Goal: Communication & Community: Answer question/provide support

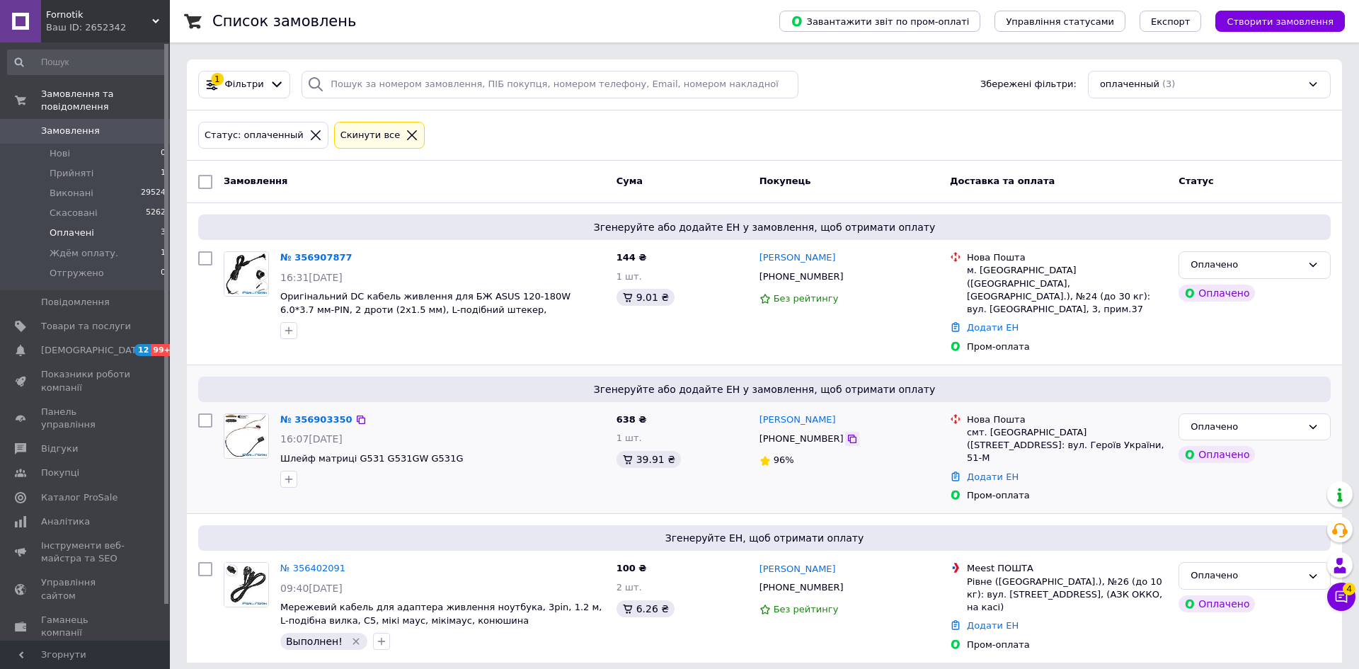
click at [847, 433] on icon at bounding box center [852, 438] width 11 height 11
click at [848, 276] on icon at bounding box center [852, 277] width 8 height 8
click at [293, 330] on icon "button" at bounding box center [288, 330] width 11 height 11
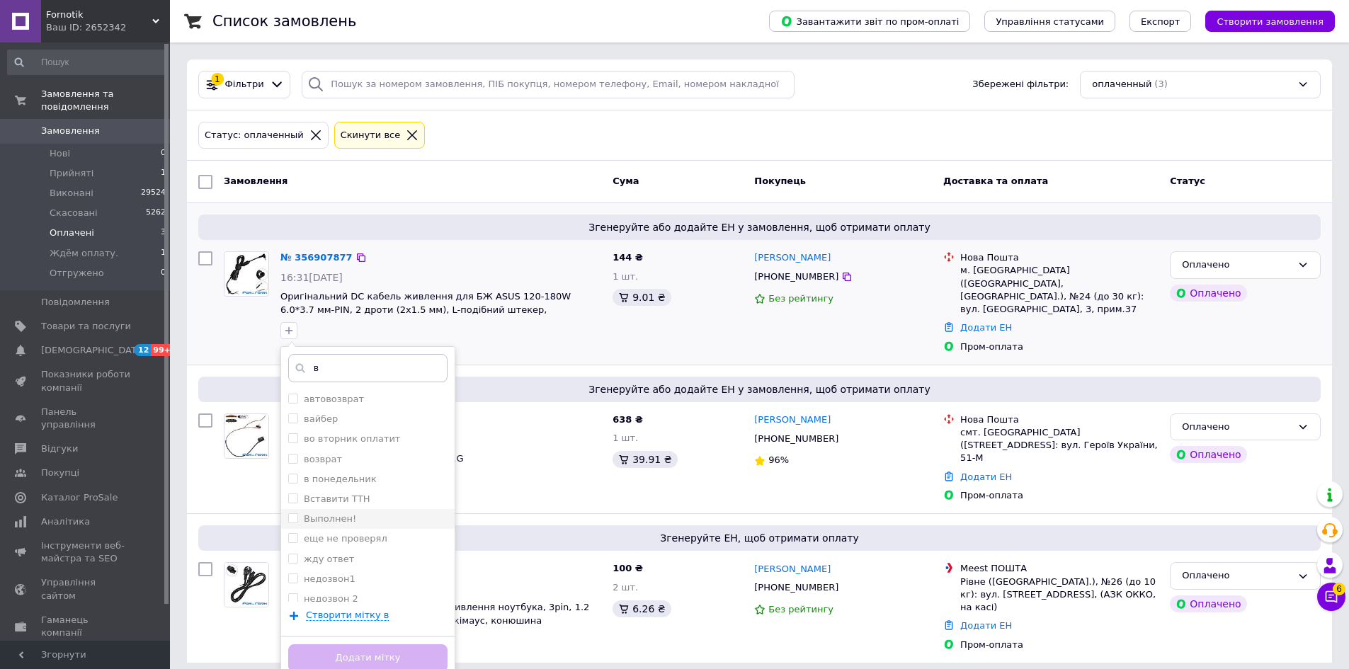
type input "в"
click at [326, 518] on label "Выполнен!" at bounding box center [330, 518] width 52 height 11
checkbox input "true"
click at [415, 652] on button "Додати мітку" at bounding box center [367, 658] width 159 height 28
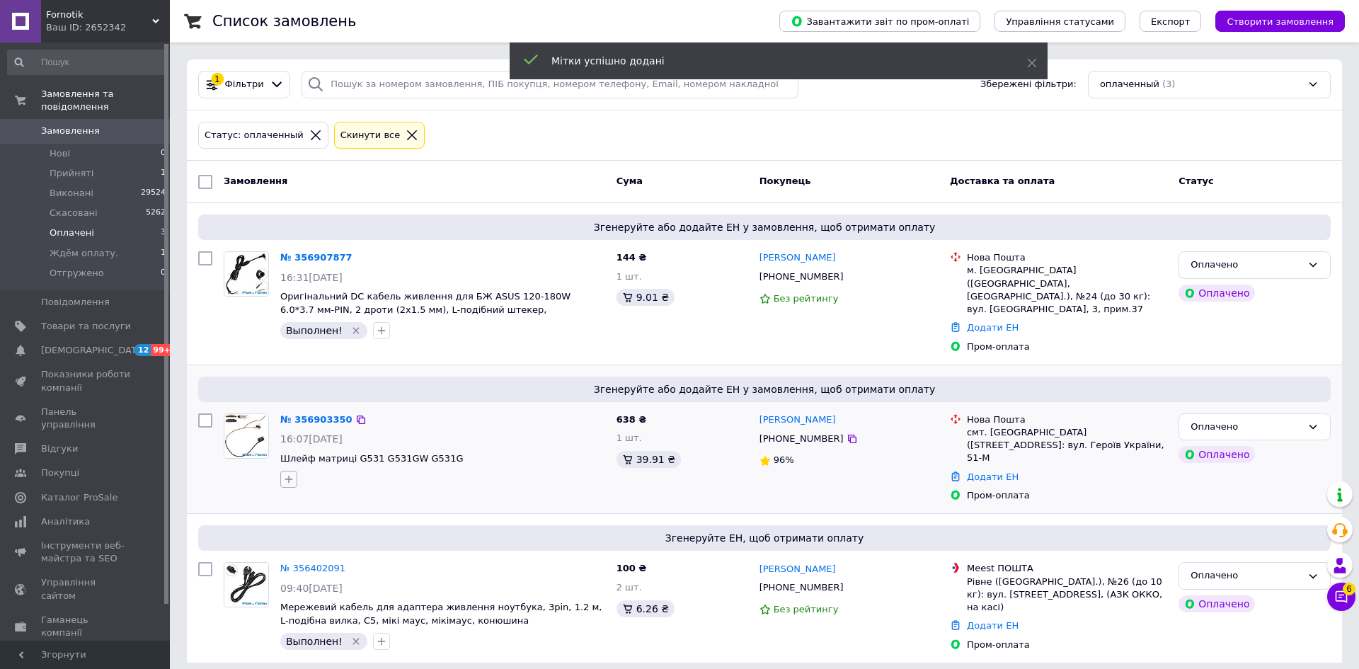
click at [290, 474] on icon "button" at bounding box center [288, 479] width 11 height 11
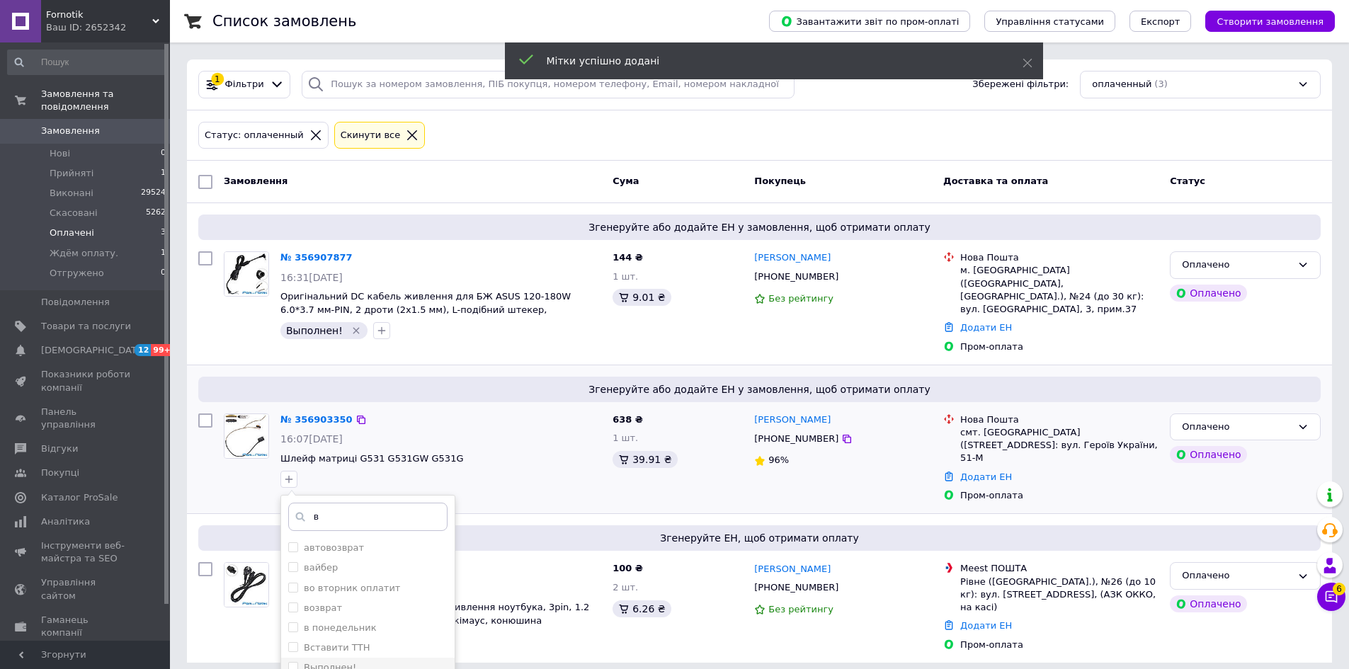
type input "в"
click at [354, 661] on div "Выполнен!" at bounding box center [367, 667] width 159 height 13
checkbox input "true"
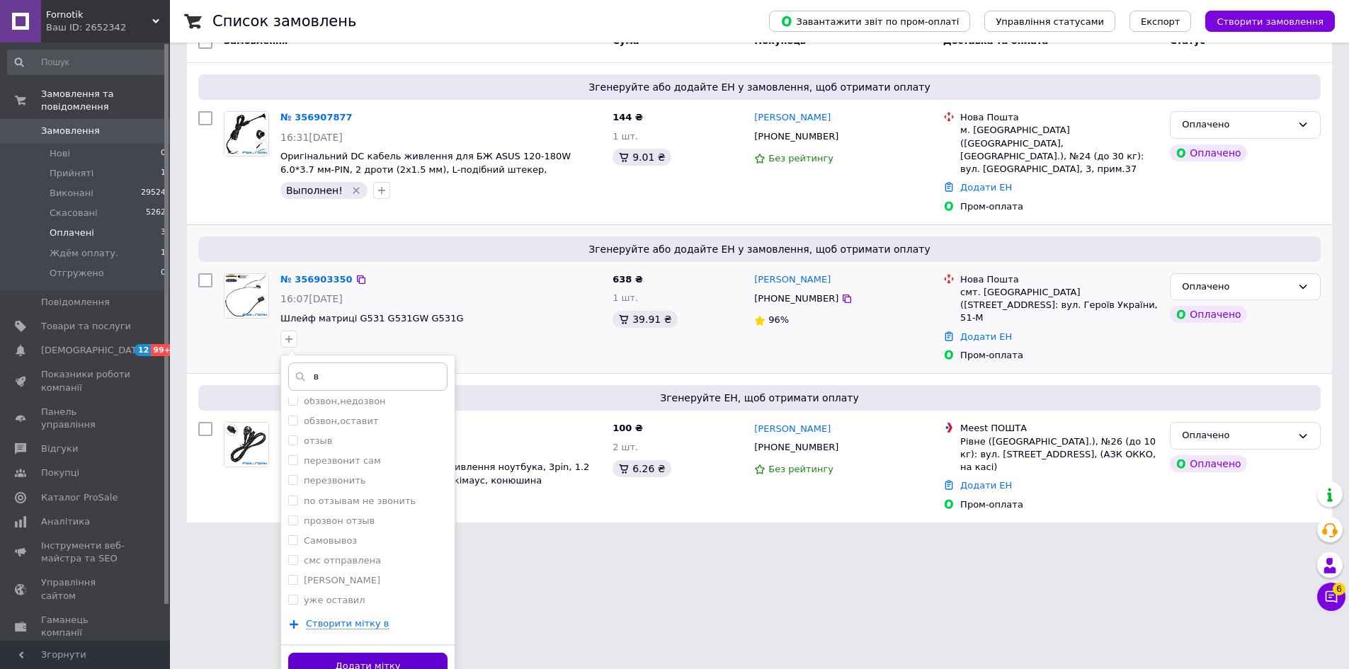
scroll to position [145, 0]
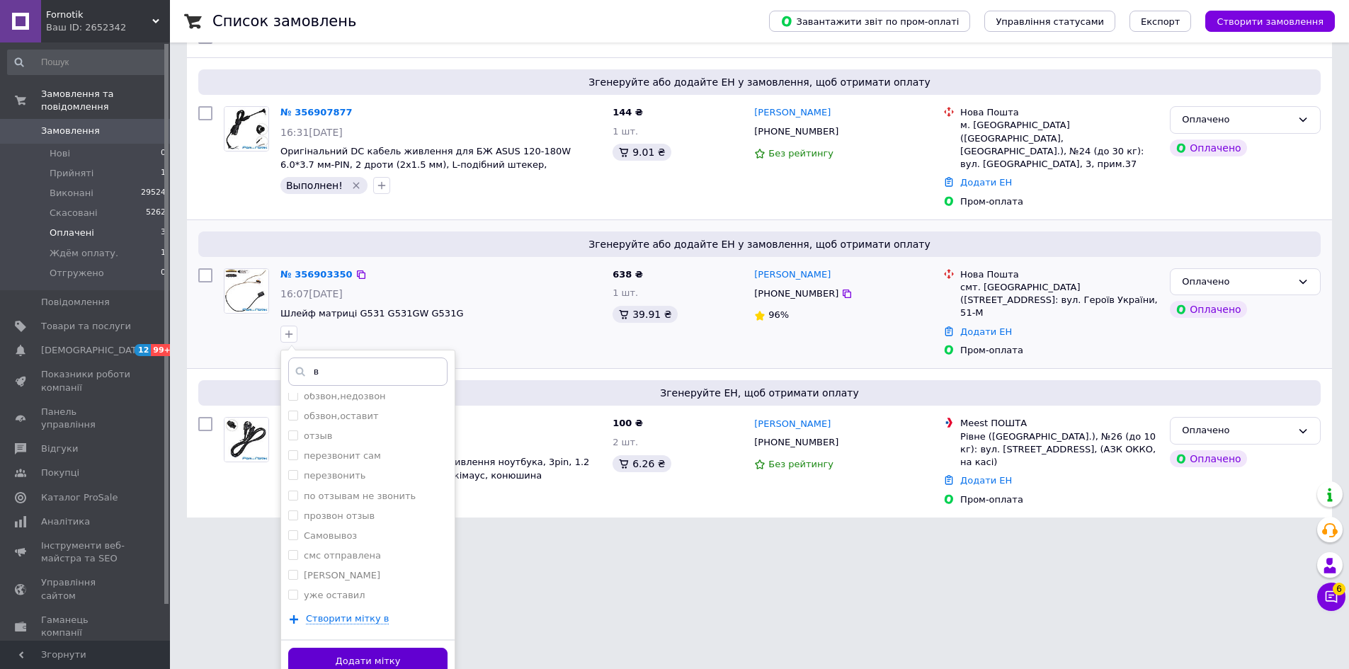
click at [421, 648] on button "Додати мітку" at bounding box center [367, 662] width 159 height 28
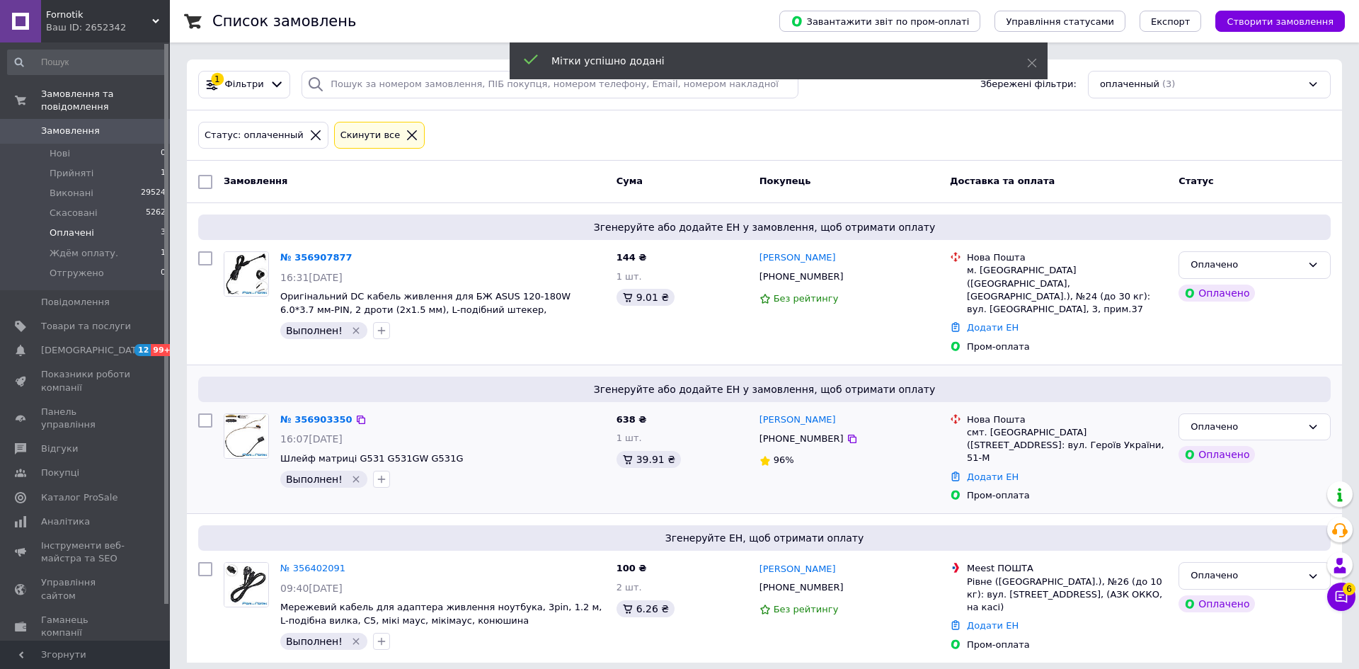
click at [312, 414] on div "№ 356903350 16:07[DATE] Шлейф матриці G531 G531GW G531G Выполнен!" at bounding box center [443, 451] width 336 height 86
click at [314, 414] on link "№ 356903350" at bounding box center [316, 419] width 72 height 11
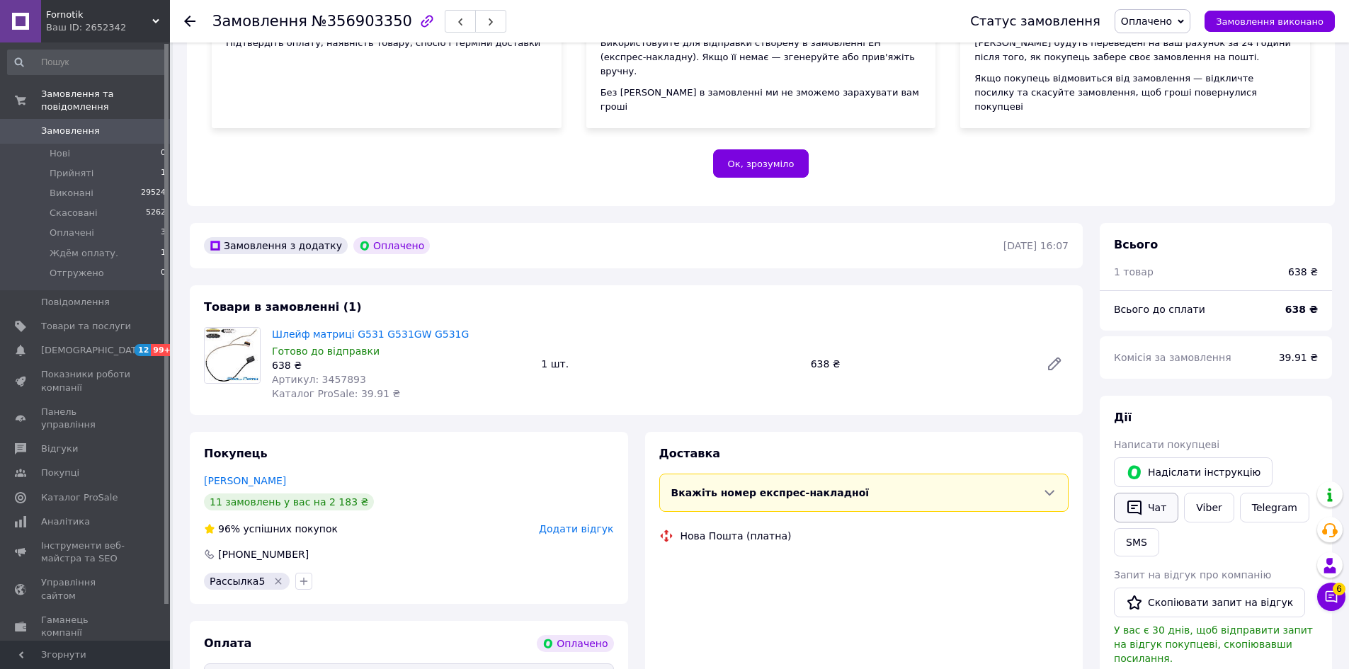
scroll to position [283, 0]
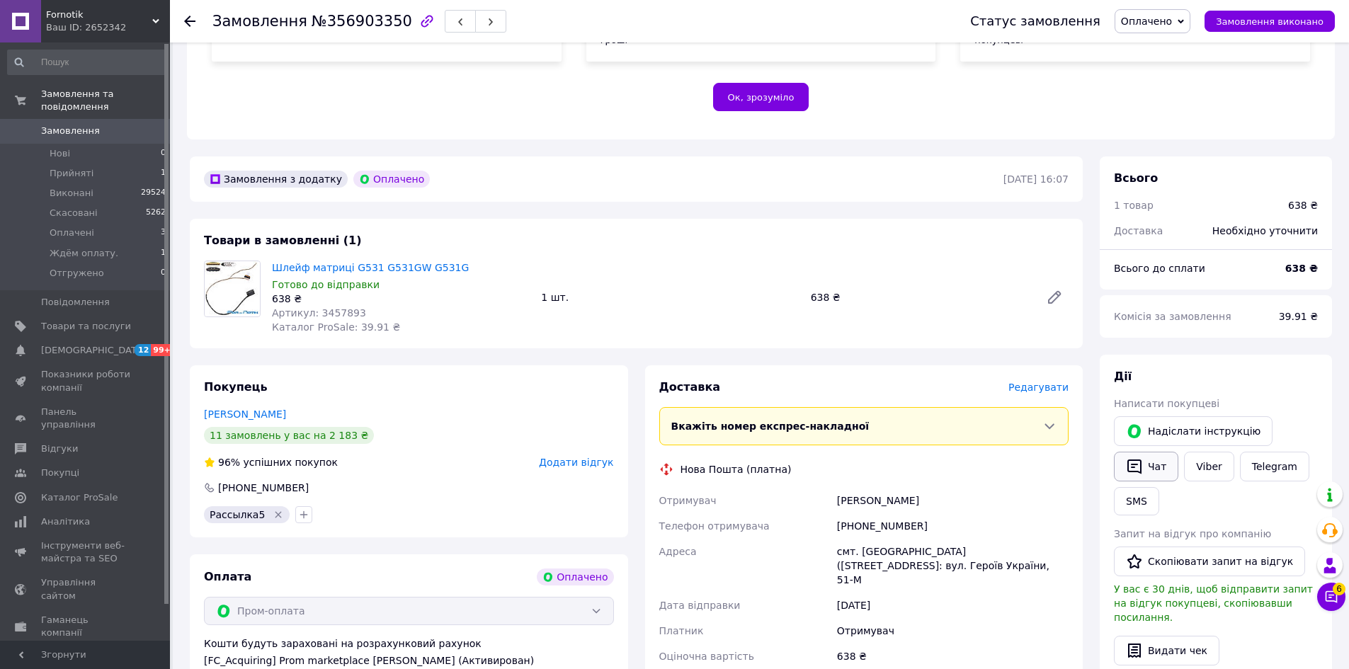
click at [1153, 452] on button "Чат" at bounding box center [1146, 467] width 64 height 30
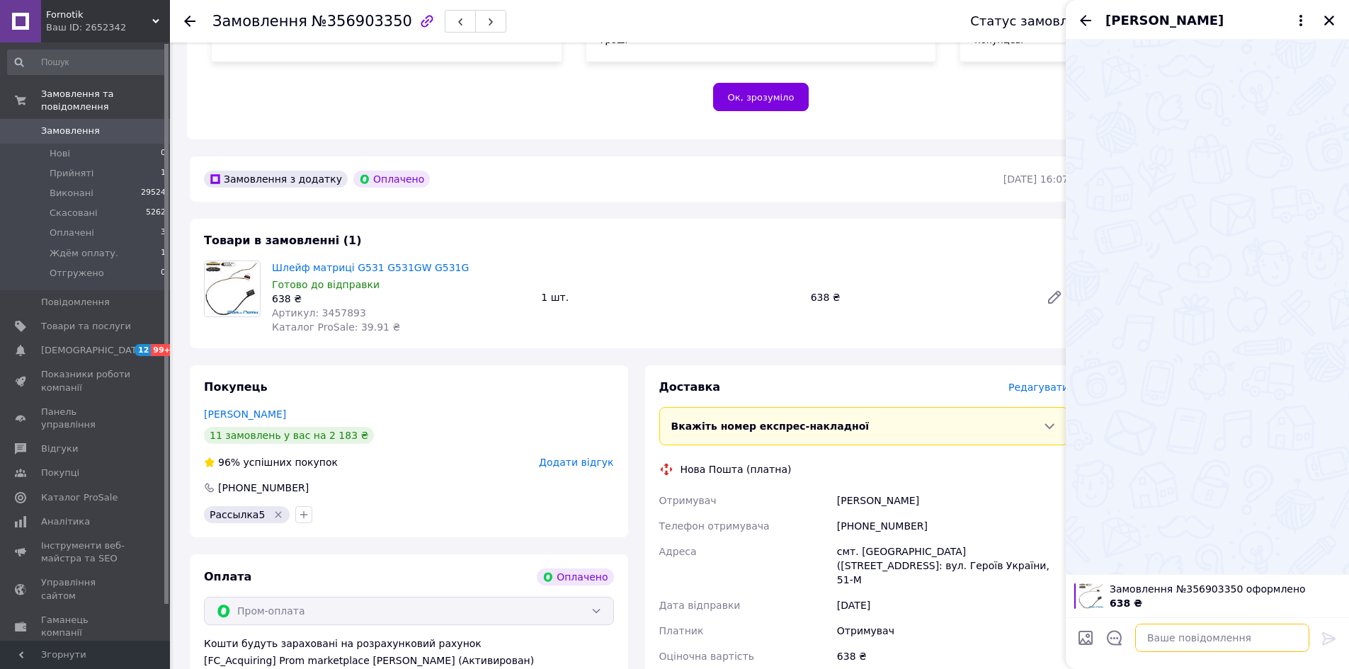
click at [1194, 632] on textarea at bounding box center [1222, 638] width 174 height 28
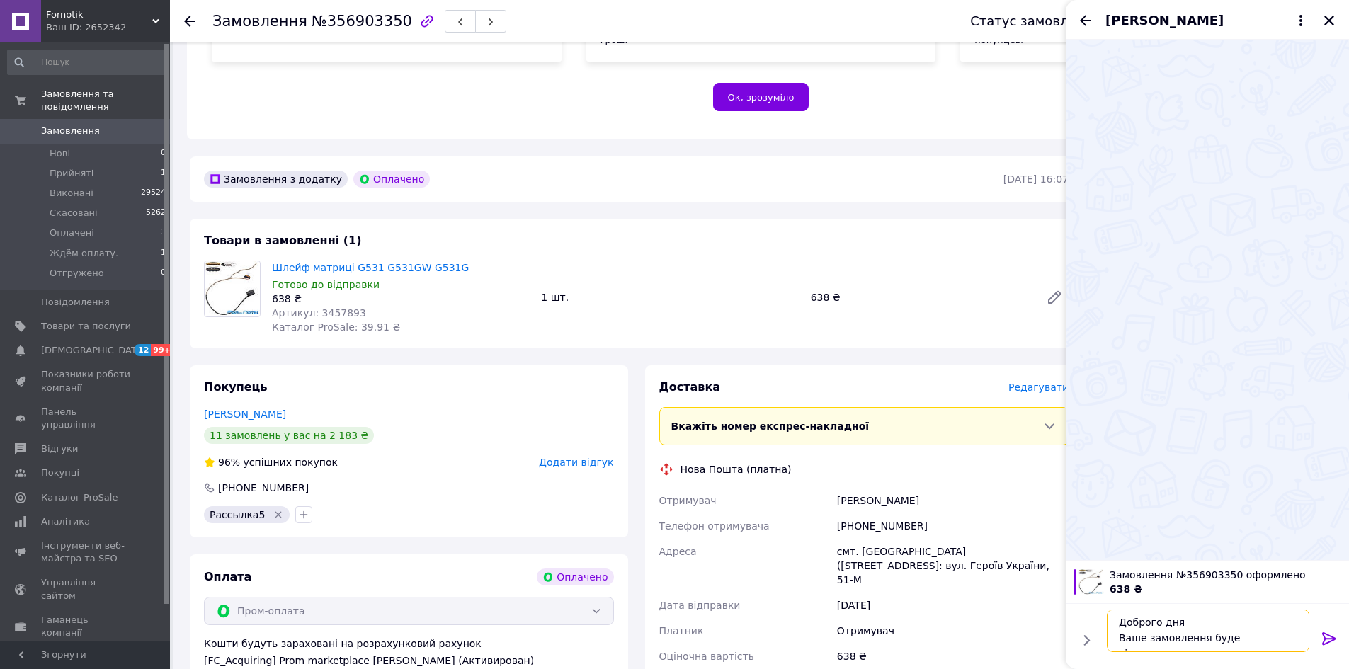
scroll to position [10, 0]
type textarea "Доброго дня Ваше замовлення буде відправлено завтра"
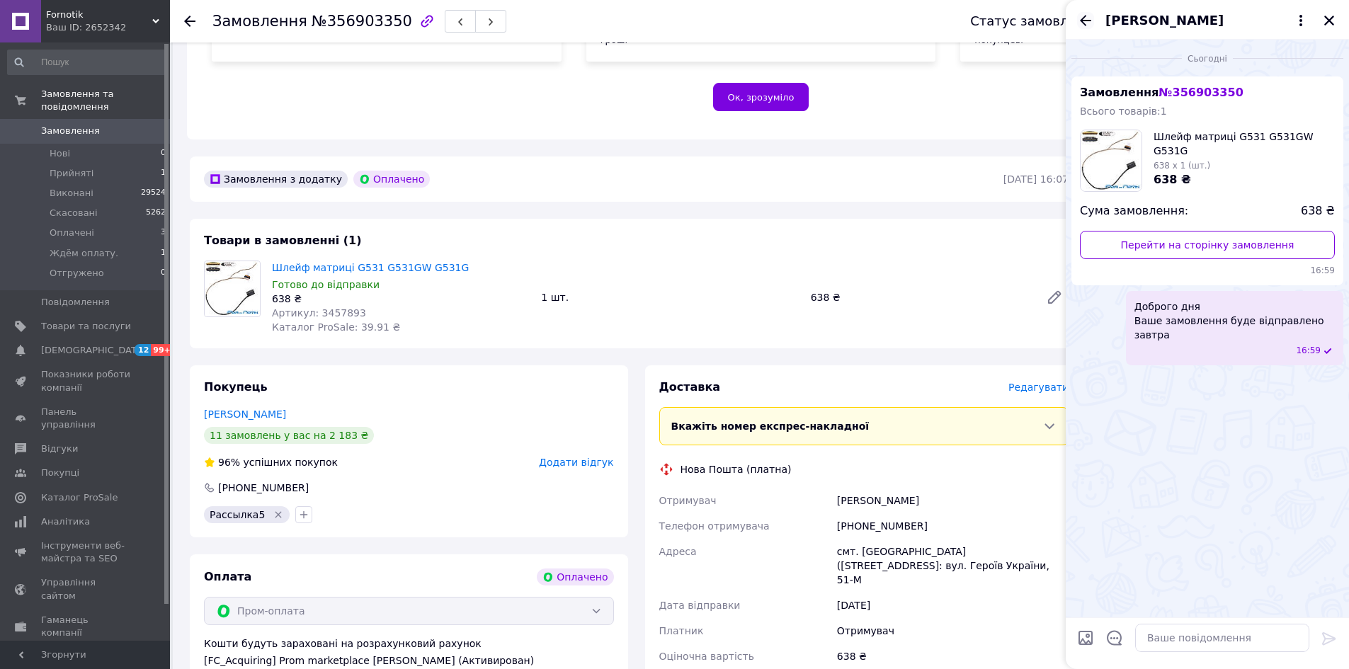
click at [1092, 21] on icon "Назад" at bounding box center [1085, 20] width 17 height 17
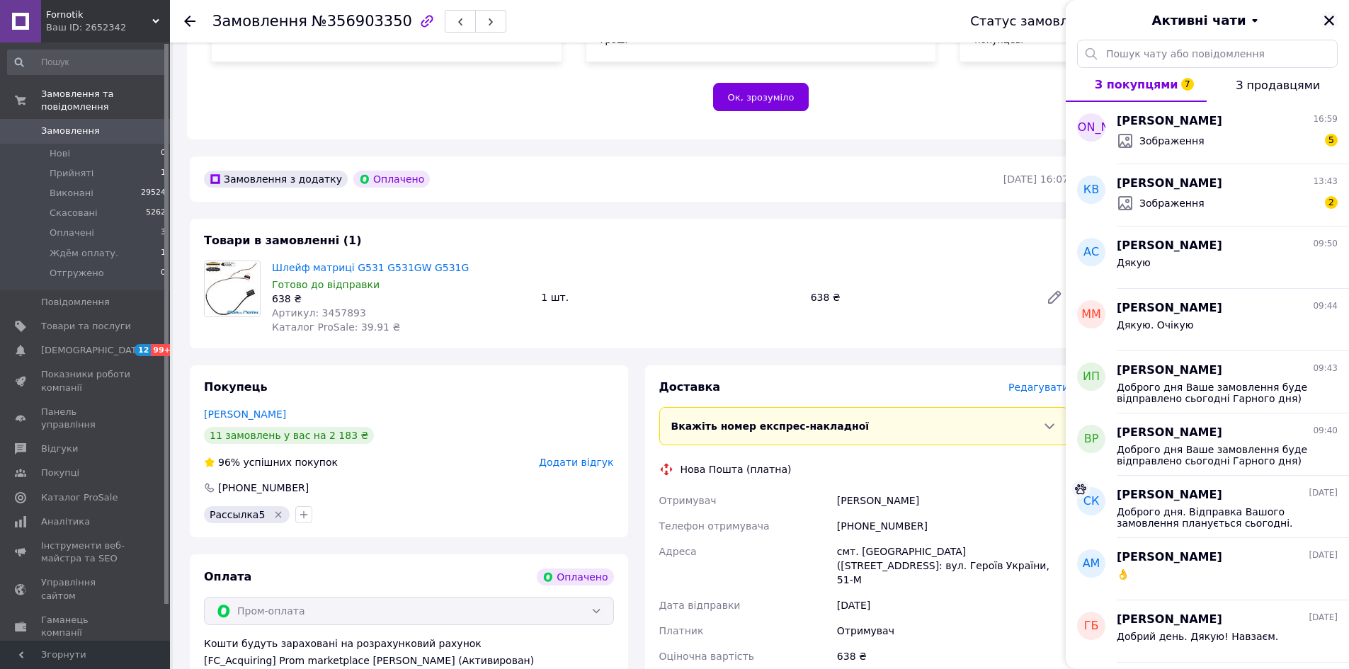
click at [1331, 22] on icon "Закрити" at bounding box center [1329, 21] width 10 height 10
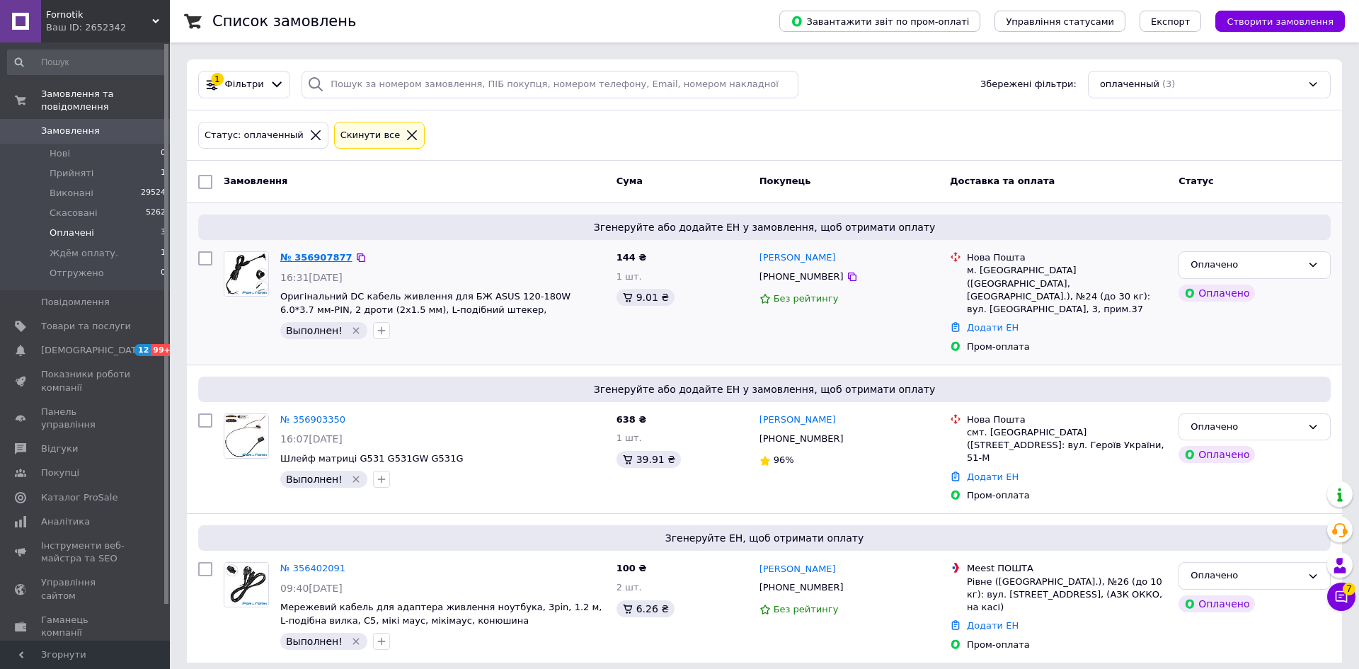
click at [304, 254] on link "№ 356907877" at bounding box center [316, 257] width 72 height 11
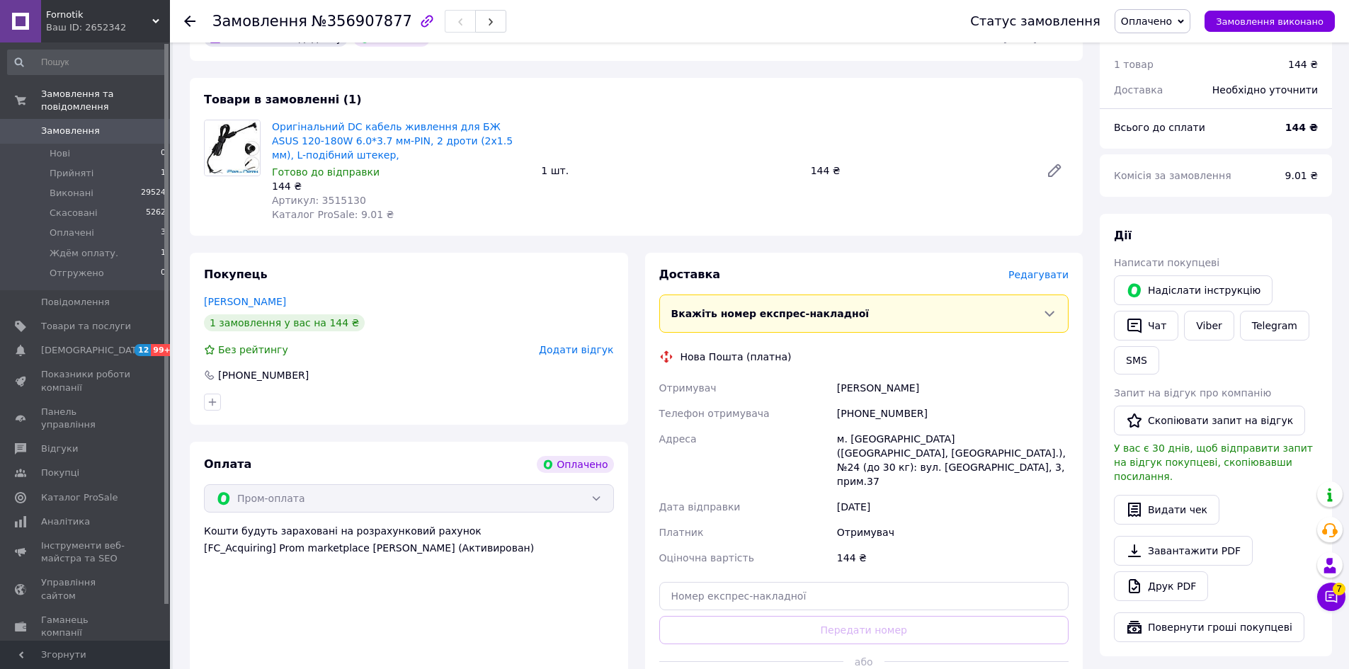
scroll to position [425, 0]
click at [1157, 314] on button "Чат" at bounding box center [1146, 325] width 64 height 30
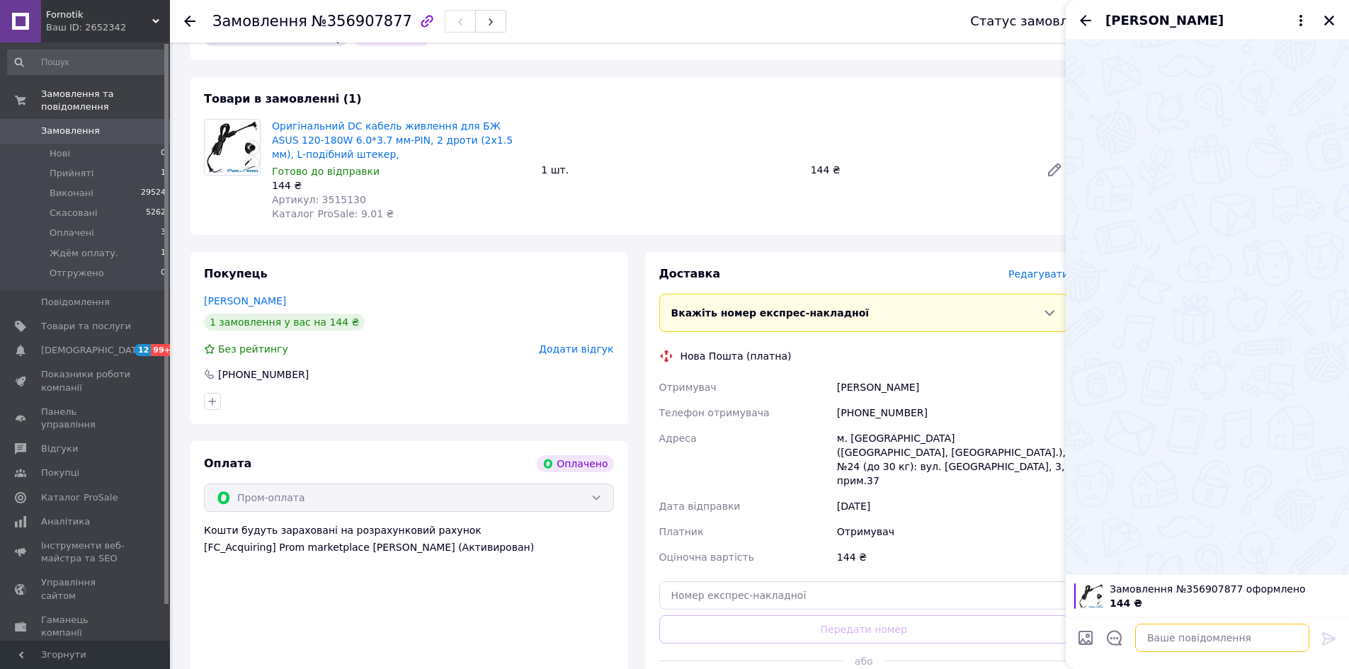
click at [1184, 641] on textarea at bounding box center [1222, 638] width 174 height 28
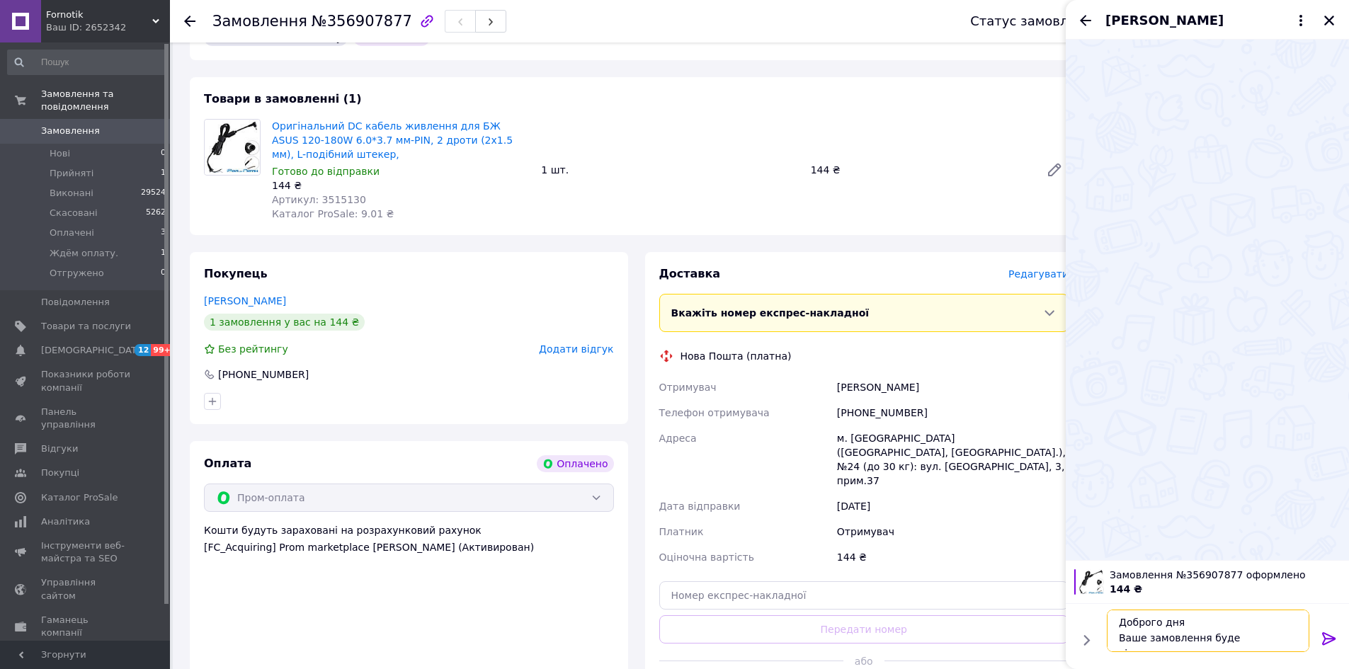
scroll to position [10, 0]
type textarea "Доброго дня Ваше замовлення буде відправлено завтра"
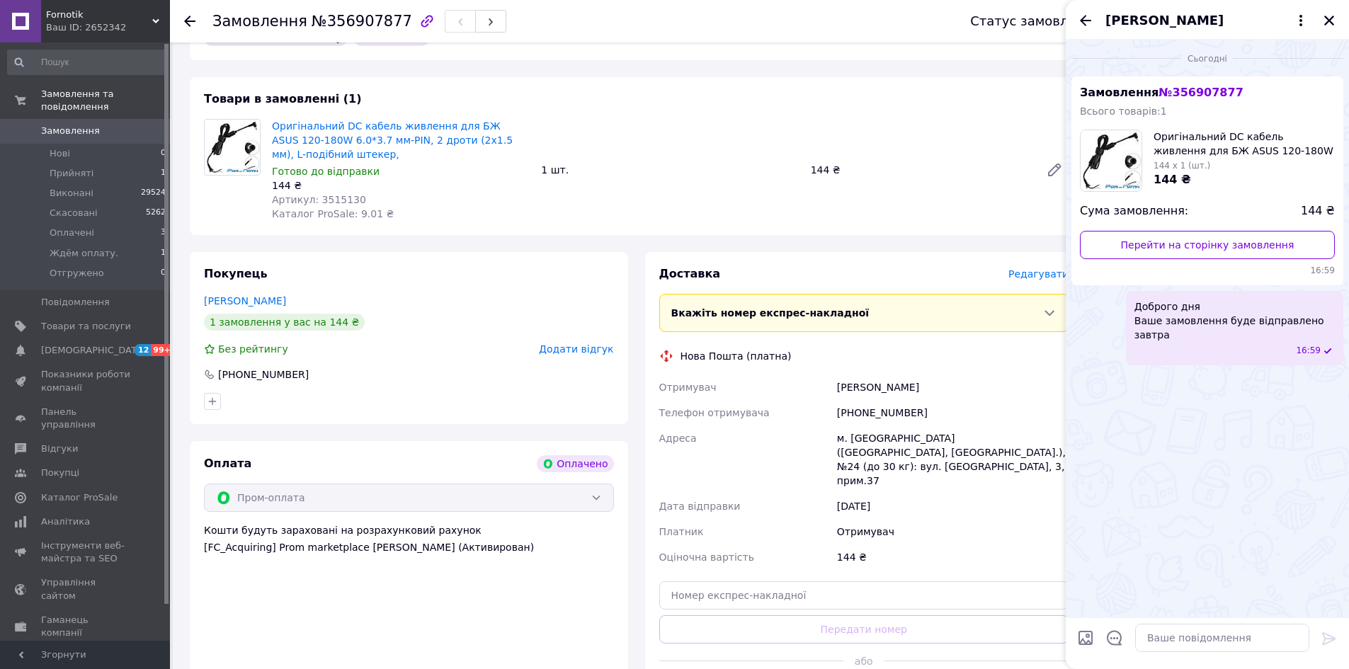
click at [1085, 18] on icon "Назад" at bounding box center [1085, 20] width 17 height 17
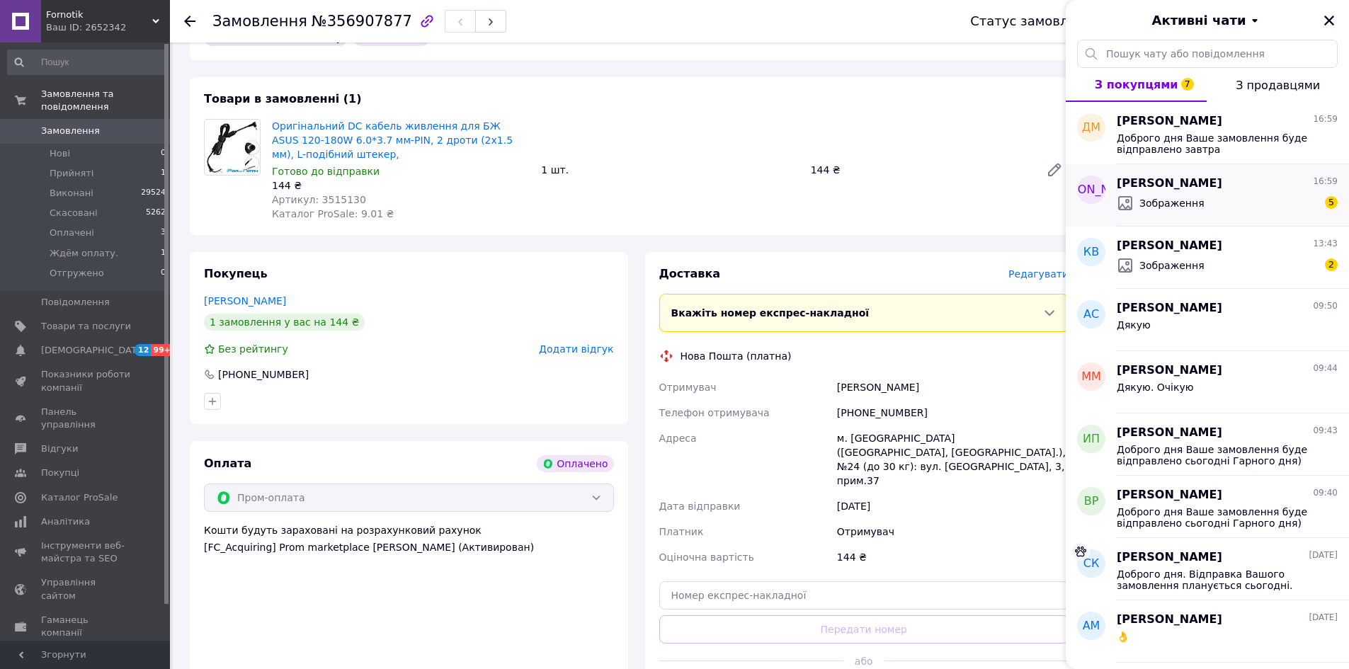
click at [1280, 207] on div "Зображення 5" at bounding box center [1226, 203] width 221 height 23
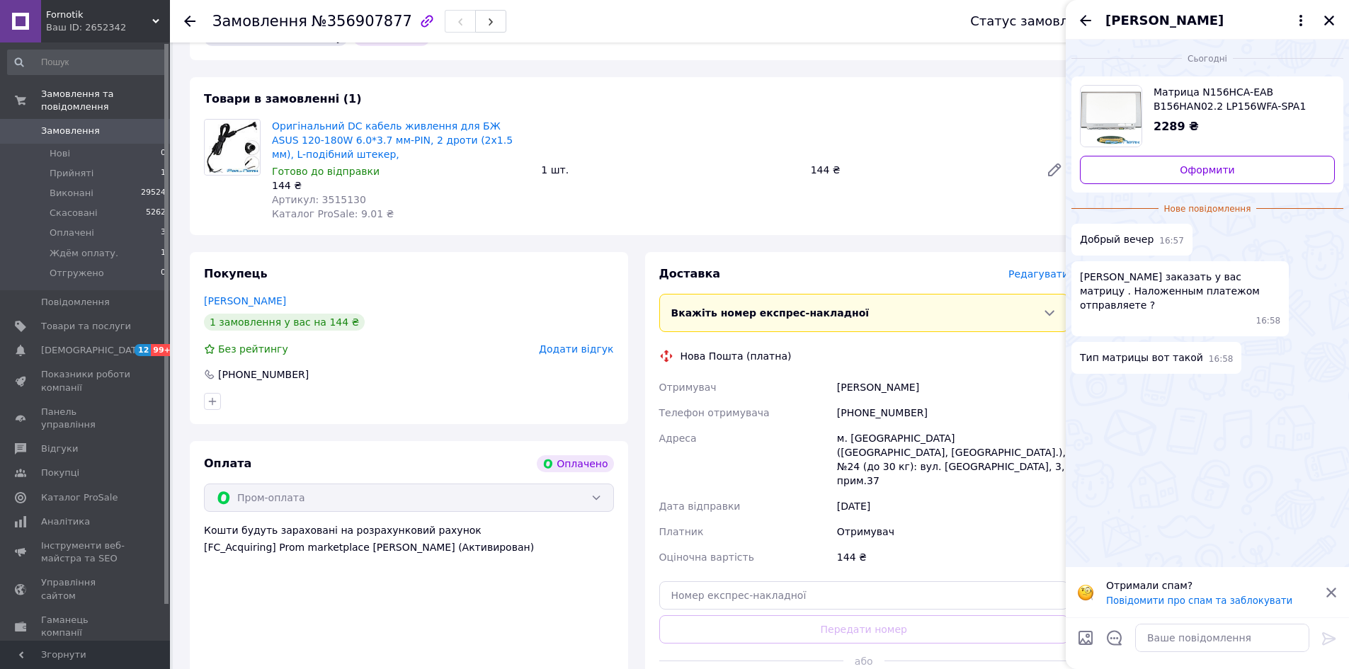
scroll to position [17, 0]
click at [1210, 639] on textarea at bounding box center [1222, 638] width 174 height 28
type textarea "Доброго дня"
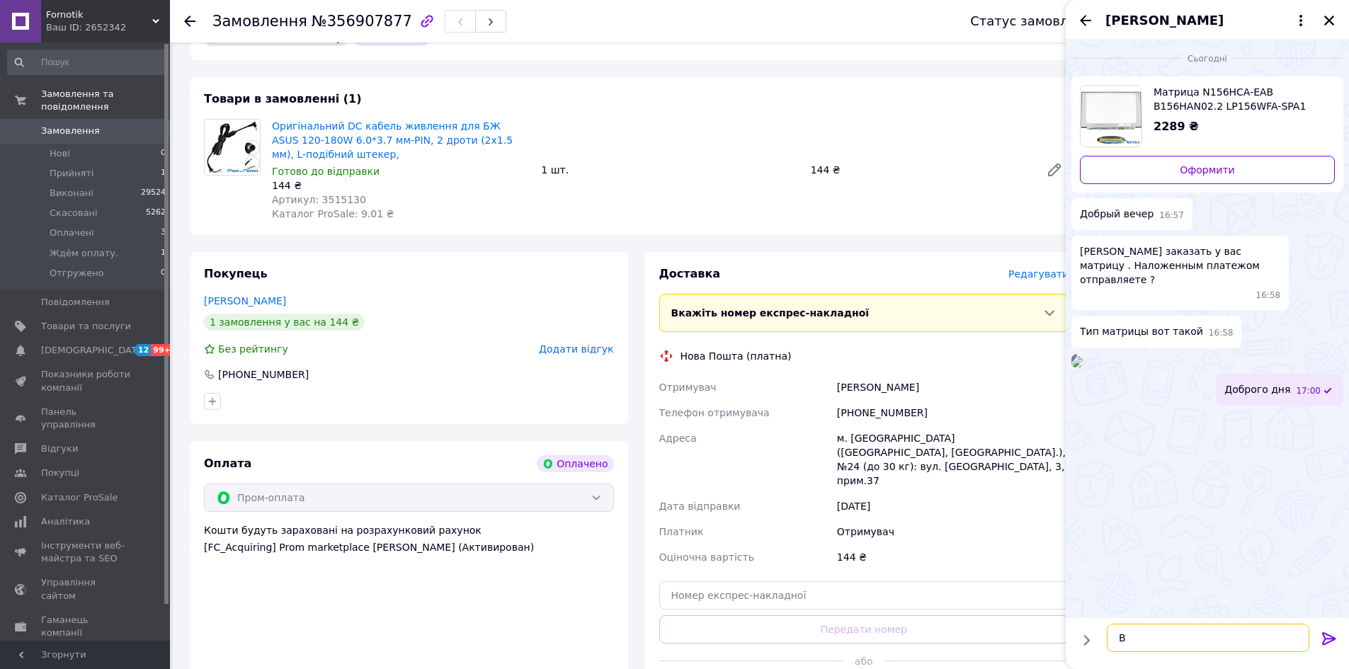
click at [1143, 646] on textarea "В" at bounding box center [1208, 638] width 202 height 28
type textarea "Вже завтра"
click at [1081, 20] on icon "Назад" at bounding box center [1085, 20] width 11 height 11
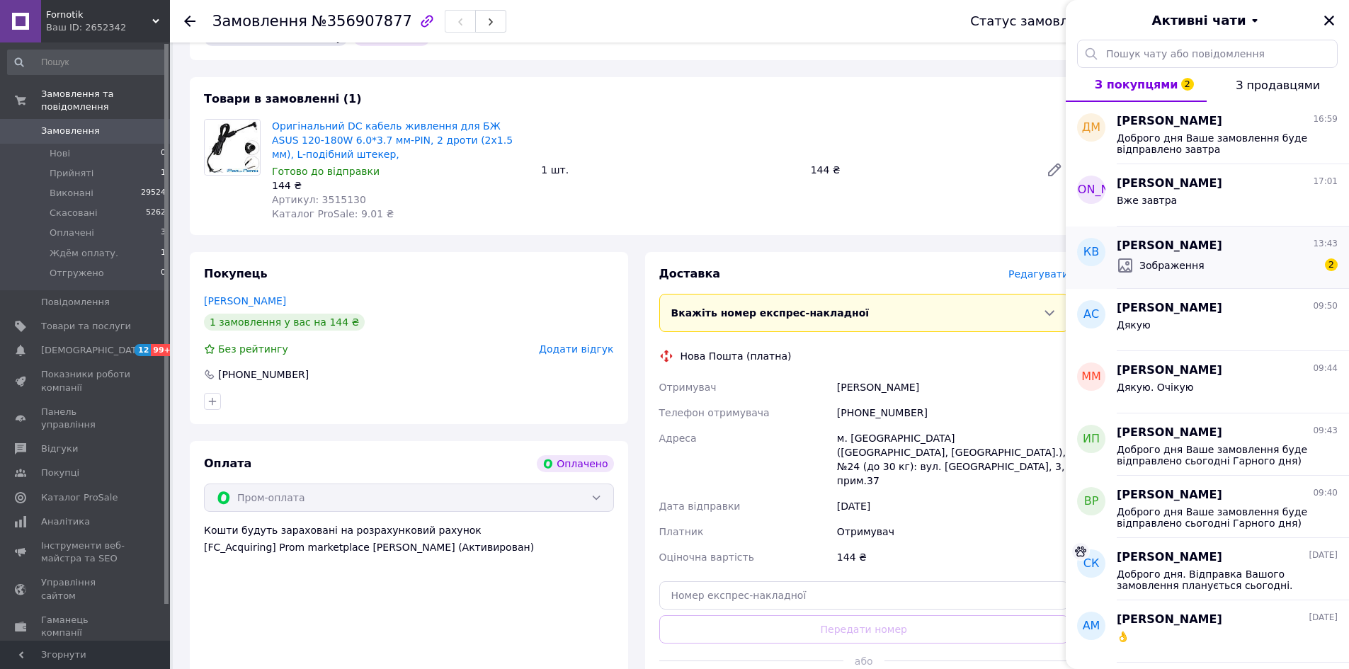
click at [1250, 251] on div "[PERSON_NAME] 13:43" at bounding box center [1226, 246] width 221 height 16
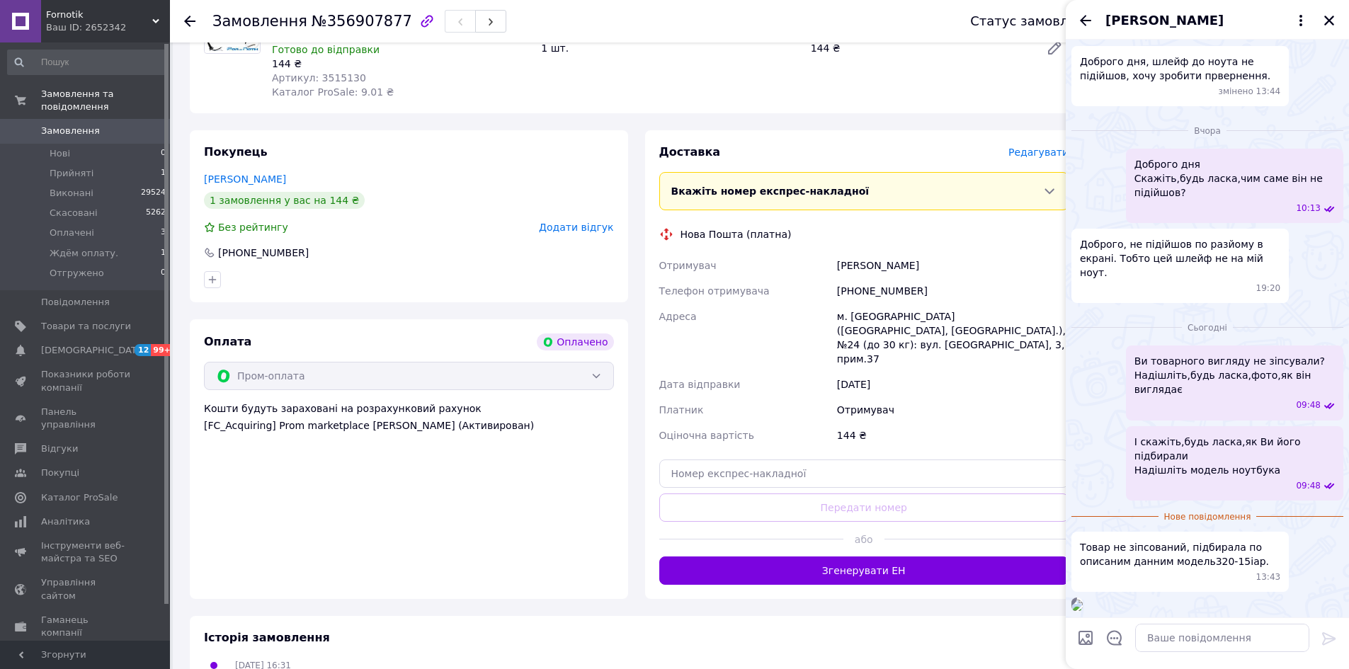
scroll to position [566, 0]
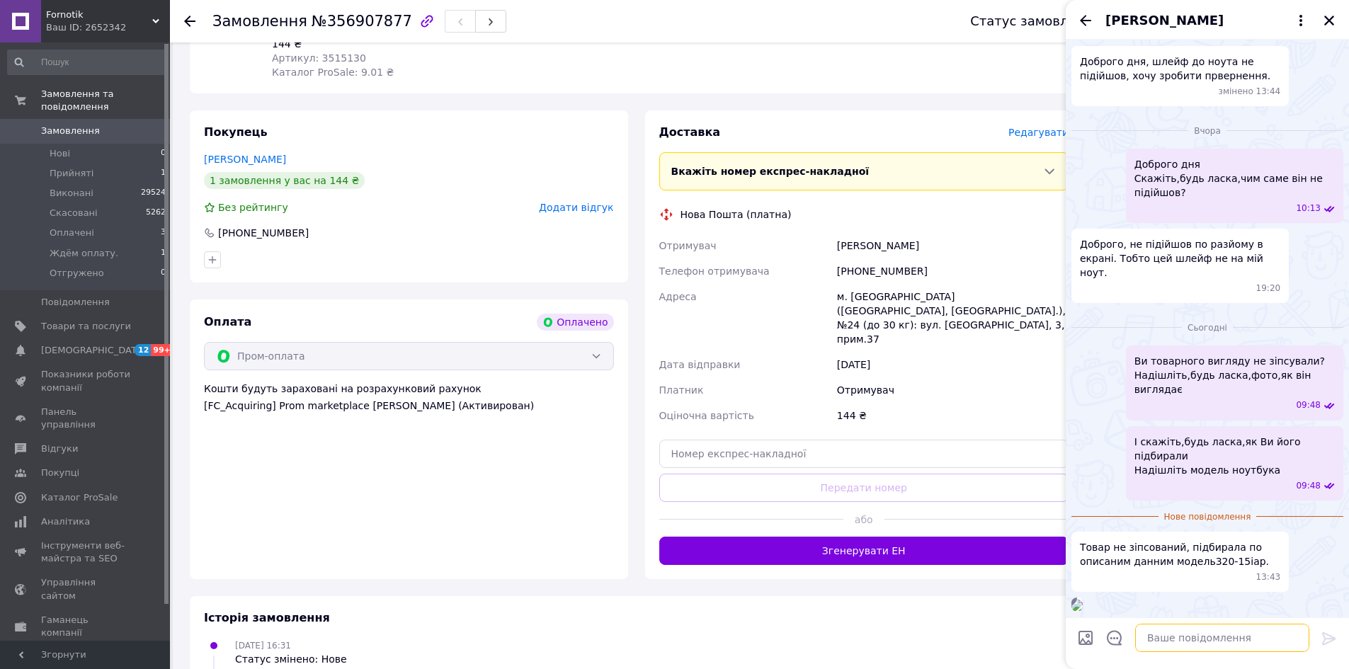
paste textarea "Loremips Dol sitametco adi elitseddo: e. Tempo. Incididun utlabo Etdol magnaa! …"
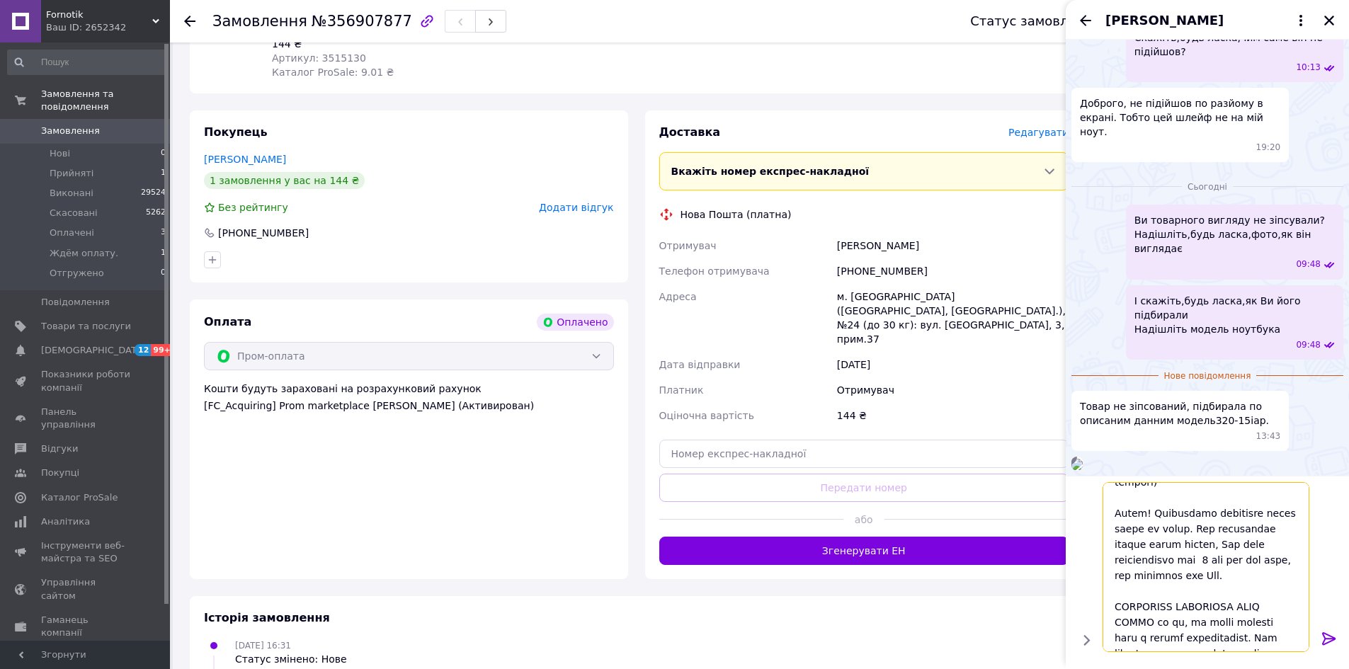
scroll to position [481, 0]
type textarea "Loremips Dol sitametco adi elitseddo: e. Tempo. Incididun utlabo Etdol magnaa! …"
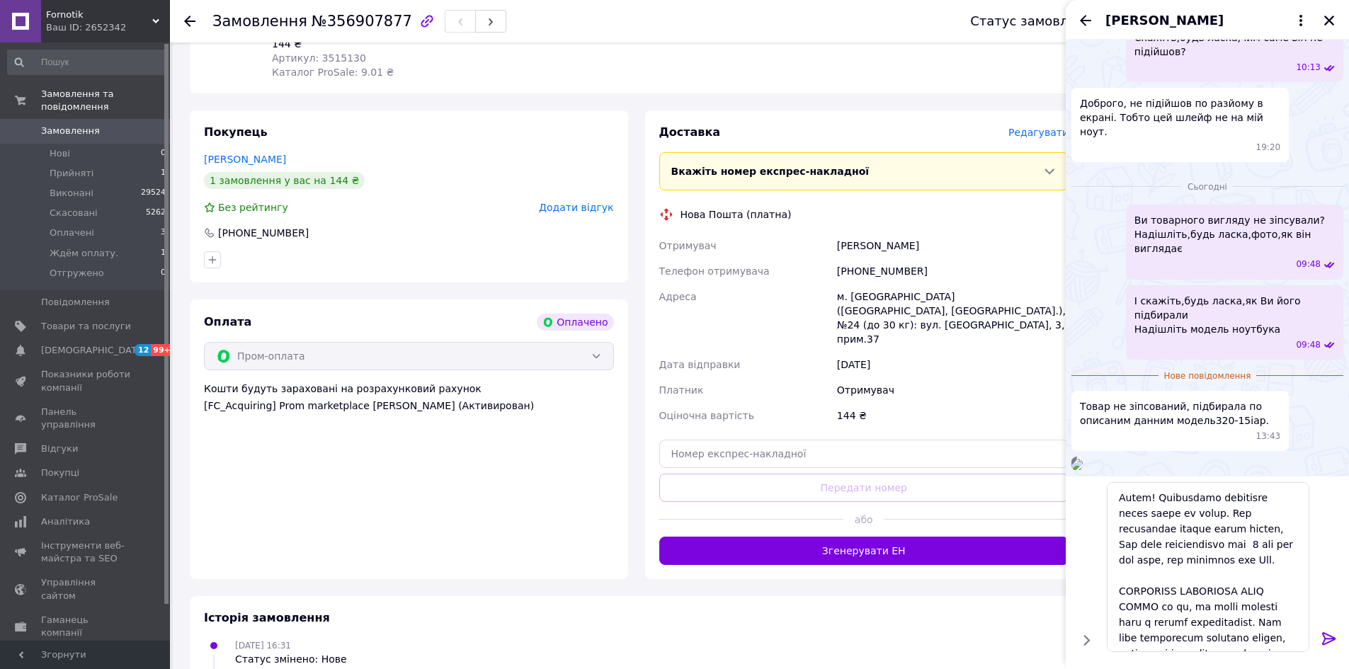
click at [1327, 638] on icon at bounding box center [1328, 638] width 13 height 13
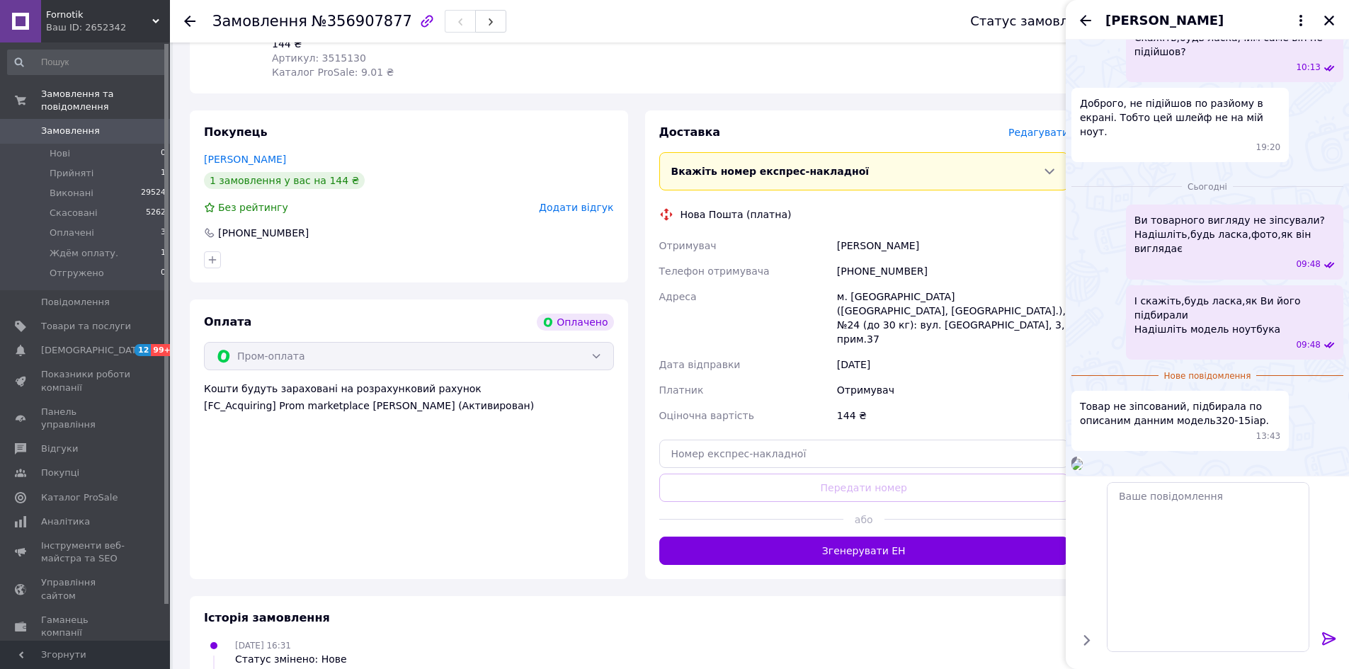
scroll to position [1131, 0]
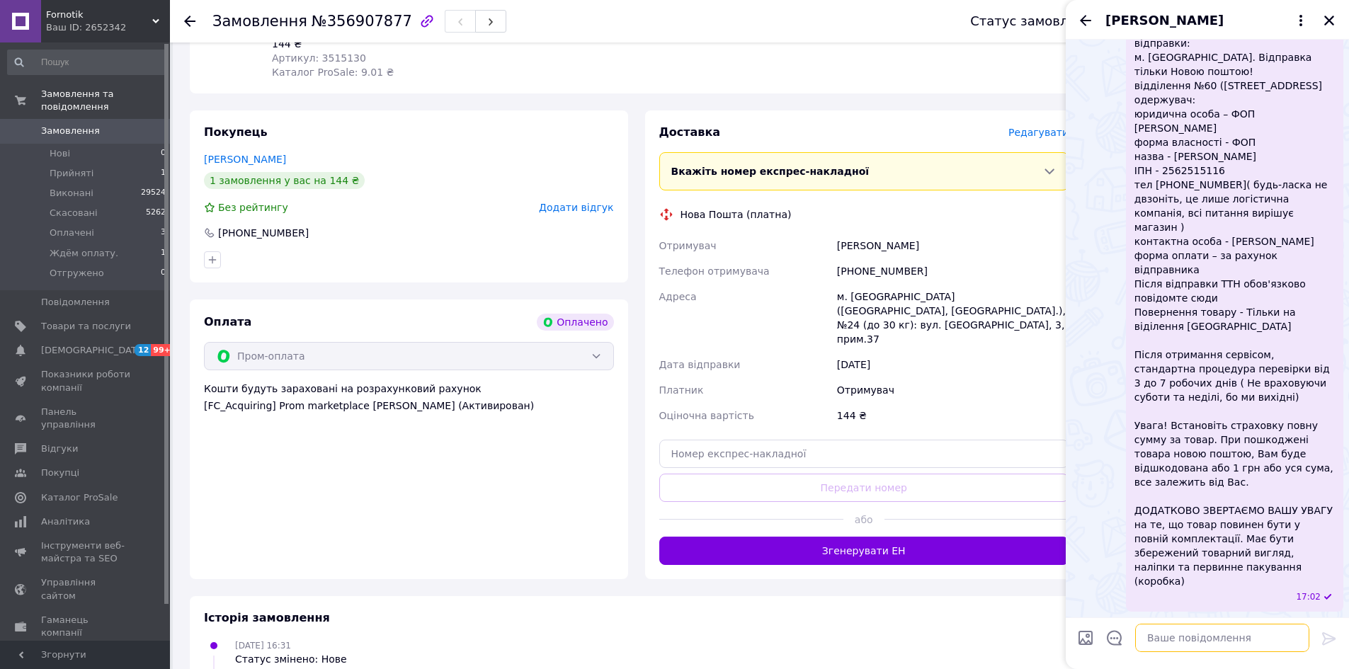
paste textarea "Lorem ipsumdolor: Si ame consectetura: Elits 7. Doeiu t incidid Utlab etdol m a…"
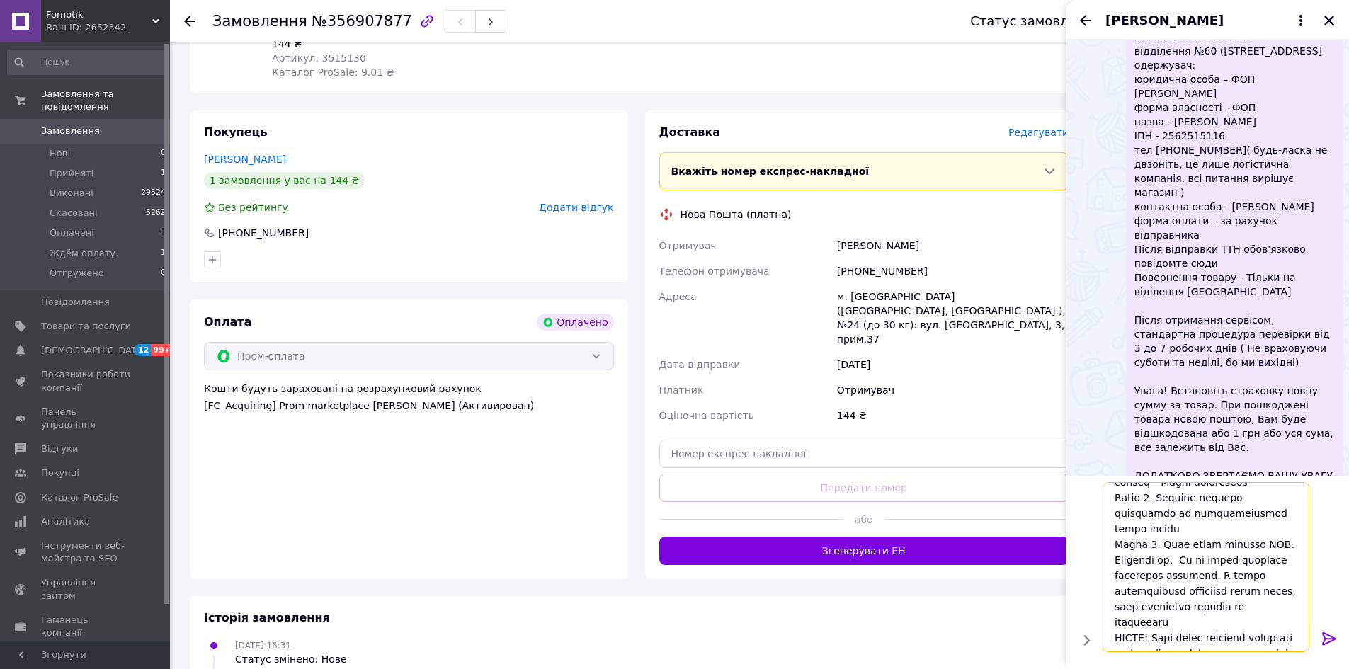
scroll to position [279, 0]
type textarea "Lorem ipsumdolor: Si ame consectetura: Elits 7. Doeiu t incidid Utlab etdol m a…"
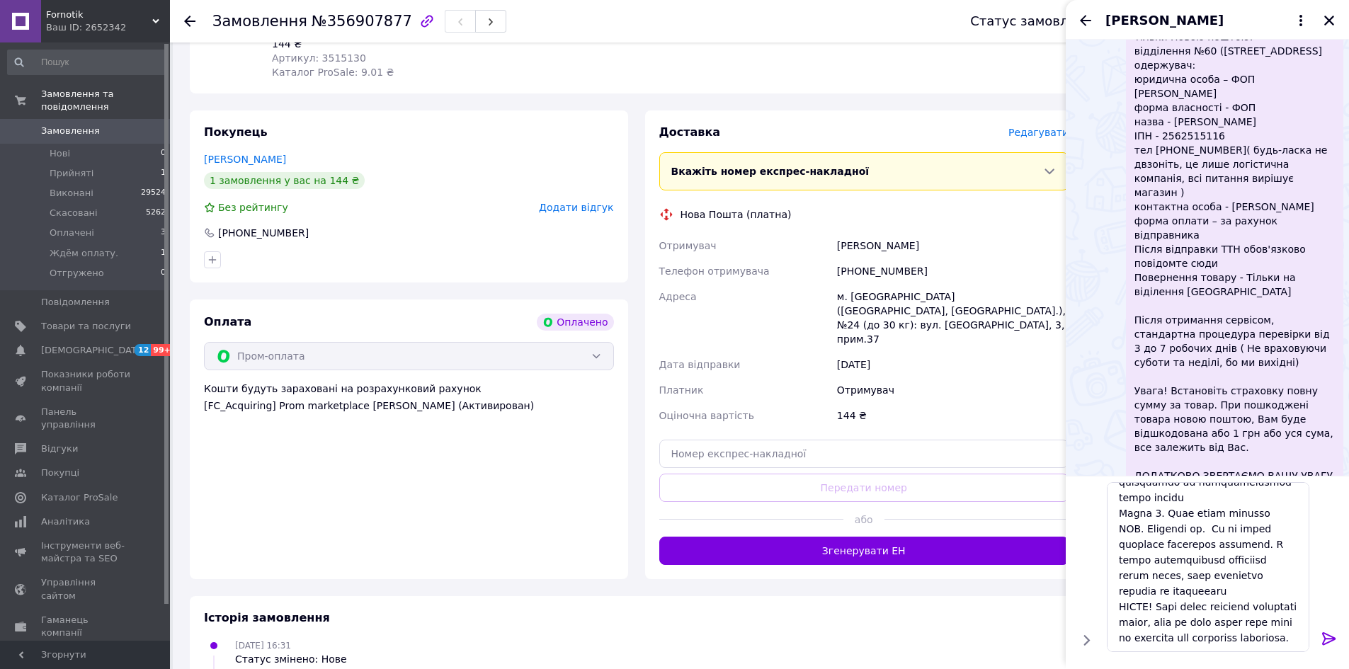
click at [1325, 639] on icon at bounding box center [1328, 638] width 13 height 13
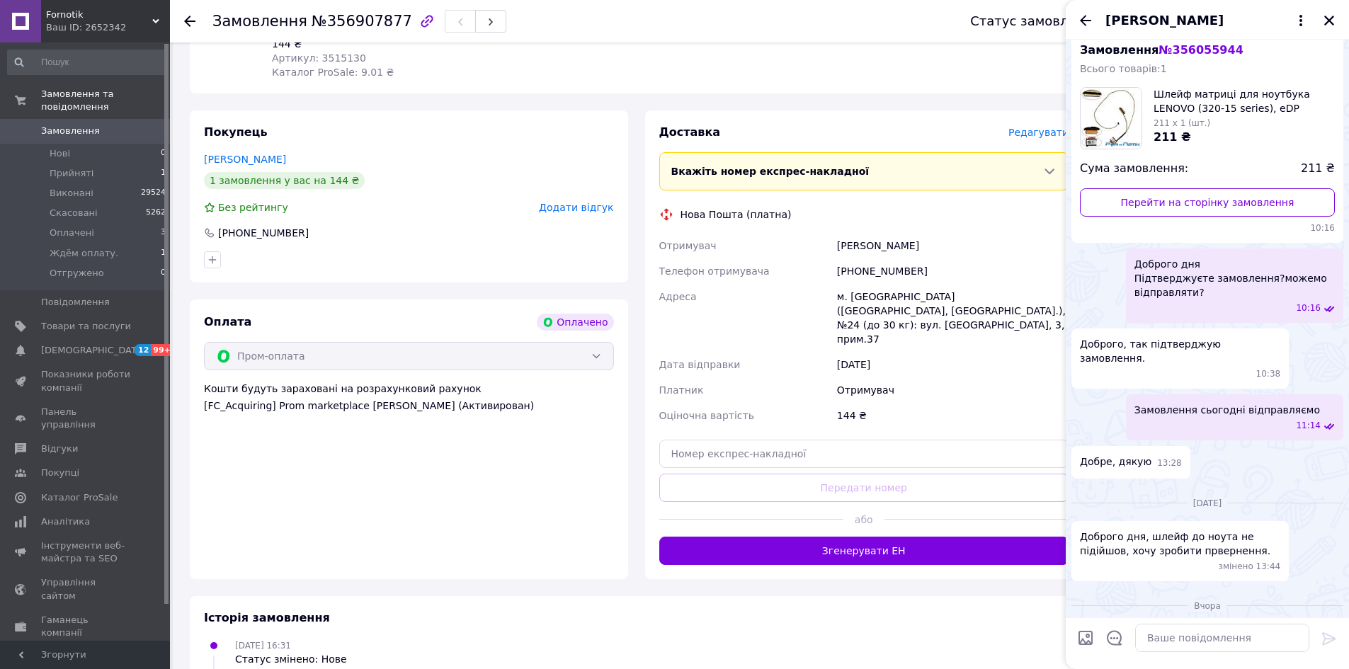
scroll to position [0, 0]
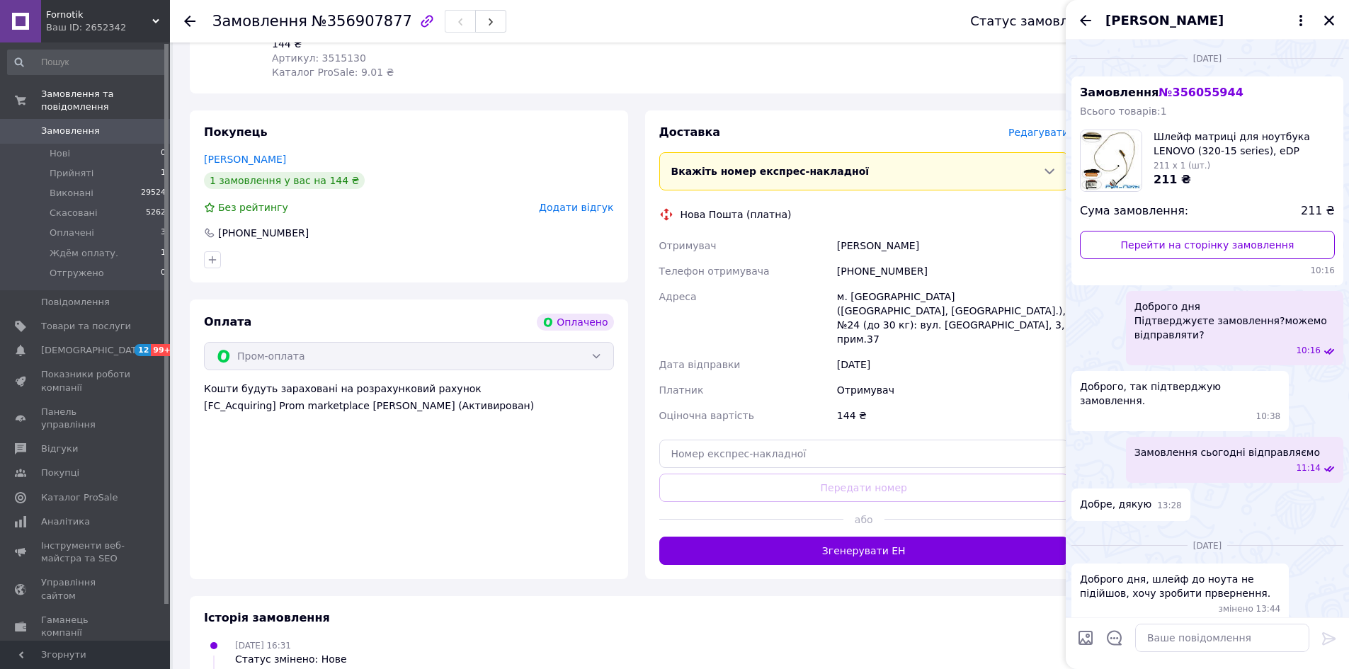
click at [1176, 93] on span "№ 356055944" at bounding box center [1200, 92] width 84 height 13
copy span "356055944"
click at [68, 167] on span "Прийняті" at bounding box center [72, 173] width 44 height 13
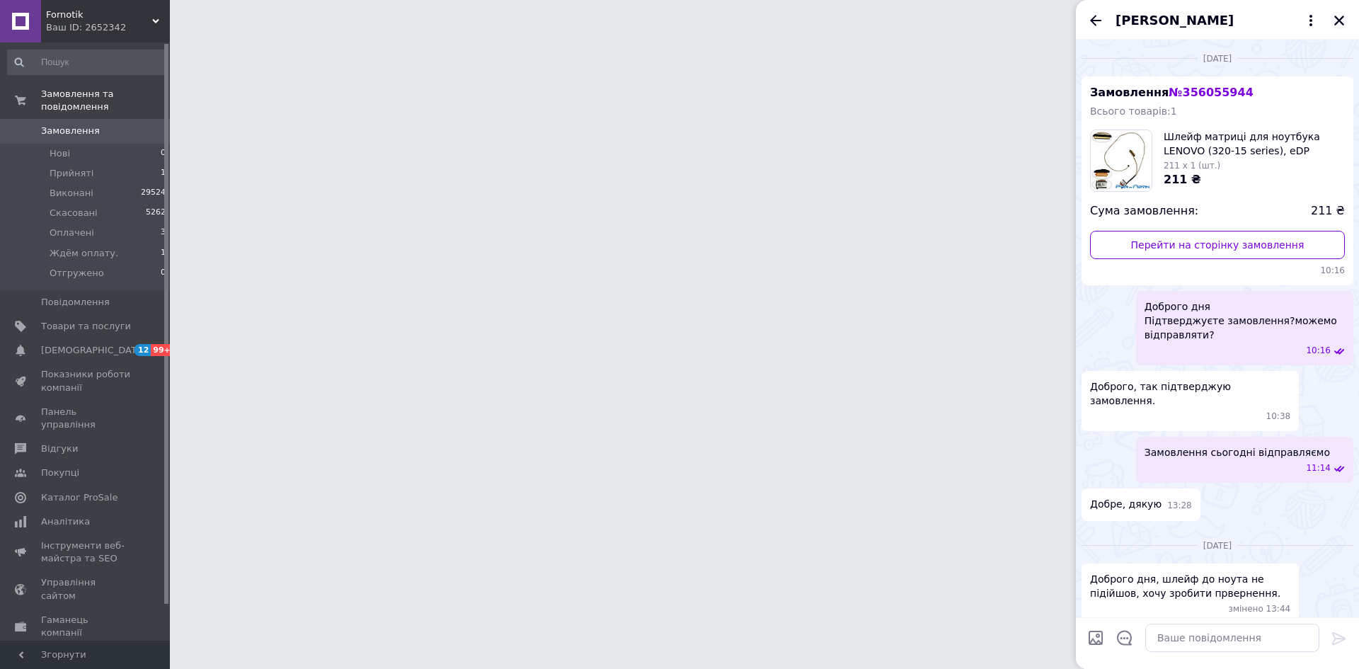
click at [1336, 18] on icon "Закрити" at bounding box center [1340, 21] width 10 height 10
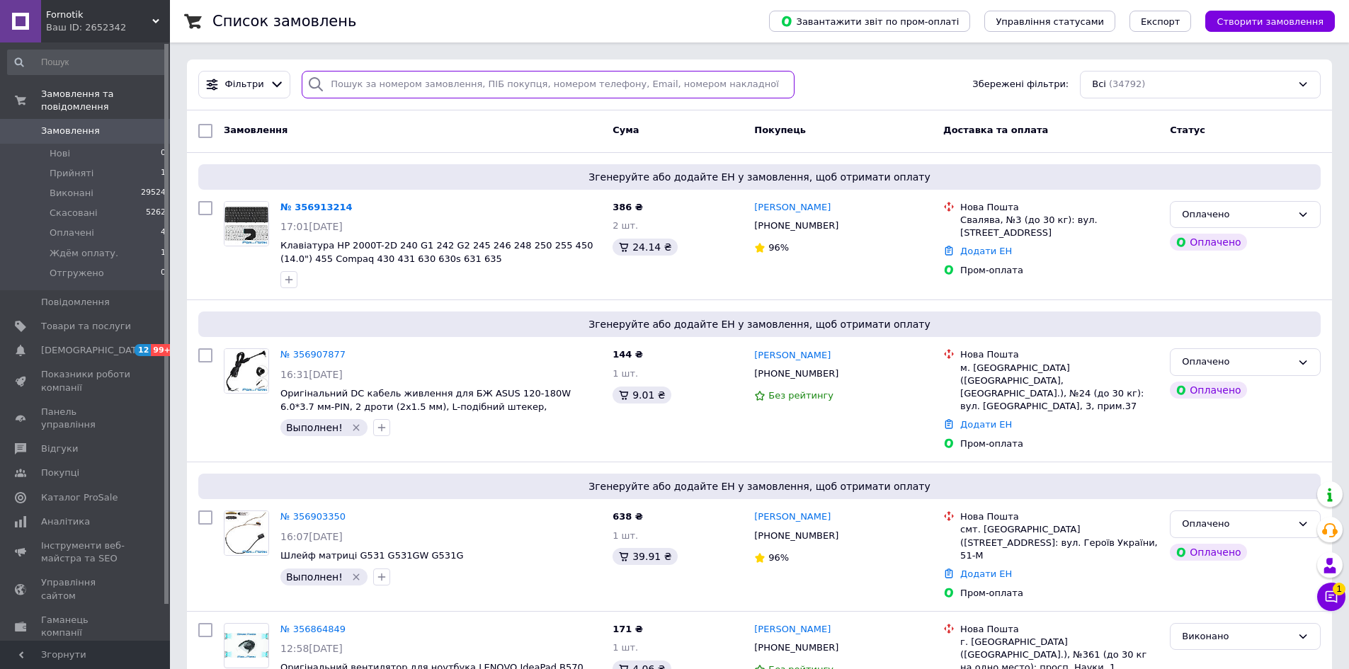
click at [334, 86] on input "search" at bounding box center [548, 85] width 493 height 28
paste input "356055944"
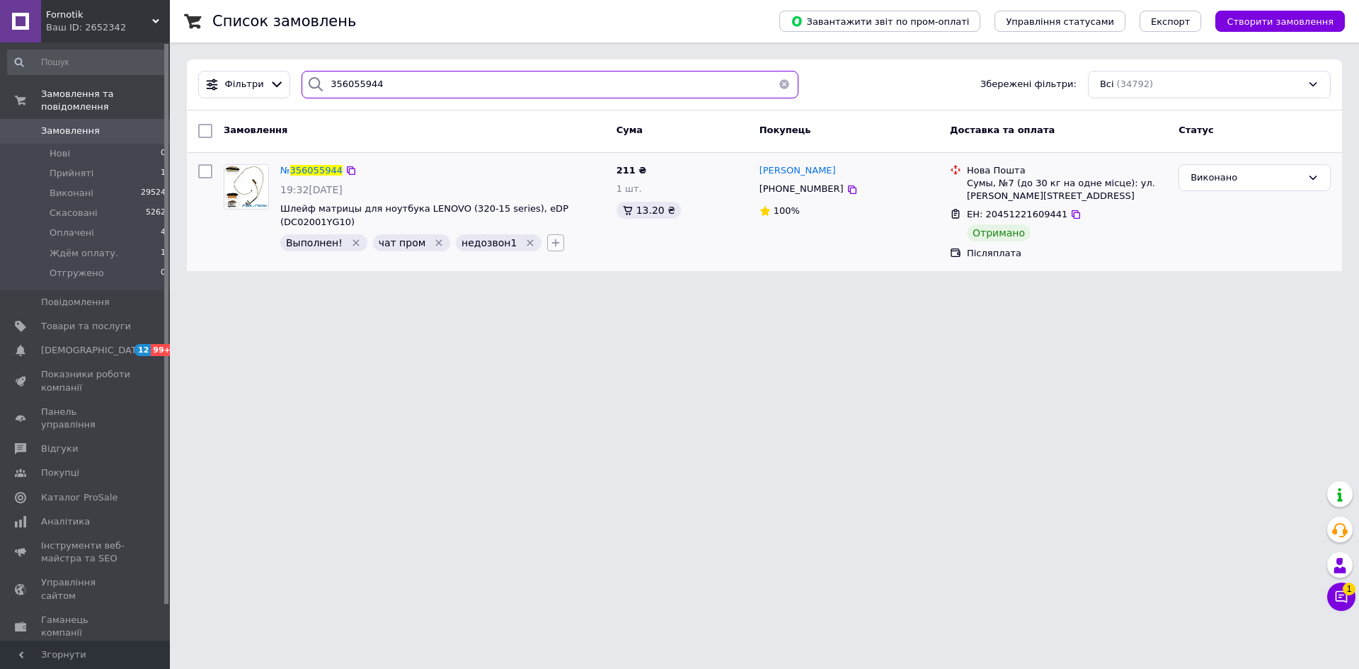
type input "356055944"
click at [552, 239] on icon "button" at bounding box center [556, 243] width 8 height 8
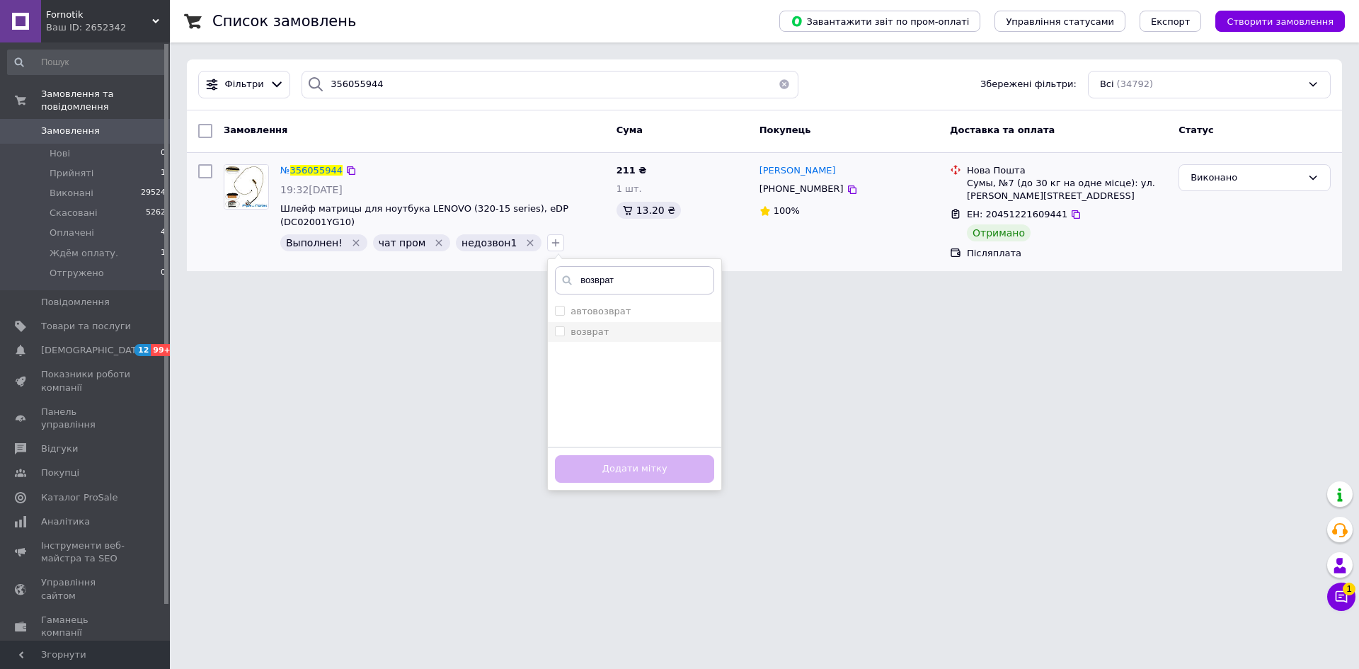
type input "возврат"
click at [571, 326] on label "возврат" at bounding box center [590, 331] width 38 height 11
checkbox input "true"
click at [607, 455] on button "Додати мітку" at bounding box center [634, 469] width 159 height 28
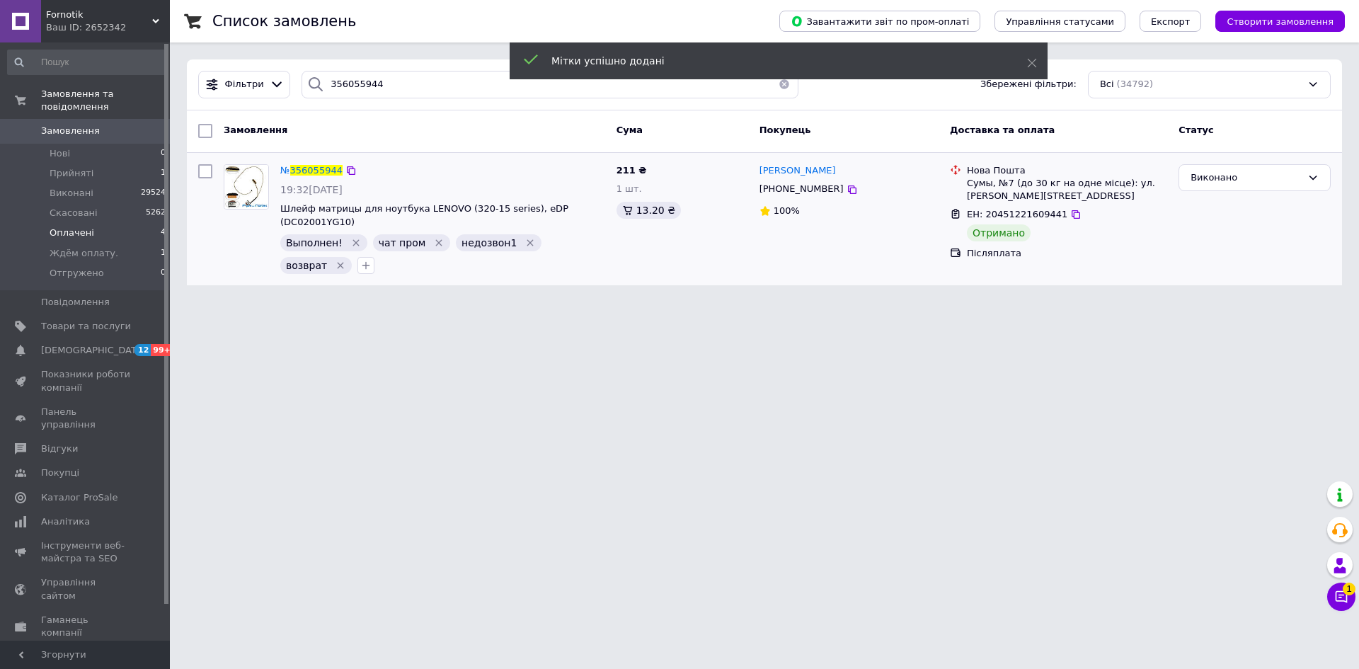
click at [72, 227] on span "Оплачені" at bounding box center [72, 233] width 45 height 13
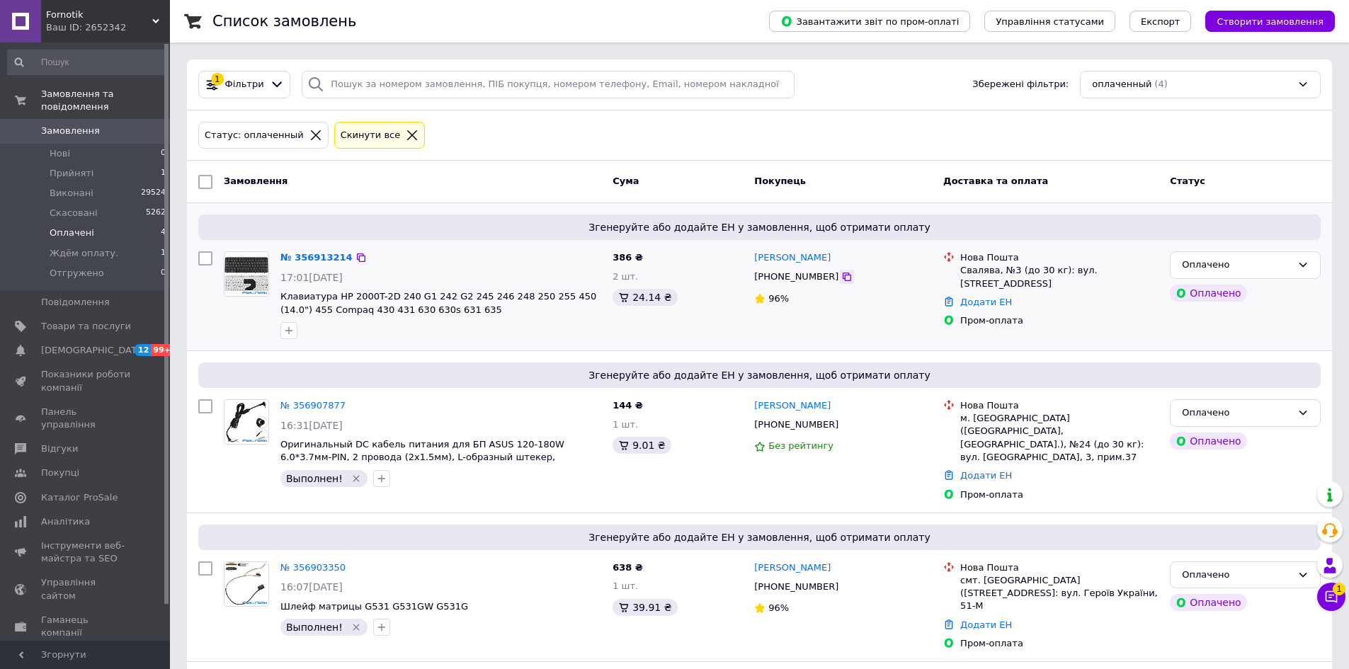
click at [842, 280] on icon at bounding box center [846, 277] width 8 height 8
click at [357, 256] on icon at bounding box center [361, 257] width 8 height 8
click at [1328, 600] on icon at bounding box center [1331, 597] width 14 height 14
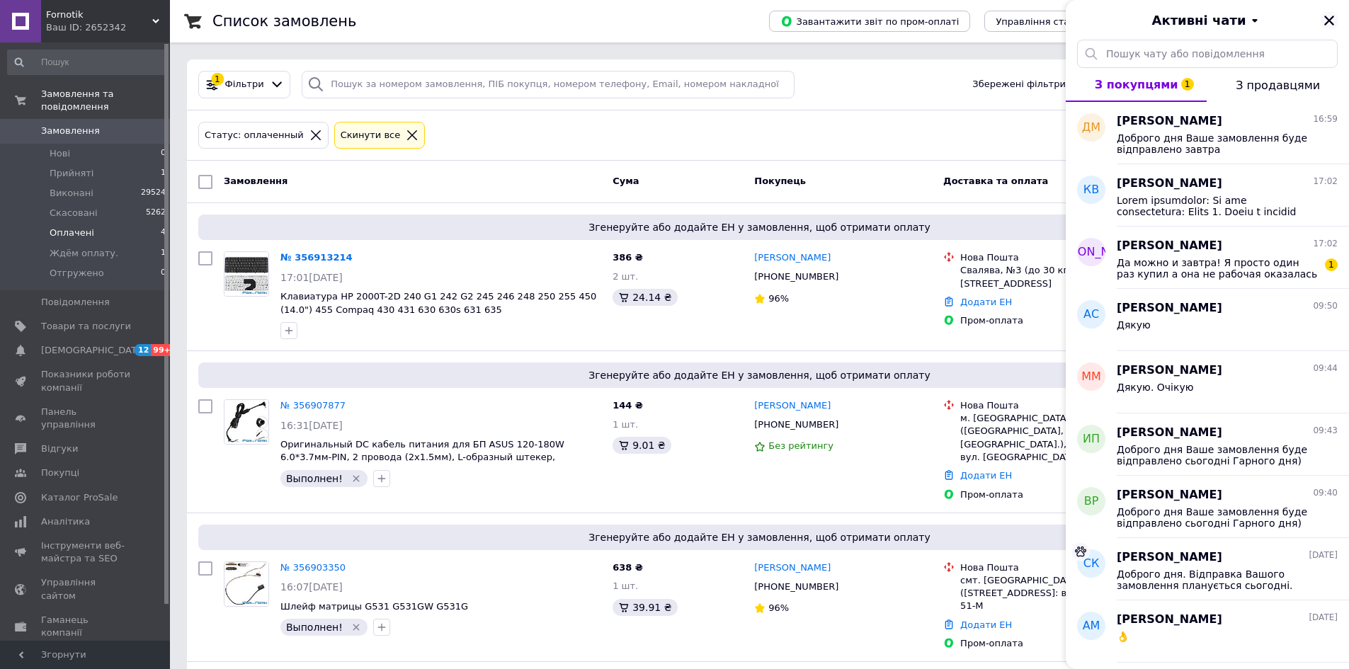
click at [1330, 18] on icon "Закрити" at bounding box center [1329, 21] width 10 height 10
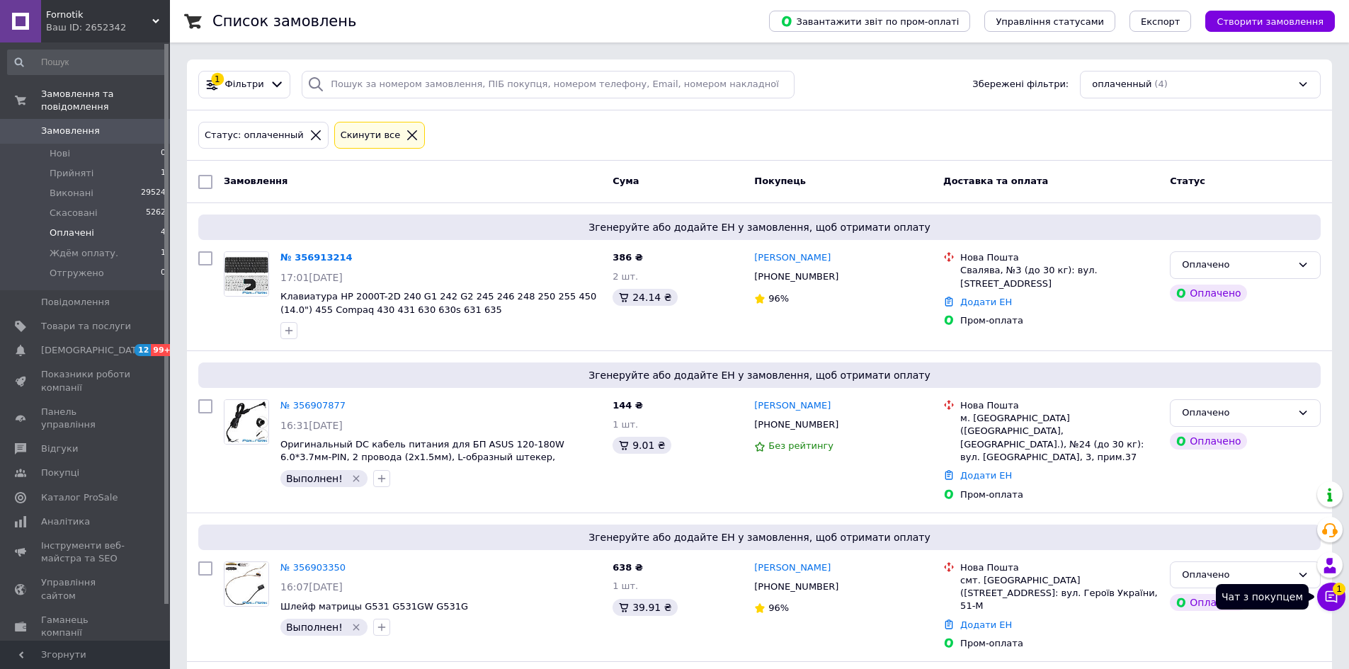
click at [1330, 597] on icon at bounding box center [1331, 597] width 12 height 12
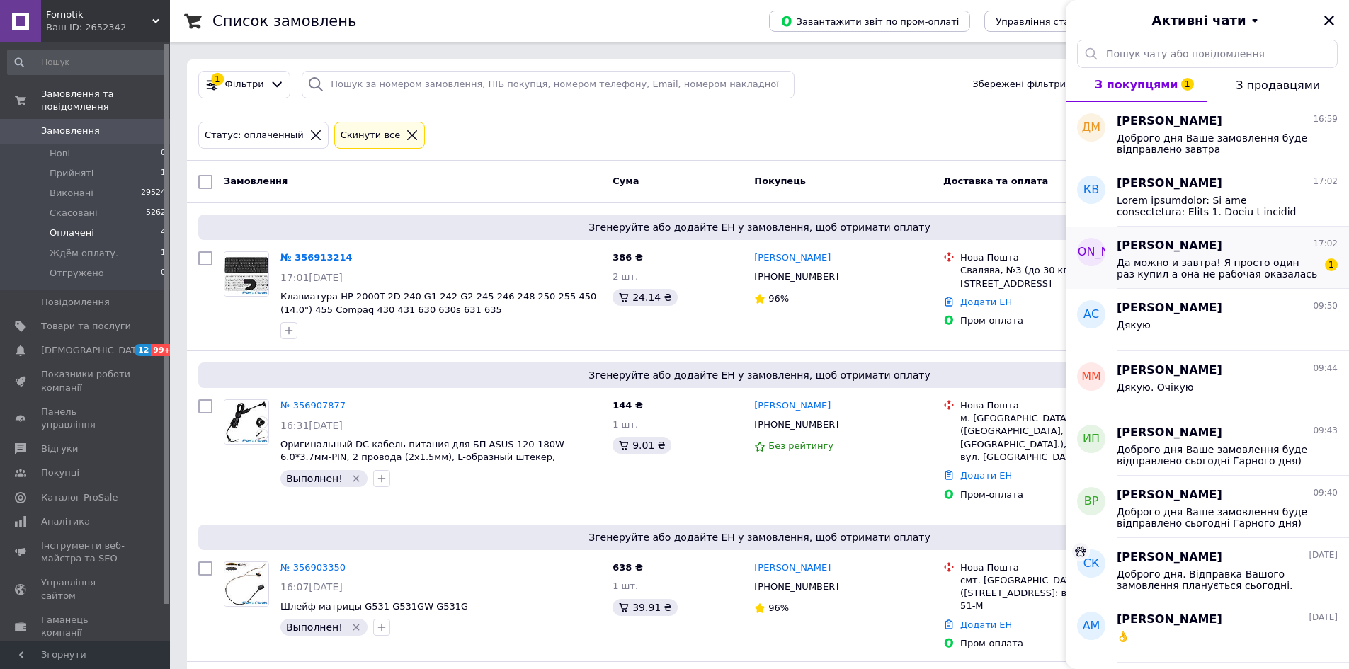
click at [1212, 255] on div "Да можно и завтра! Я просто один раз купил а она не рабочая оказалась вот и бою…" at bounding box center [1226, 266] width 221 height 25
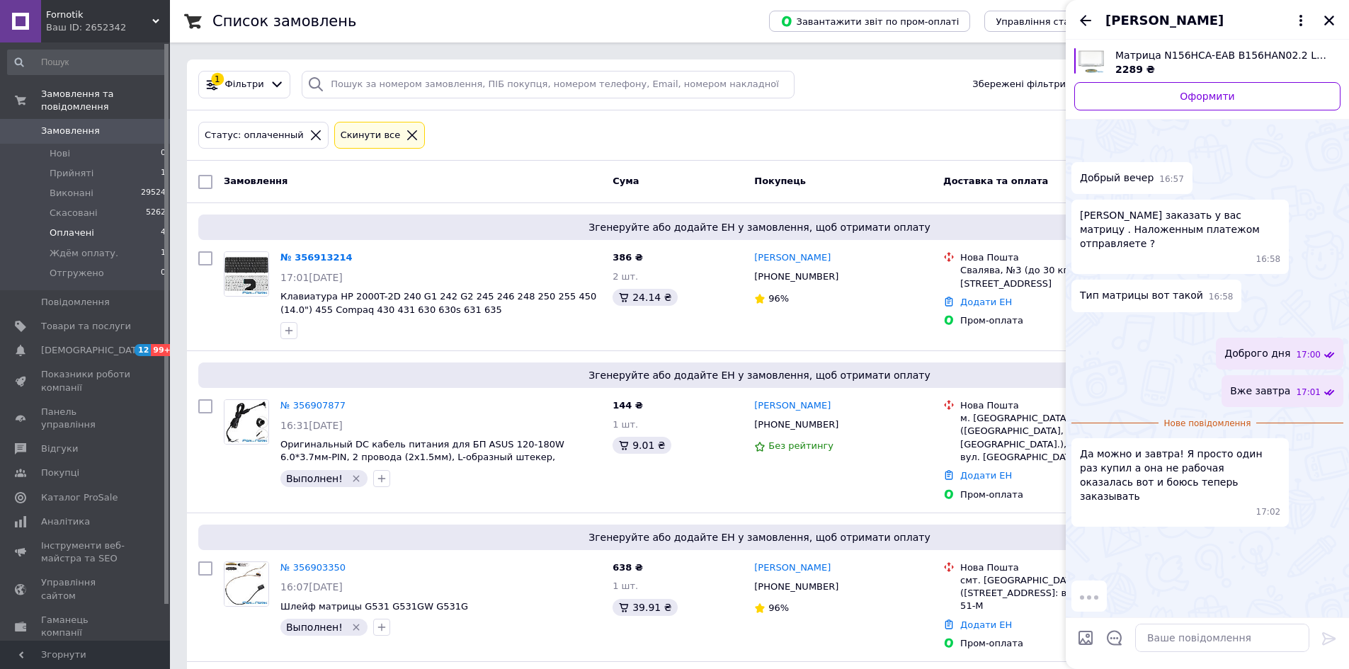
scroll to position [127, 0]
click at [1181, 639] on textarea at bounding box center [1222, 638] width 174 height 28
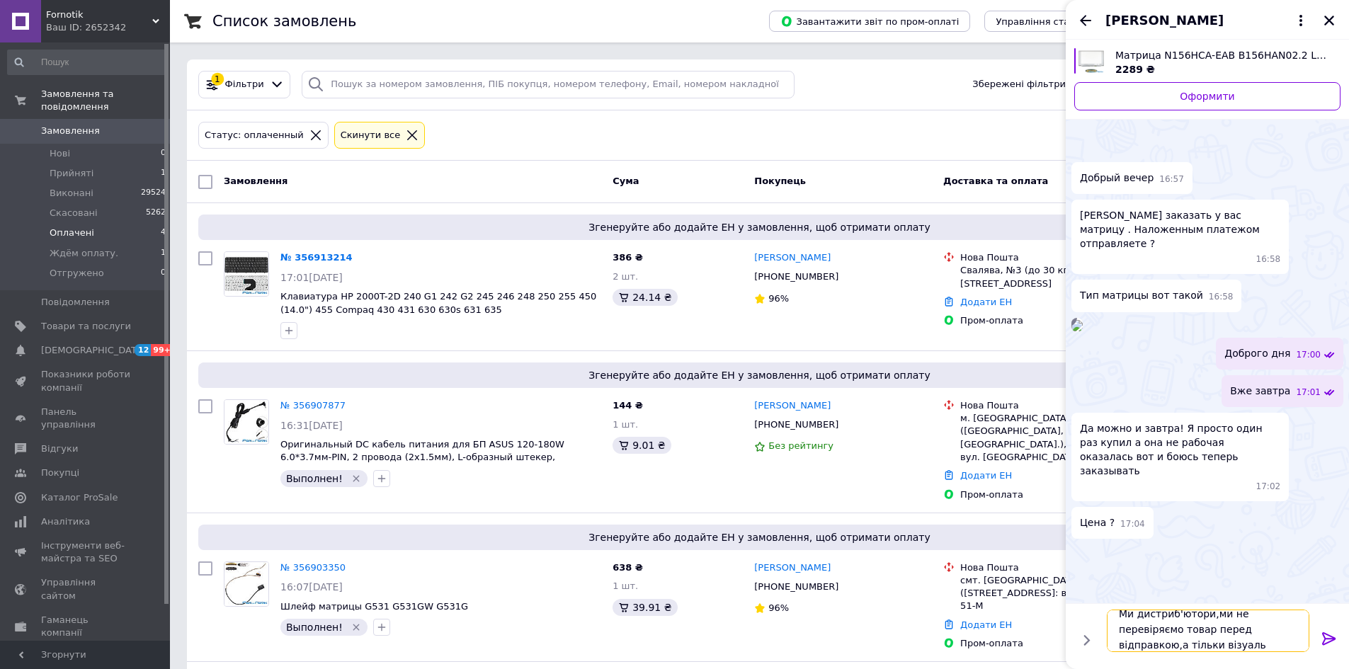
scroll to position [1, 0]
type textarea "Ми дистриб'ютори,ми не перевіряємо товар перед відправкою,а тільки візуально"
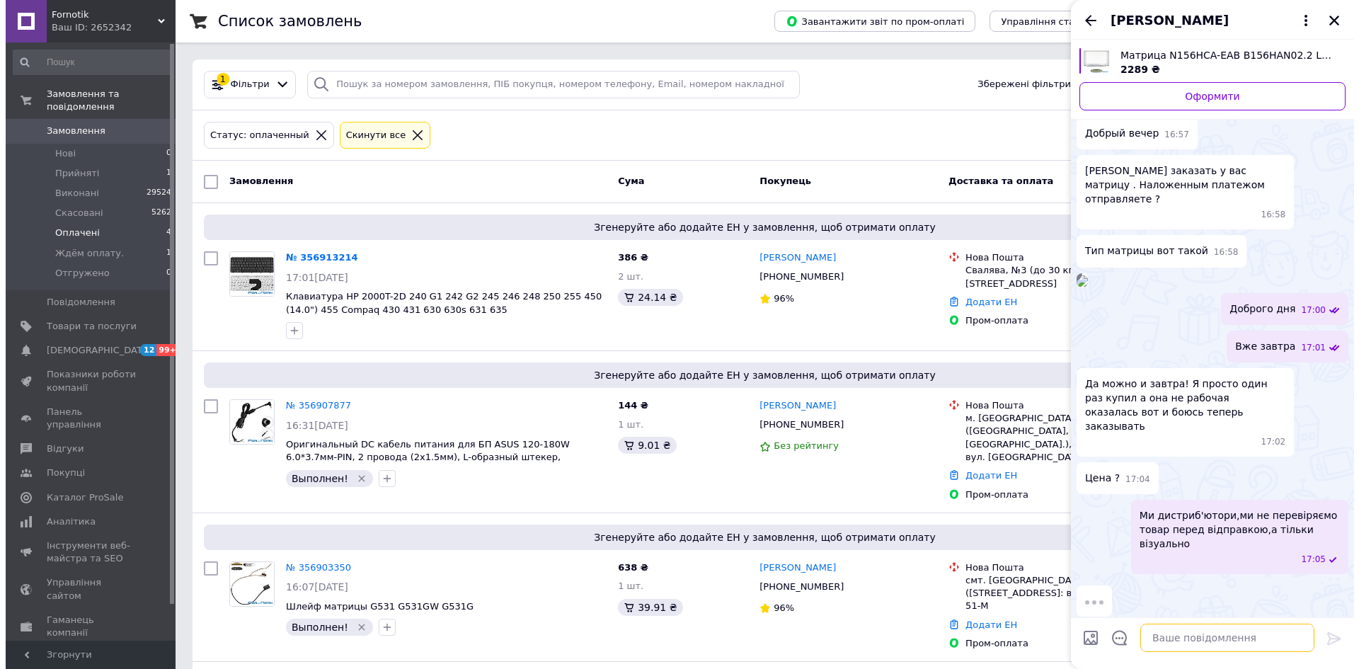
scroll to position [205, 0]
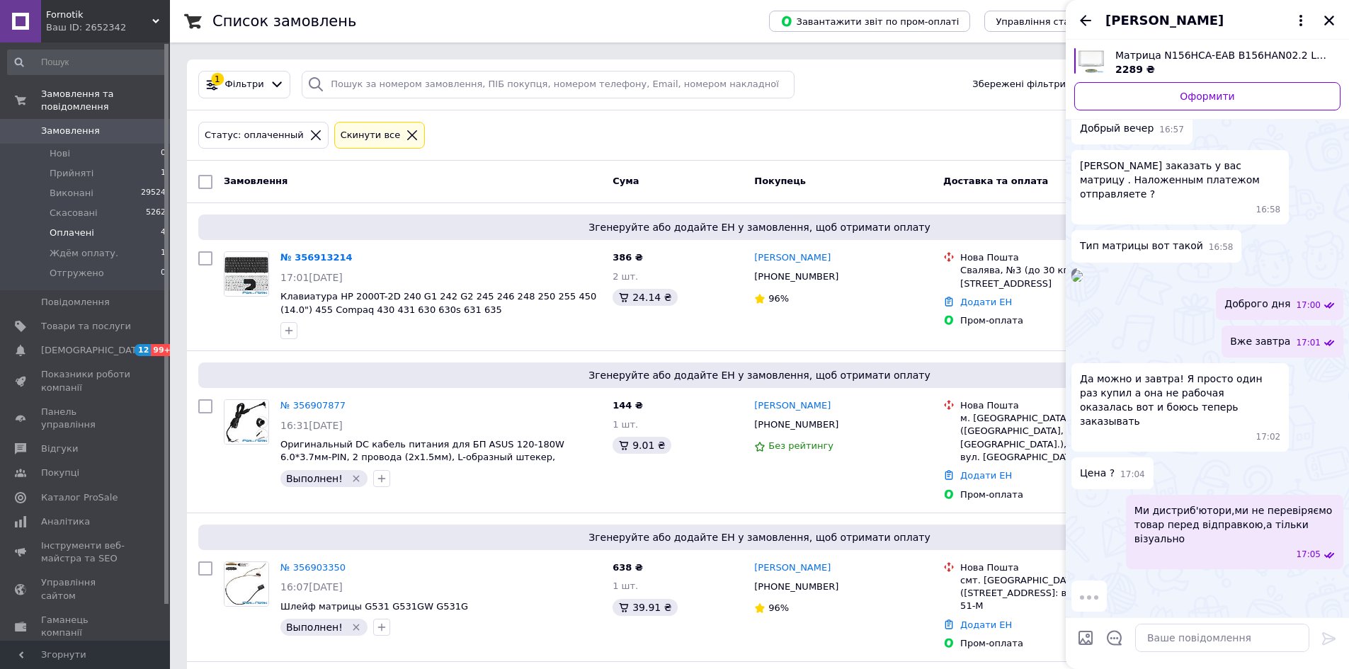
click at [1082, 270] on img at bounding box center [1076, 275] width 11 height 11
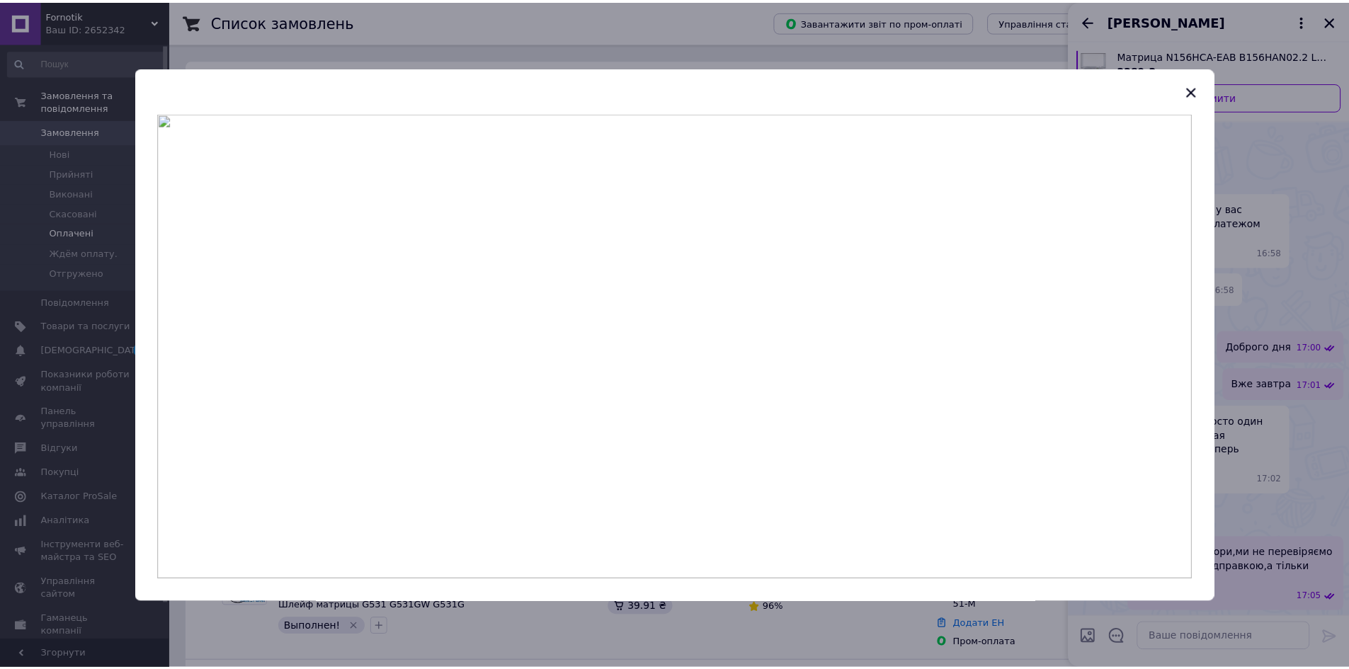
scroll to position [163, 0]
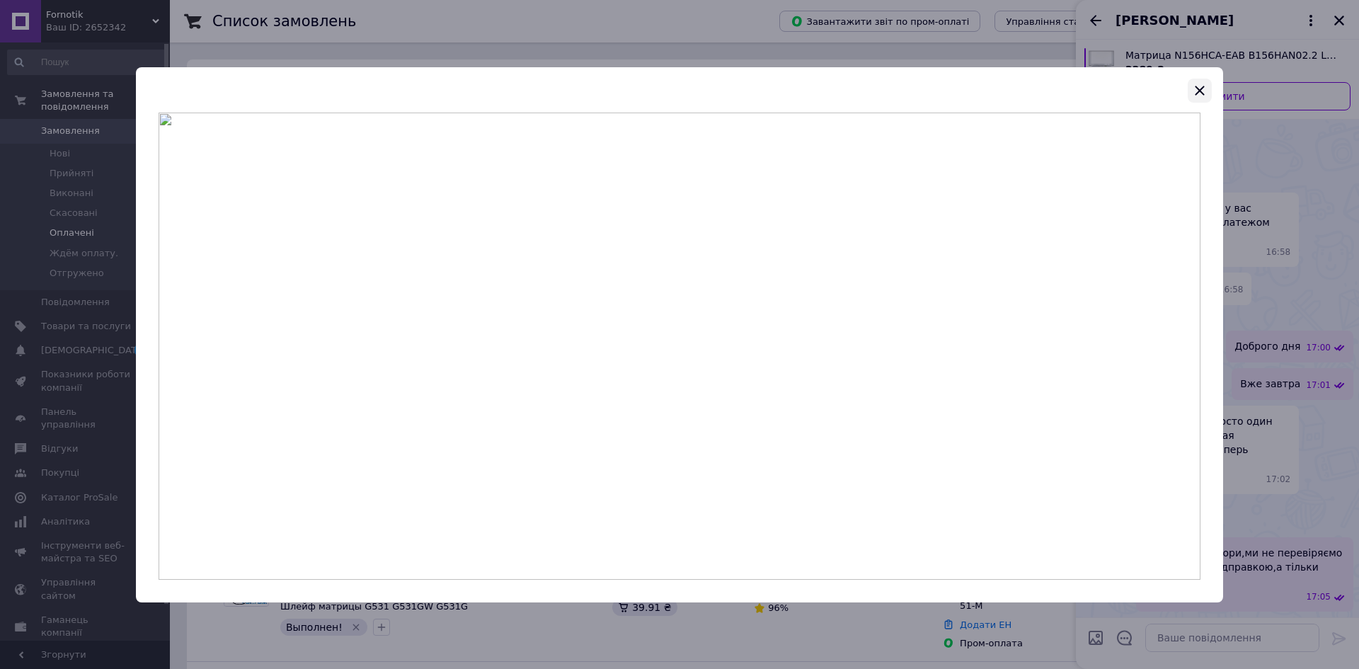
click at [1201, 84] on icon "button" at bounding box center [1199, 90] width 17 height 17
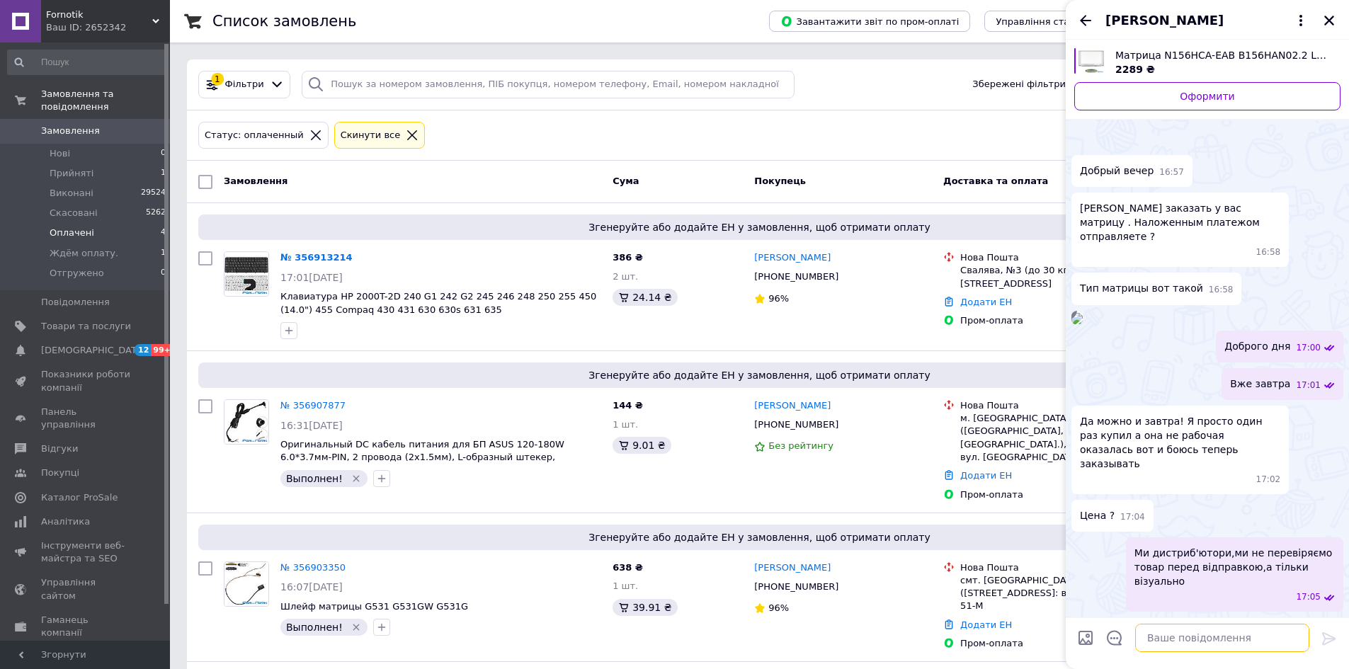
paste textarea "Матрица 15.6" N156HGA-EA3 Rev C3 (1920*1080, 30pin(eDP), LED, SLIM(вертикальные…"
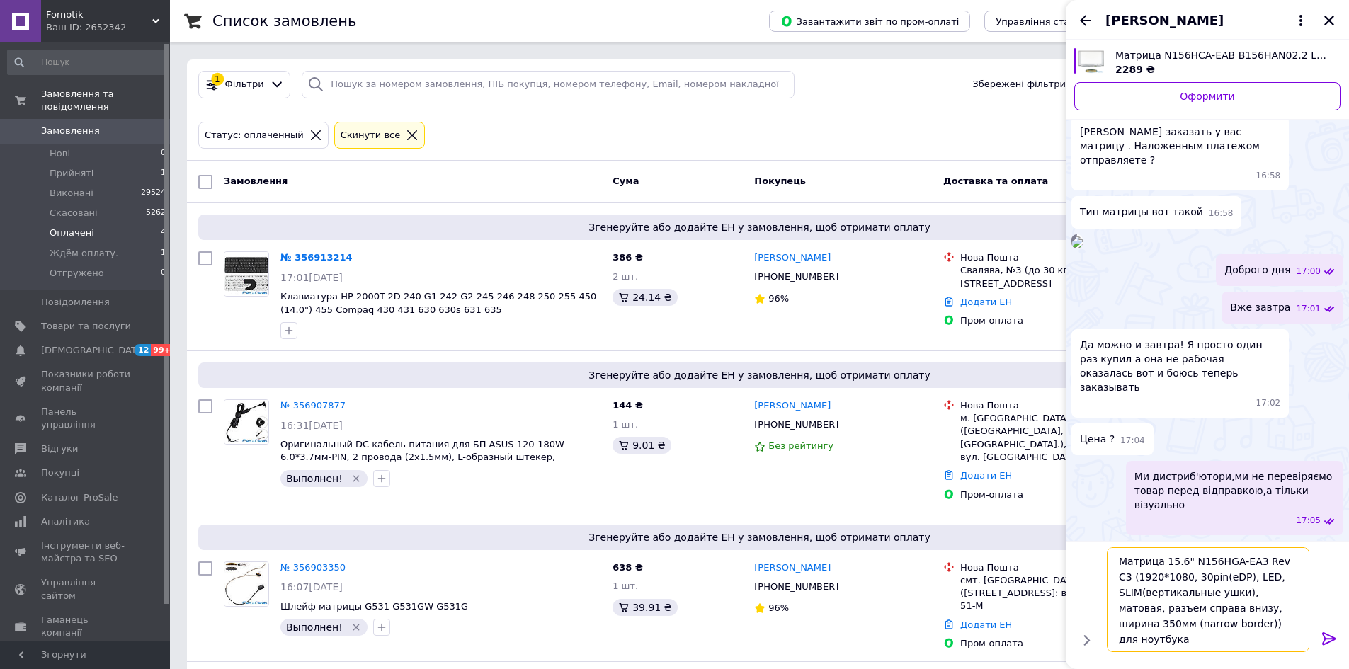
type textarea "Матрица 15.6" N156HGA-EA3 Rev C3 (1920*1080, 30pin(eDP), LED, SLIM(вертикальные…"
click at [1329, 641] on icon at bounding box center [1328, 638] width 13 height 13
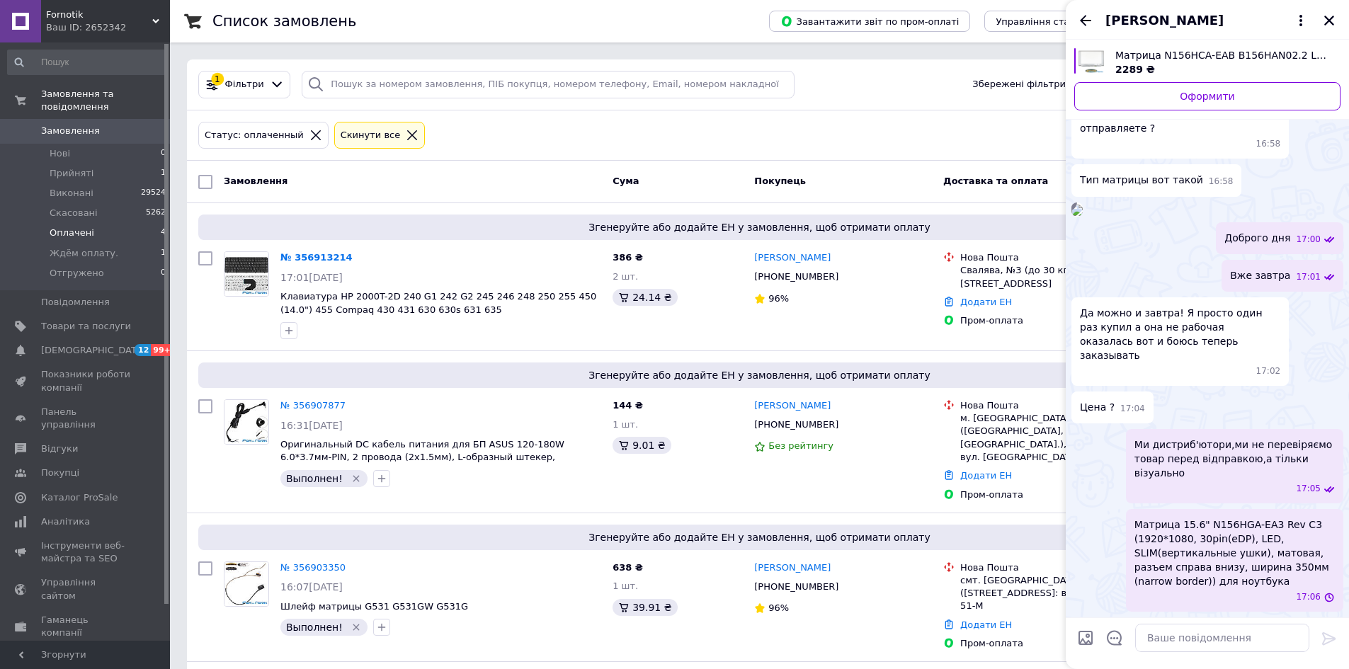
scroll to position [271, 0]
paste textarea "Матрица 15.6" MB156CN01-1 (1920*1080, 30pin(eDP, IPS), LED, SLIM(без планок и у…"
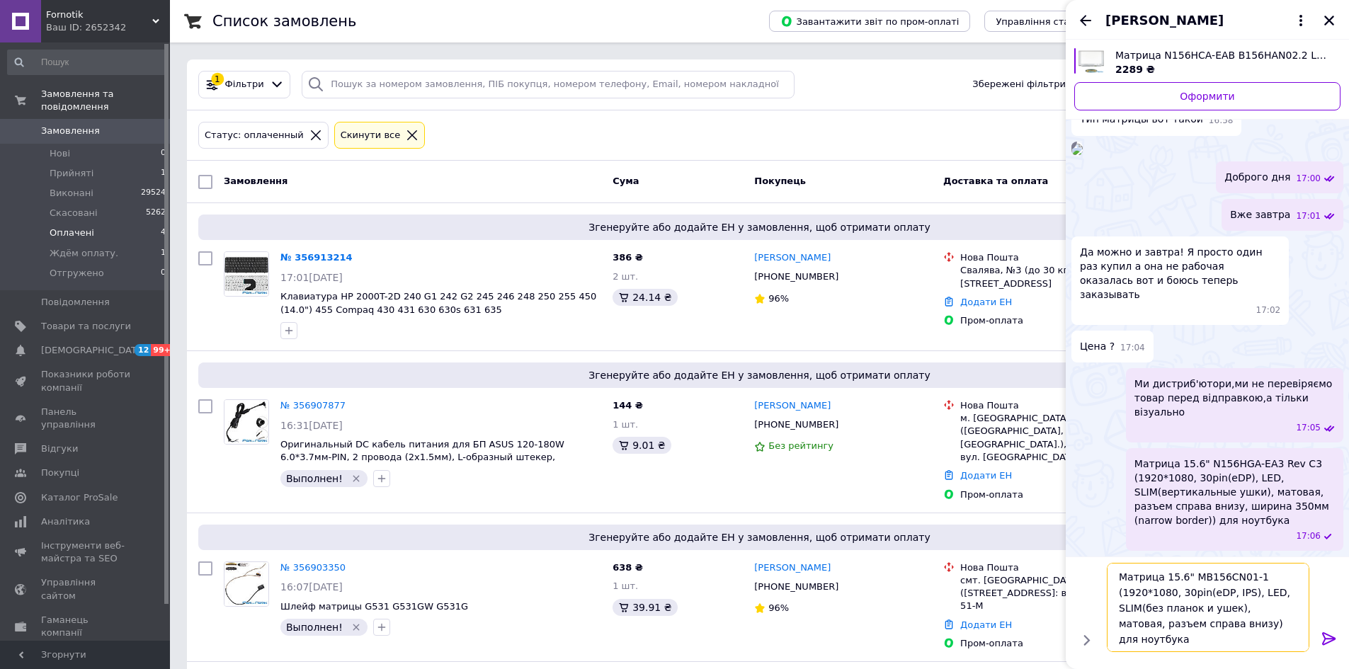
type textarea "Матрица 15.6" MB156CN01-1 (1920*1080, 30pin(eDP, IPS), LED, SLIM(без планок и у…"
click at [1335, 637] on icon at bounding box center [1328, 638] width 17 height 17
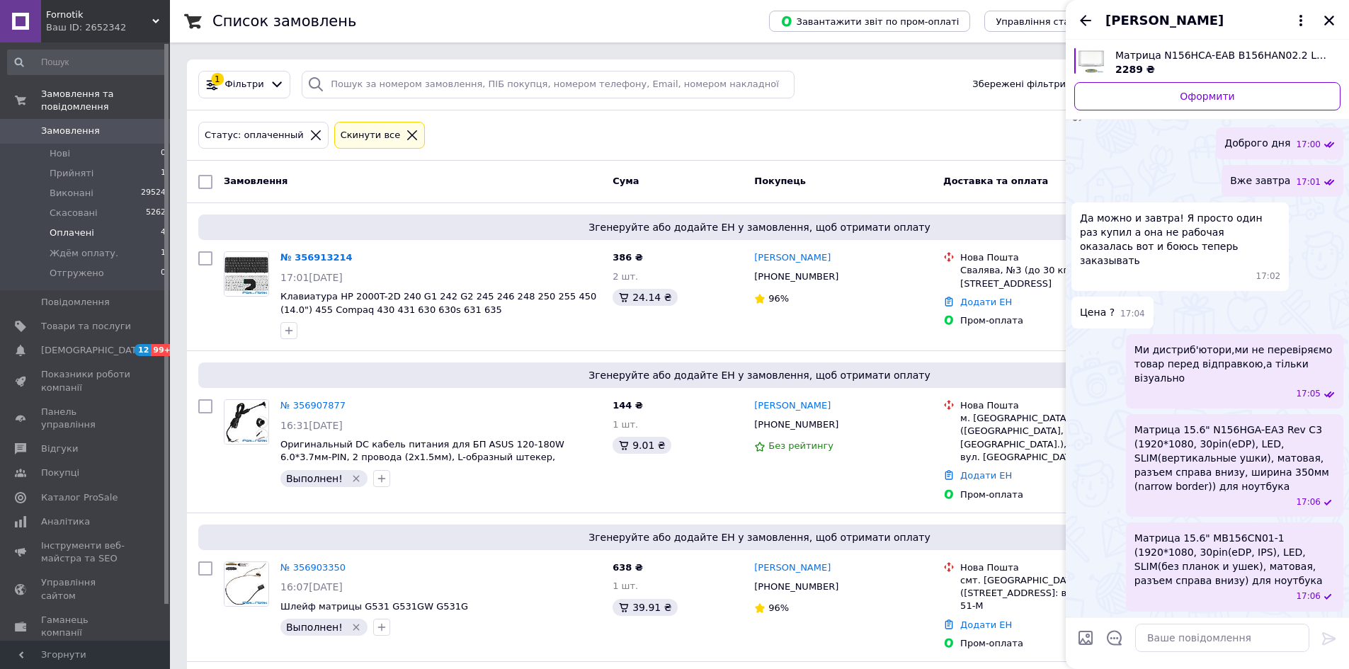
scroll to position [130, 0]
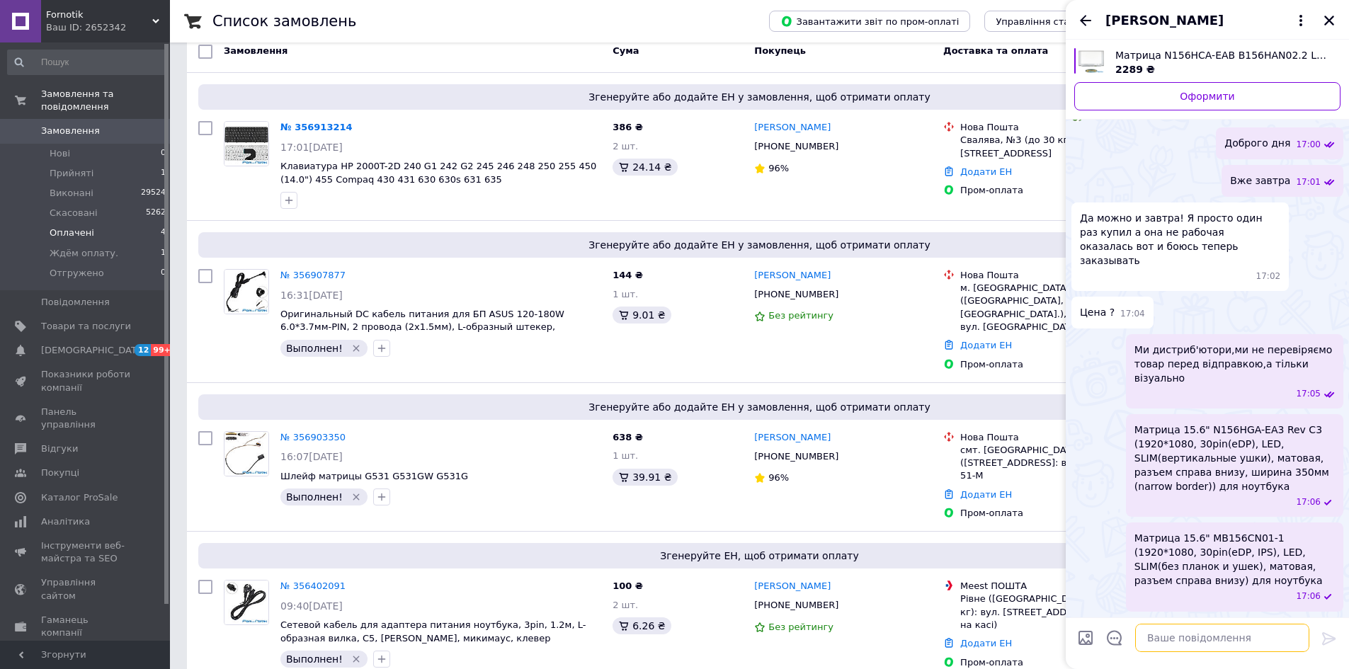
click at [1179, 635] on textarea at bounding box center [1222, 638] width 174 height 28
type textarea "[PERSON_NAME] у [GEOGRAPHIC_DATA]?"
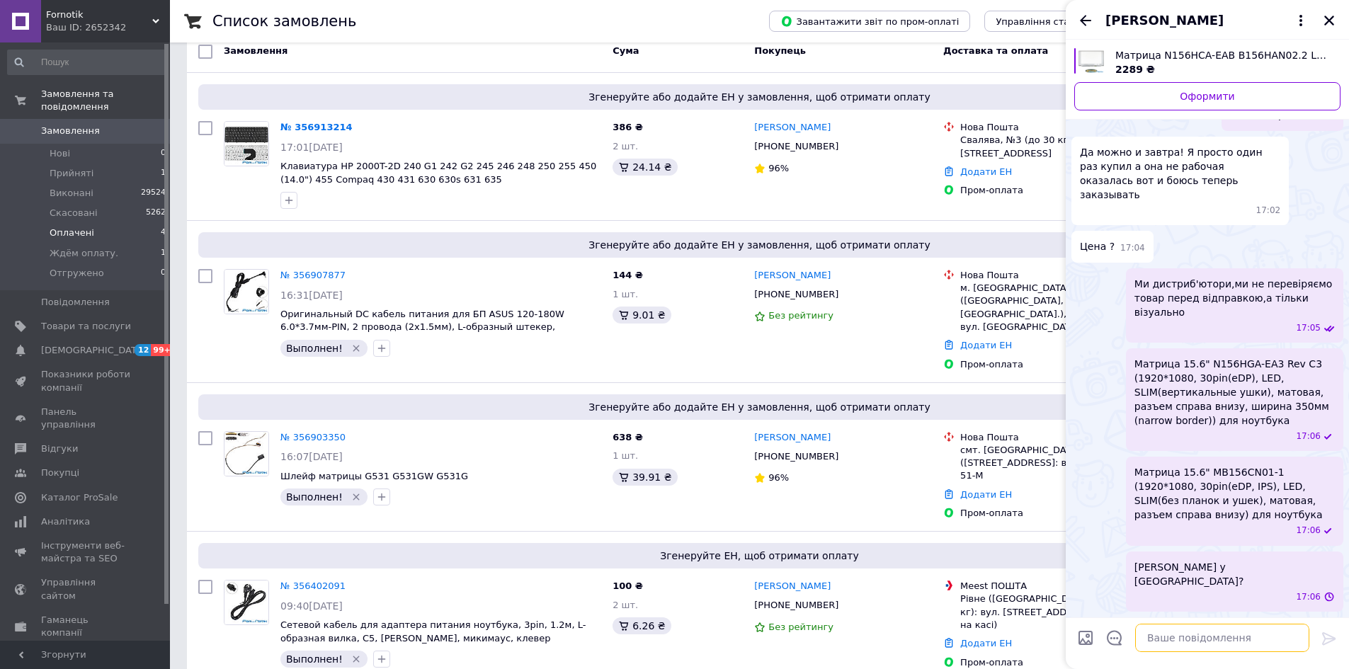
scroll to position [404, 0]
click at [842, 149] on icon at bounding box center [846, 146] width 8 height 8
click at [291, 199] on icon "button" at bounding box center [288, 200] width 11 height 11
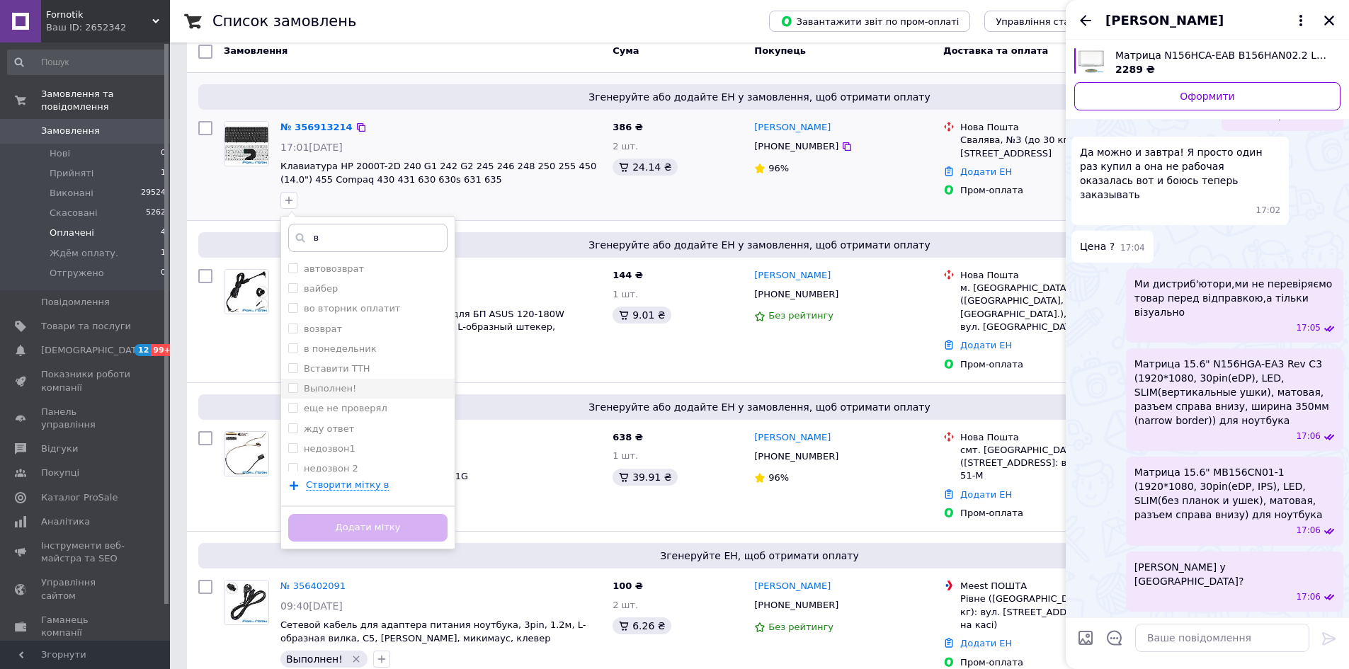
type input "в"
click at [337, 384] on label "Выполнен!" at bounding box center [330, 388] width 52 height 11
checkbox input "true"
click at [368, 519] on button "Додати мітку" at bounding box center [367, 528] width 159 height 28
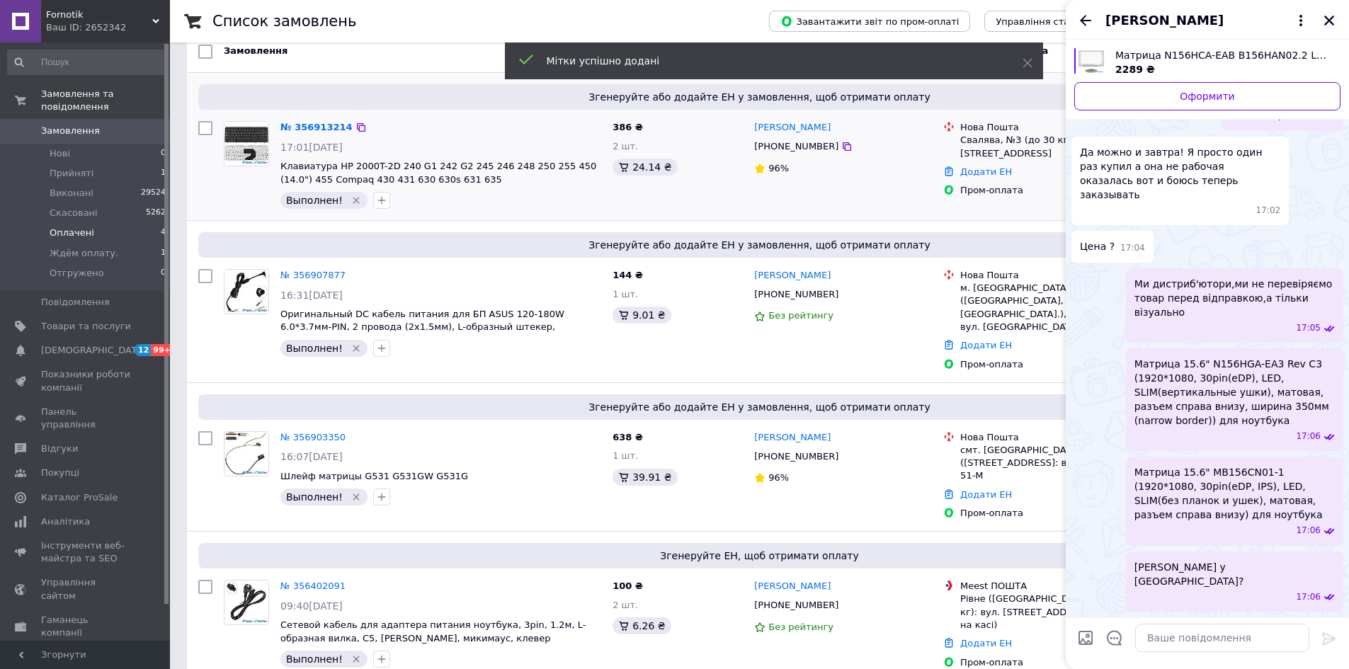
click at [1322, 18] on icon "Закрити" at bounding box center [1328, 20] width 13 height 13
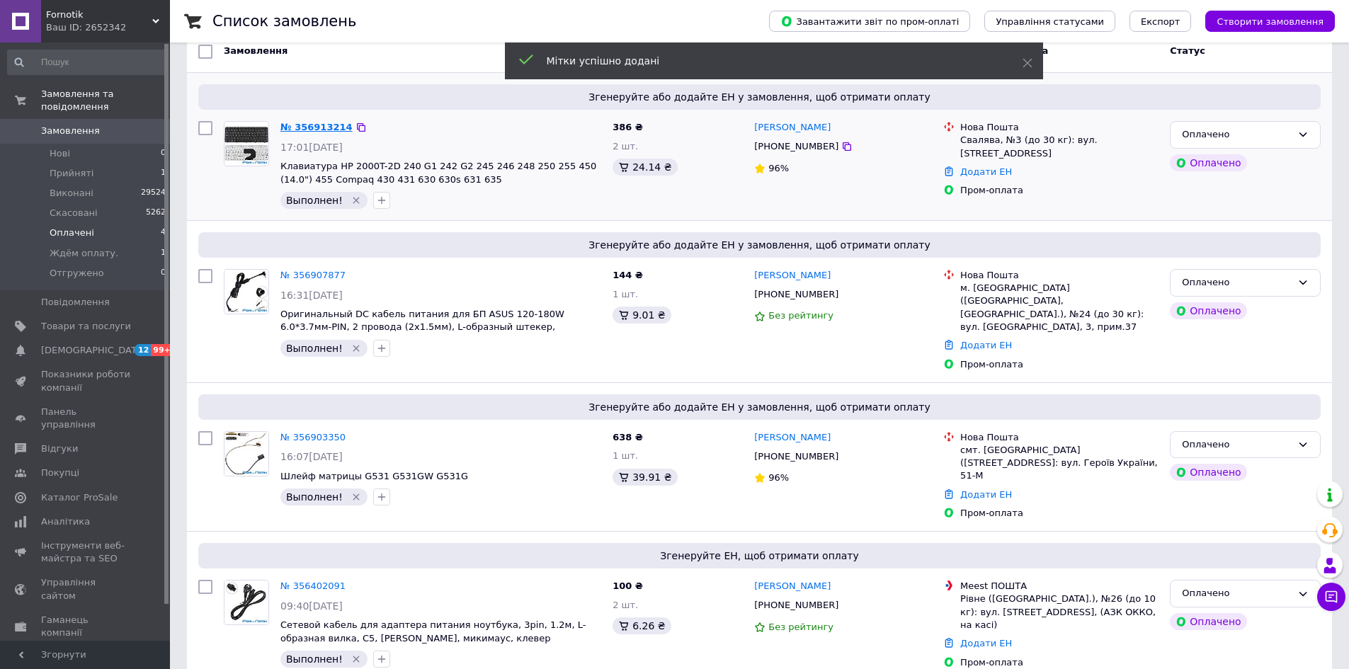
click at [323, 127] on link "№ 356913214" at bounding box center [316, 127] width 72 height 11
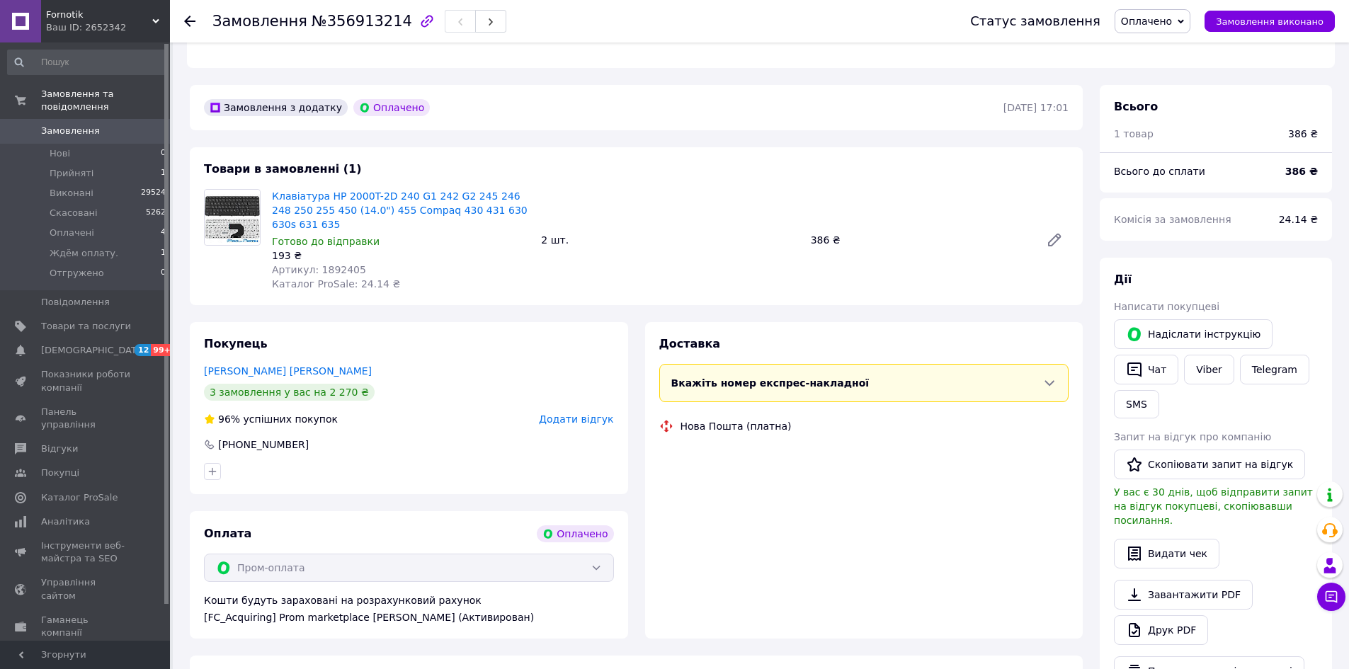
scroll to position [496, 0]
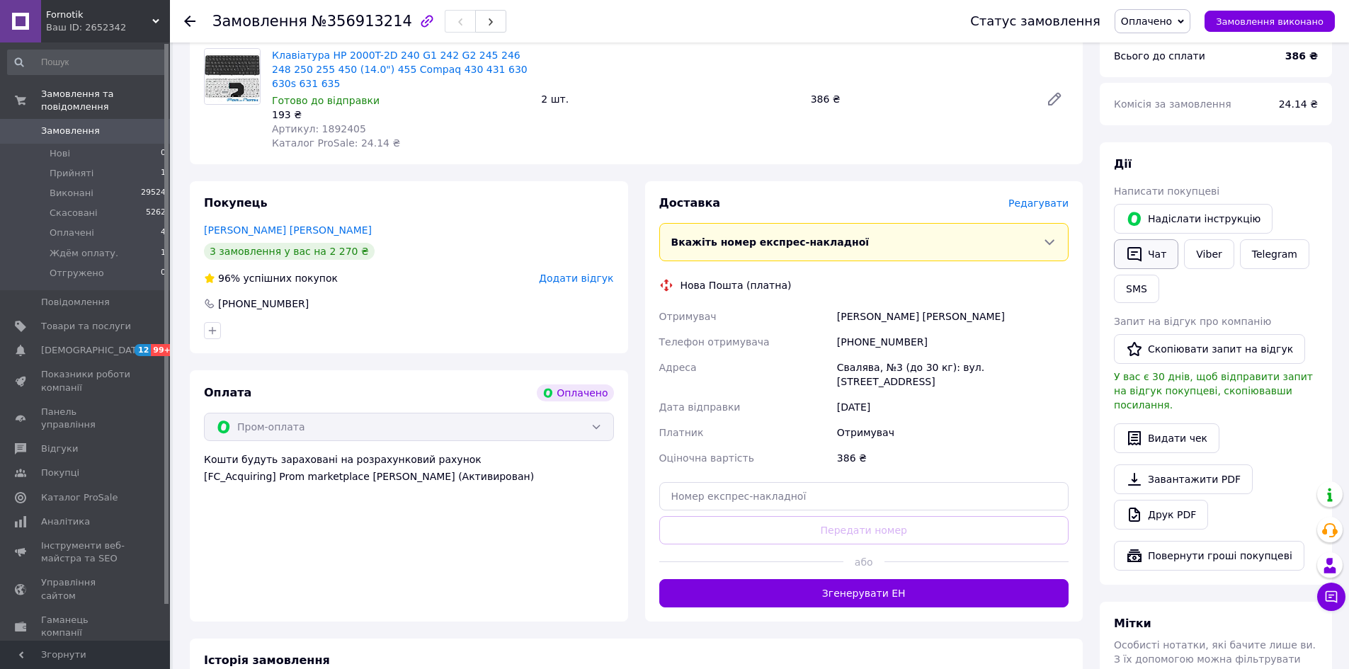
click at [1163, 241] on button "Чат" at bounding box center [1146, 254] width 64 height 30
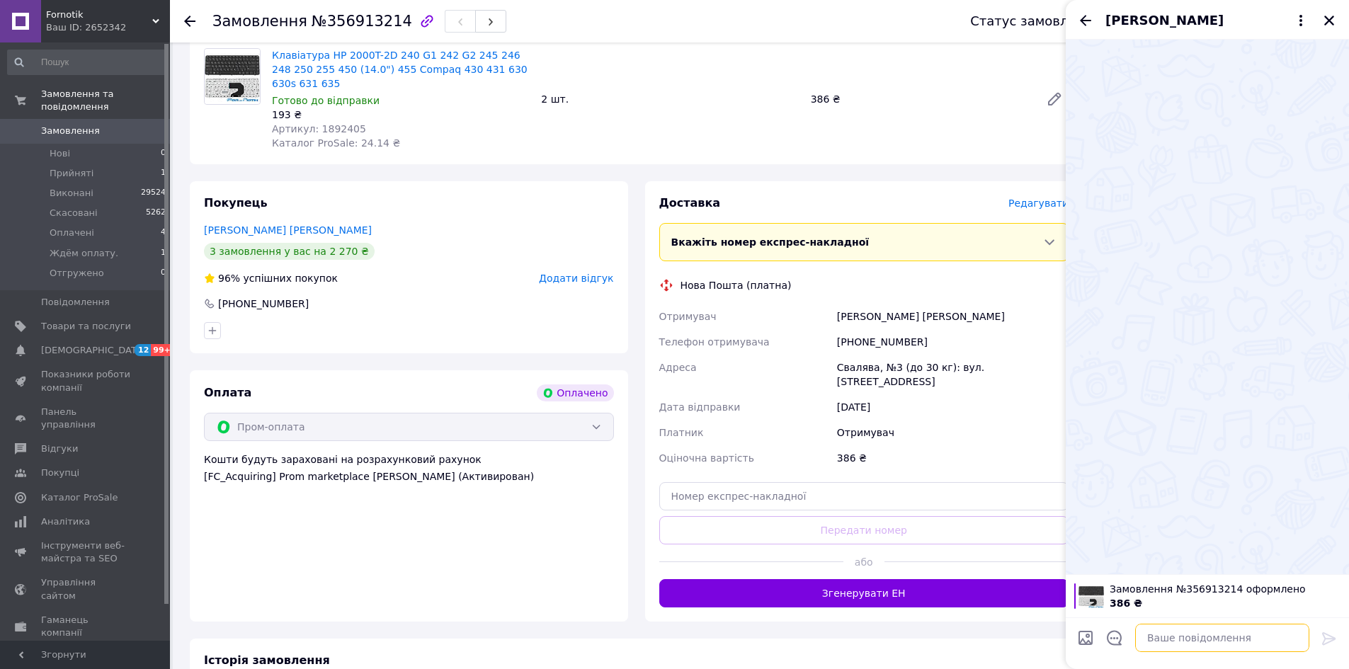
click at [1209, 629] on textarea at bounding box center [1222, 638] width 174 height 28
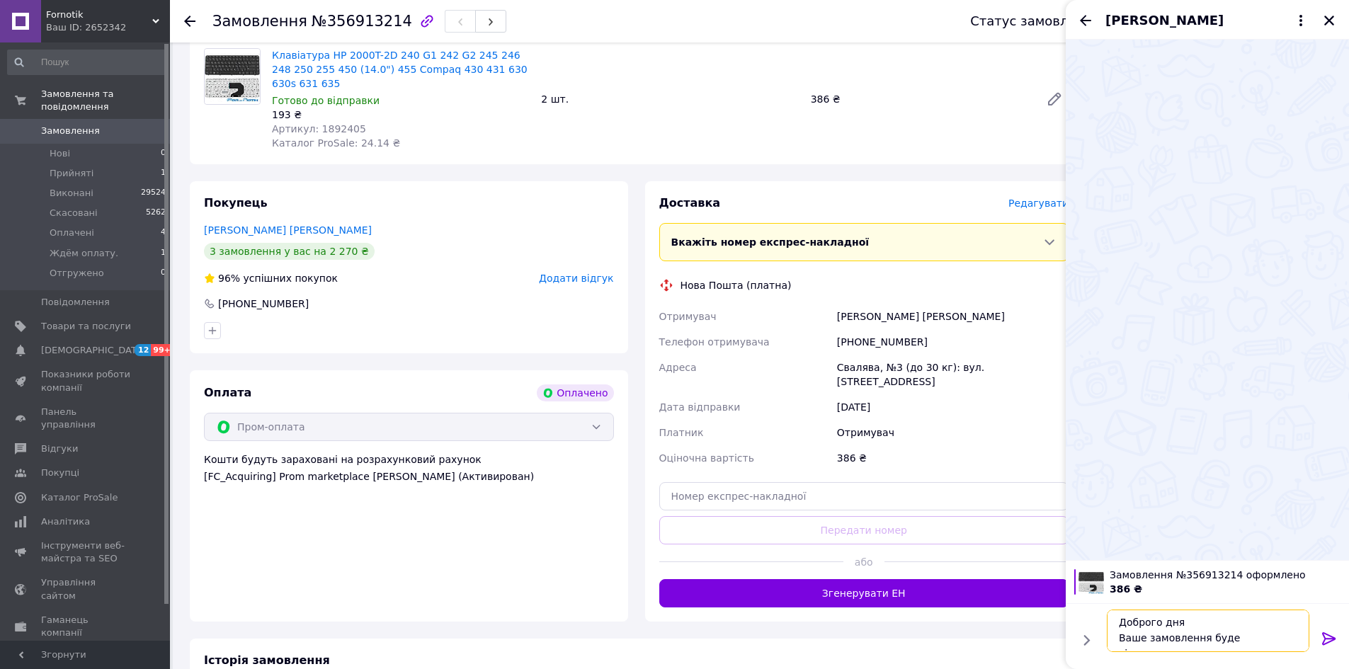
scroll to position [10, 0]
type textarea "Доброго дня Ваше замовлення буде відправлено завтра"
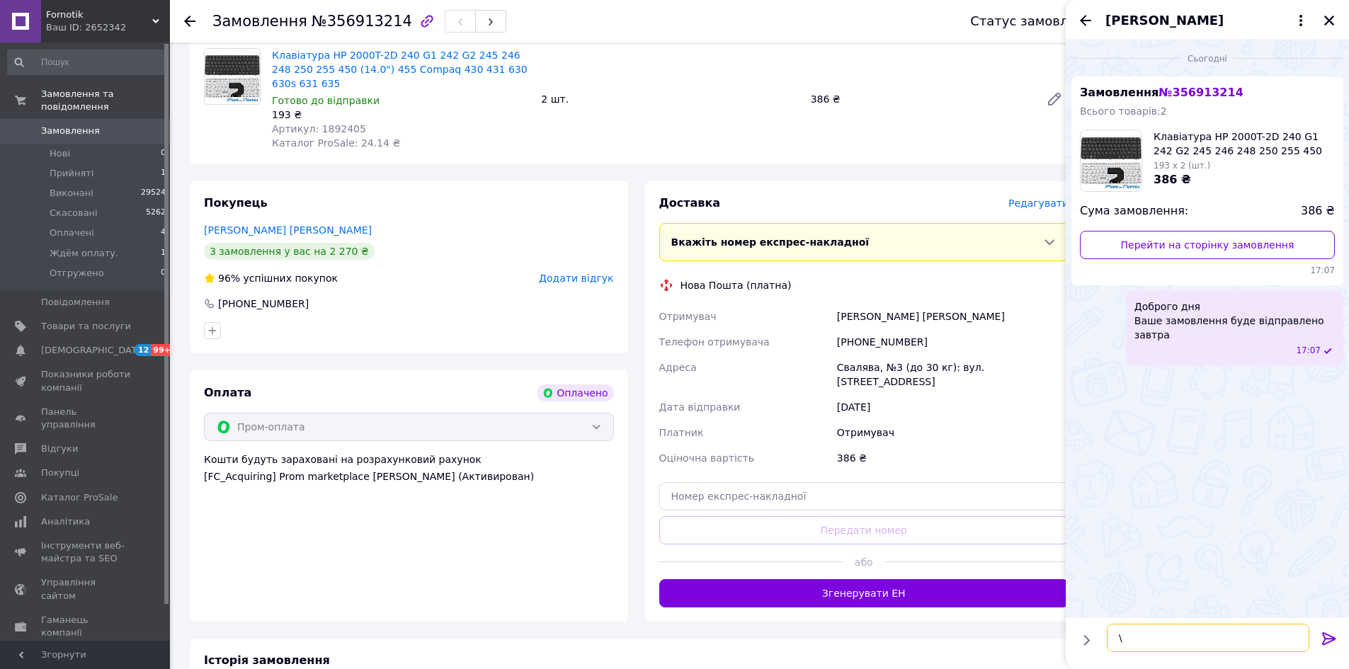
type textarea "\"
click at [1080, 11] on div "[PERSON_NAME]" at bounding box center [1206, 20] width 283 height 40
click at [1087, 18] on icon "Назад" at bounding box center [1085, 20] width 17 height 17
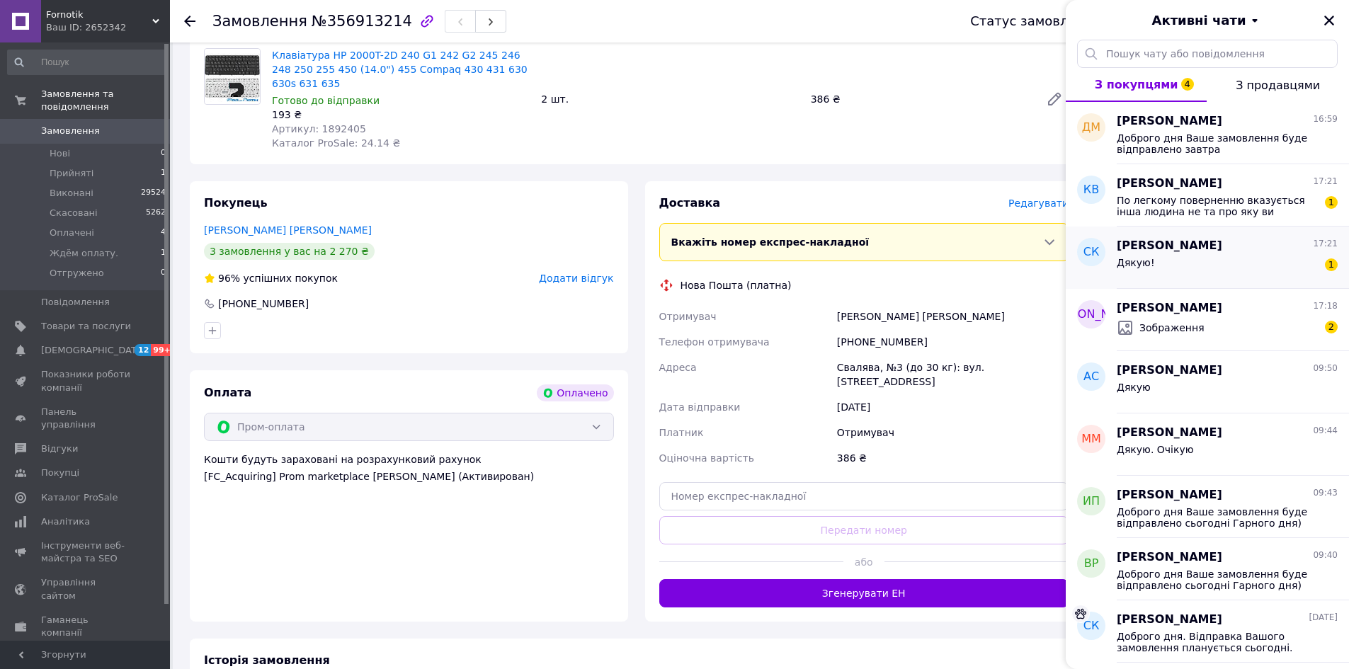
click at [1222, 252] on div "[PERSON_NAME] 17:21" at bounding box center [1226, 246] width 221 height 16
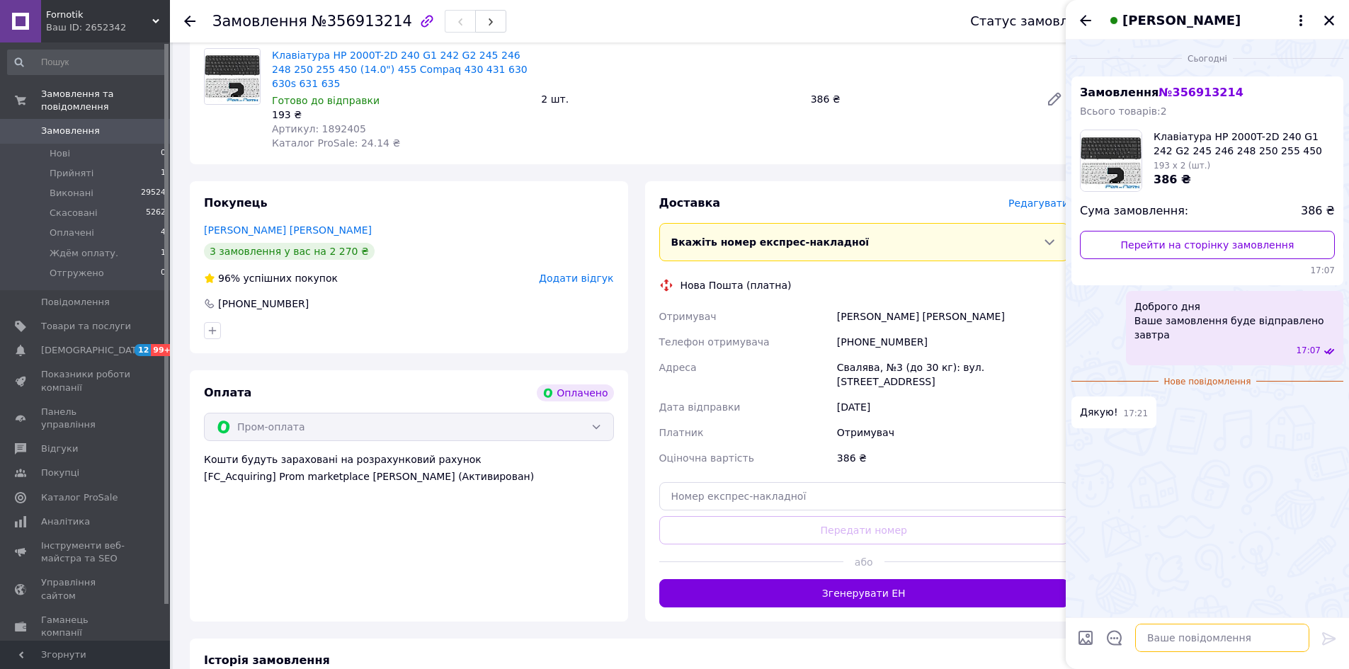
click at [1170, 636] on textarea at bounding box center [1222, 638] width 174 height 28
type textarea "Гарного вечора)"
click at [1086, 18] on icon "Назад" at bounding box center [1085, 20] width 17 height 17
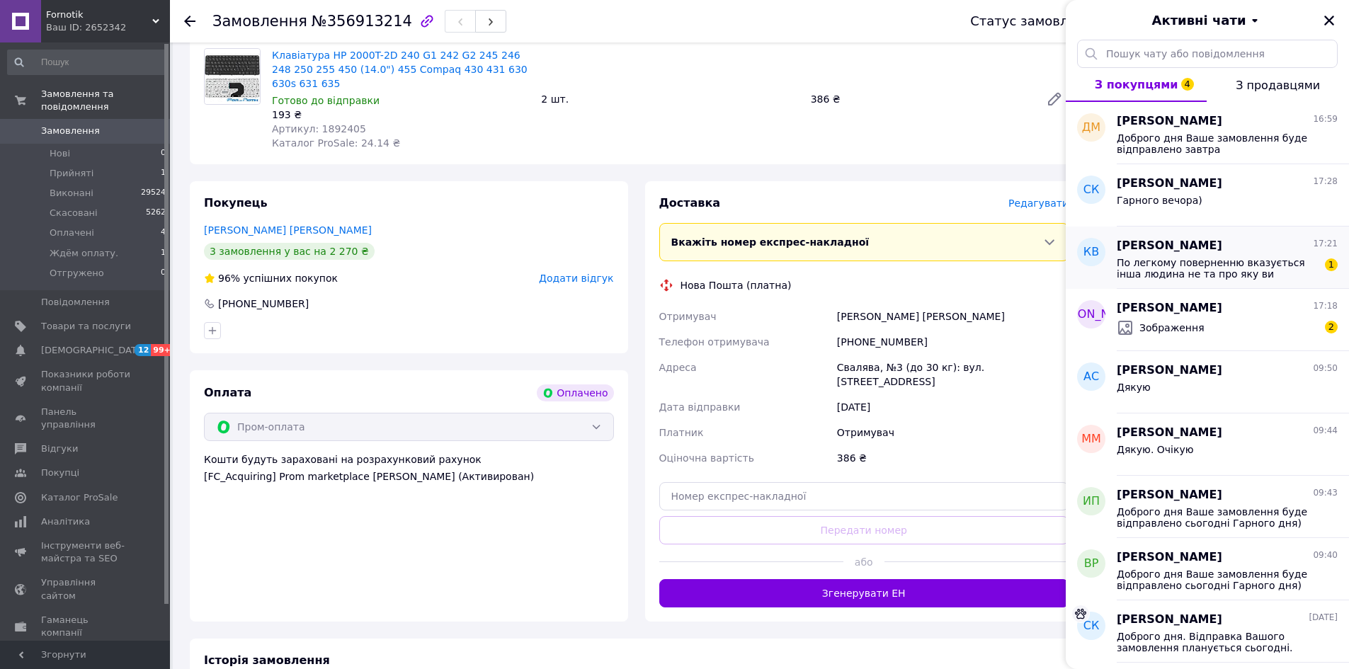
click at [1245, 245] on div "[PERSON_NAME] 17:21" at bounding box center [1226, 246] width 221 height 16
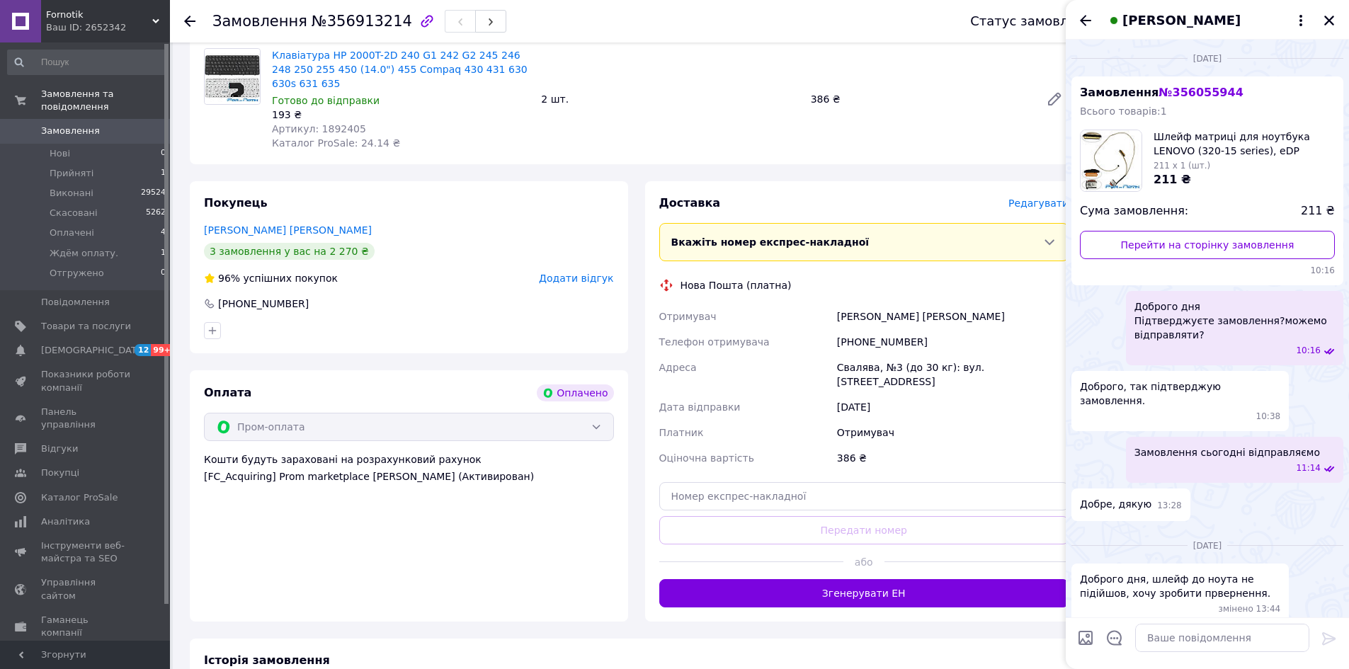
scroll to position [1678, 0]
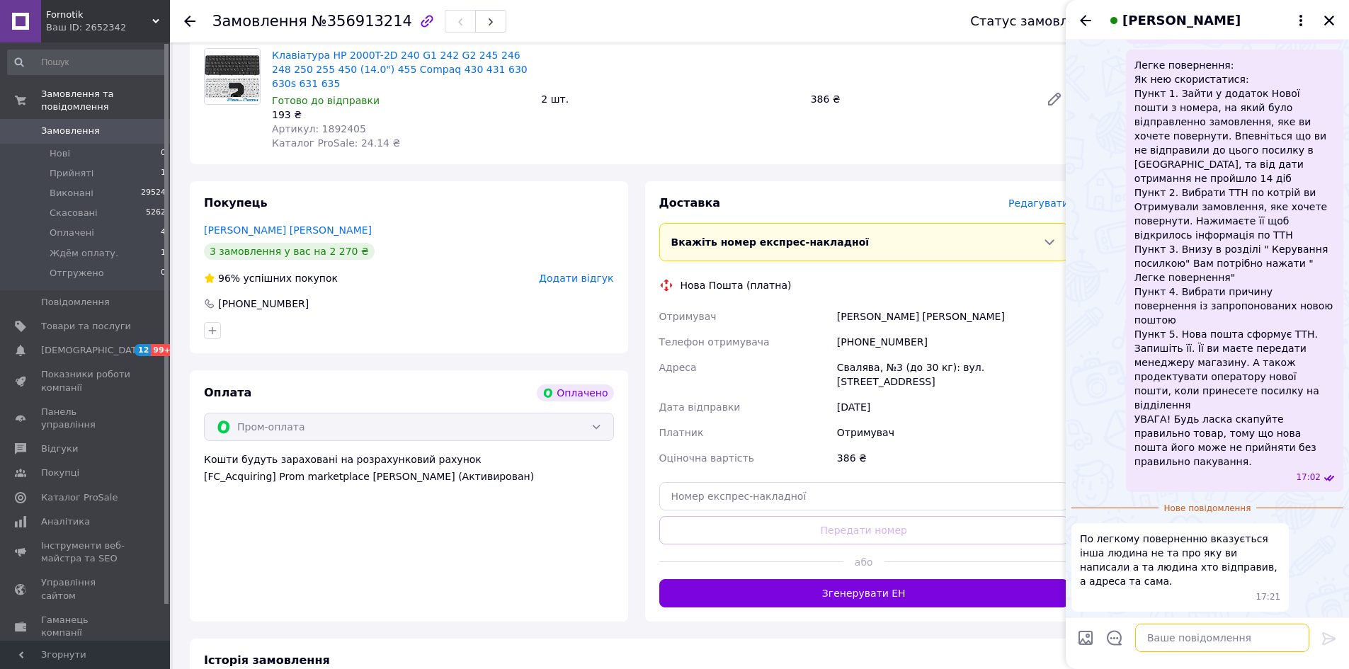
click at [1199, 639] on textarea at bounding box center [1222, 638] width 174 height 28
type textarea "Не заню чого так"
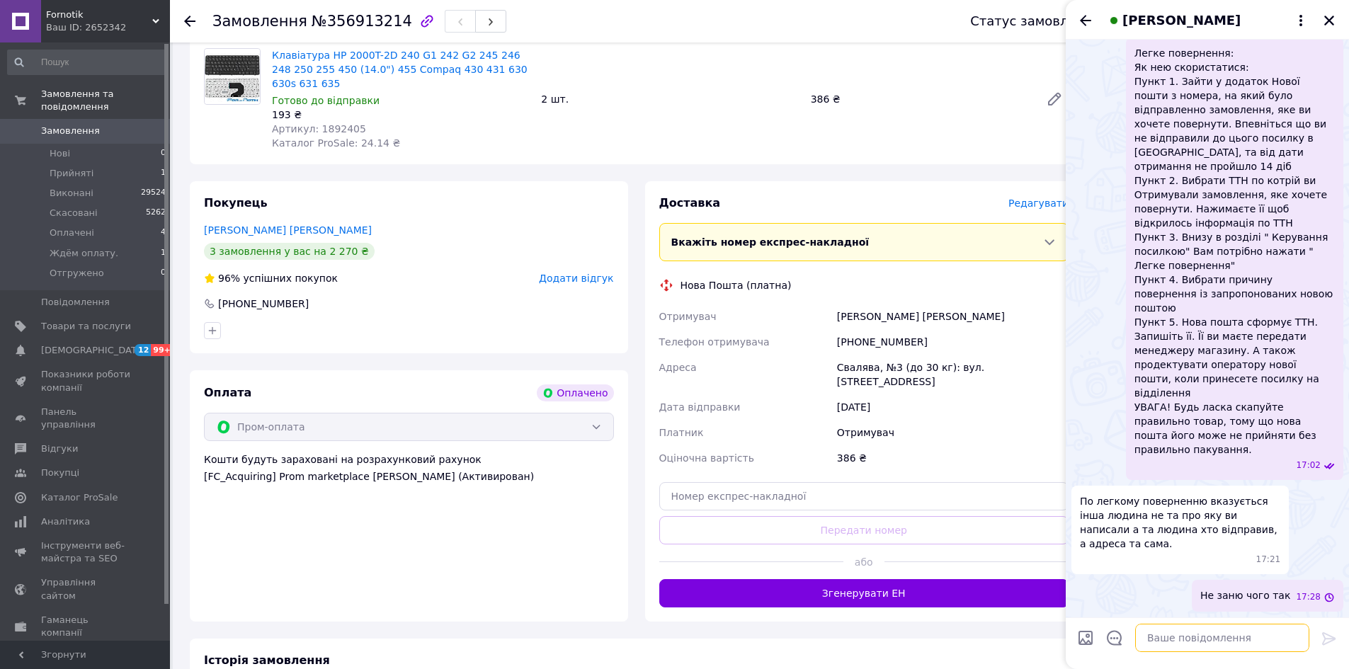
scroll to position [1690, 0]
type textarea "Краще звернуться до [GEOGRAPHIC_DATA]"
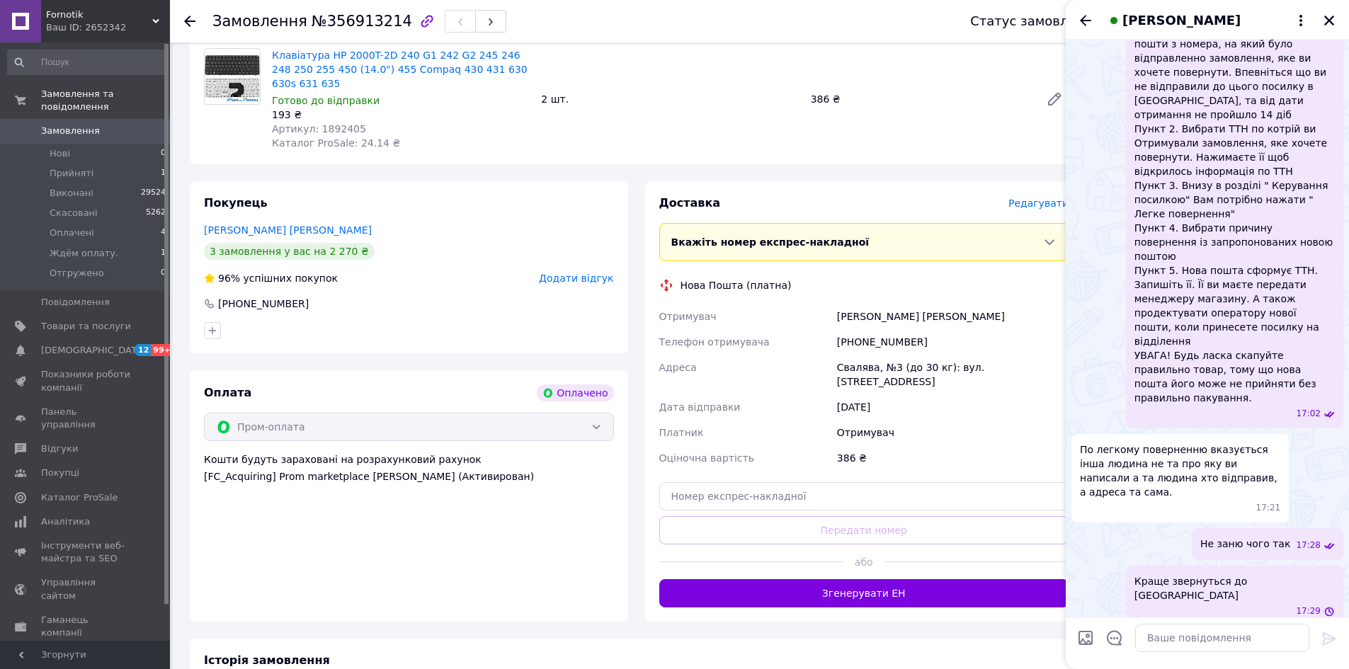
click at [1091, 19] on icon "Назад" at bounding box center [1085, 20] width 17 height 17
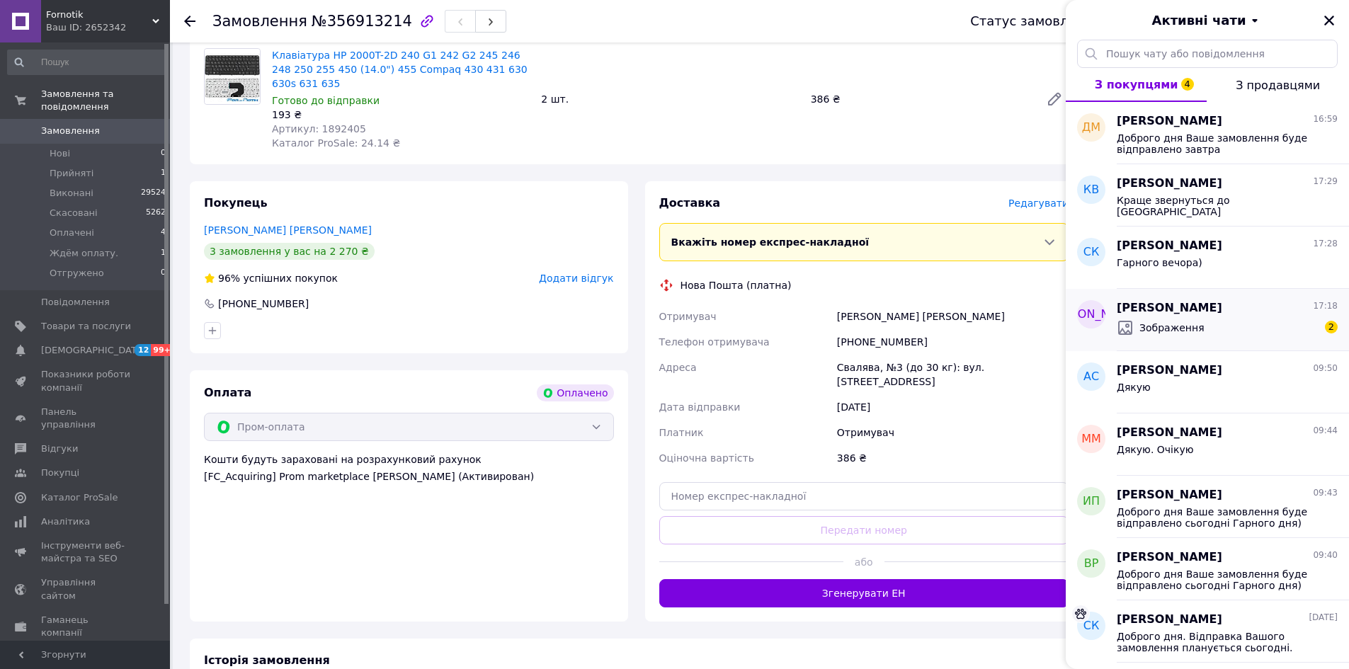
click at [1220, 313] on div "[PERSON_NAME] 17:18" at bounding box center [1226, 308] width 221 height 16
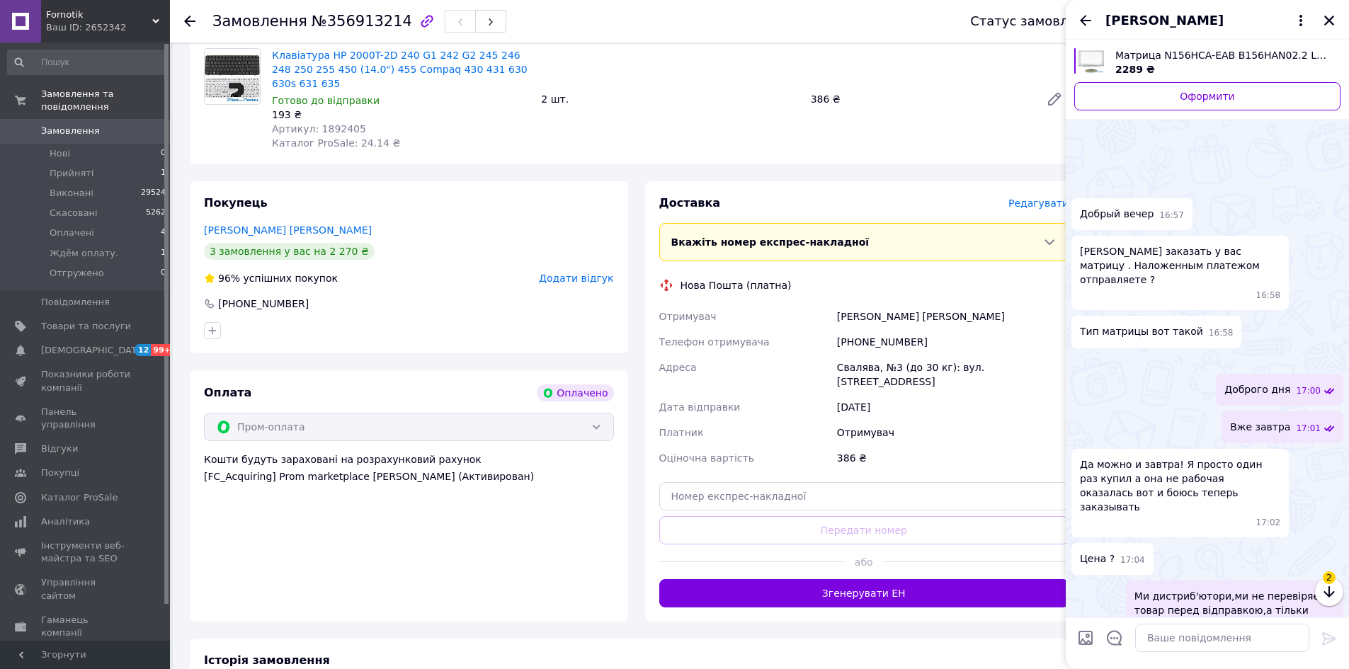
scroll to position [699, 0]
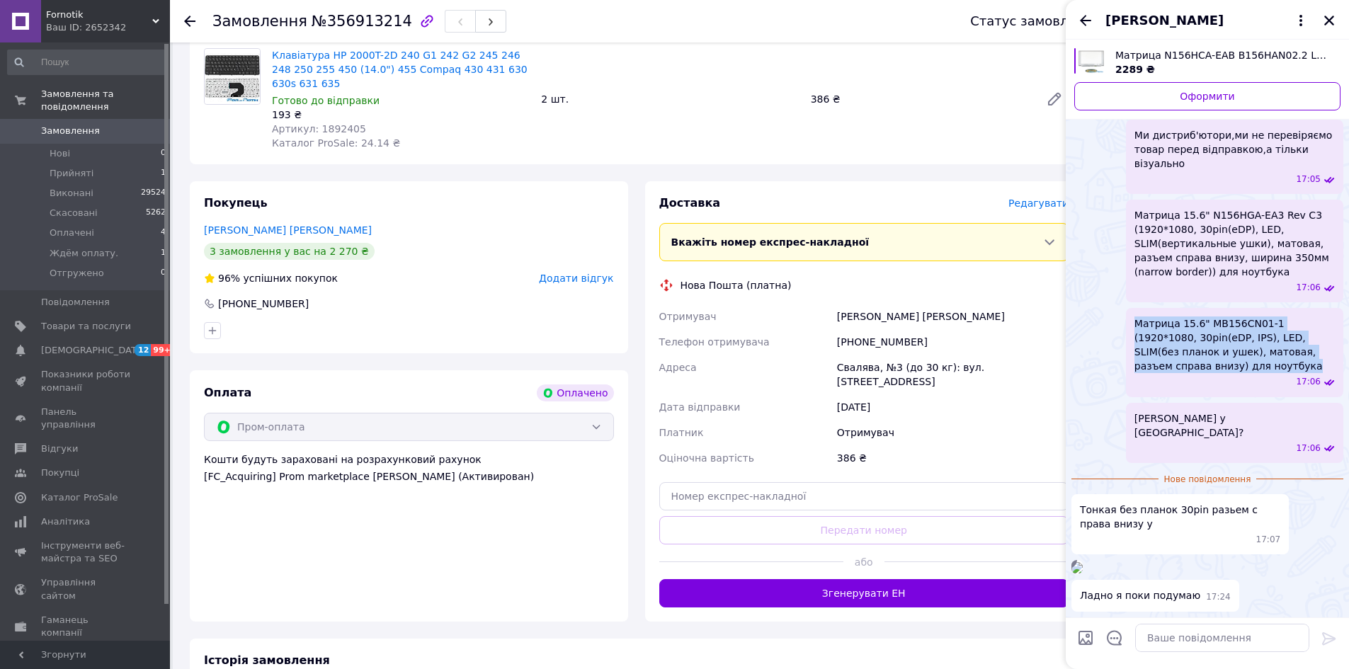
drag, startPoint x: 1187, startPoint y: 290, endPoint x: 1124, endPoint y: 240, distance: 80.2
click at [1124, 308] on div "Матрица 15.6" MB156CN01-1 (1920*1080, 30pin(eDP, IPS), LED, SLIM(без планок и у…" at bounding box center [1207, 352] width 272 height 88
copy span "Матрица 15.6" MB156CN01-1 (1920*1080, 30pin(eDP, IPS), LED, SLIM(без планок и у…"
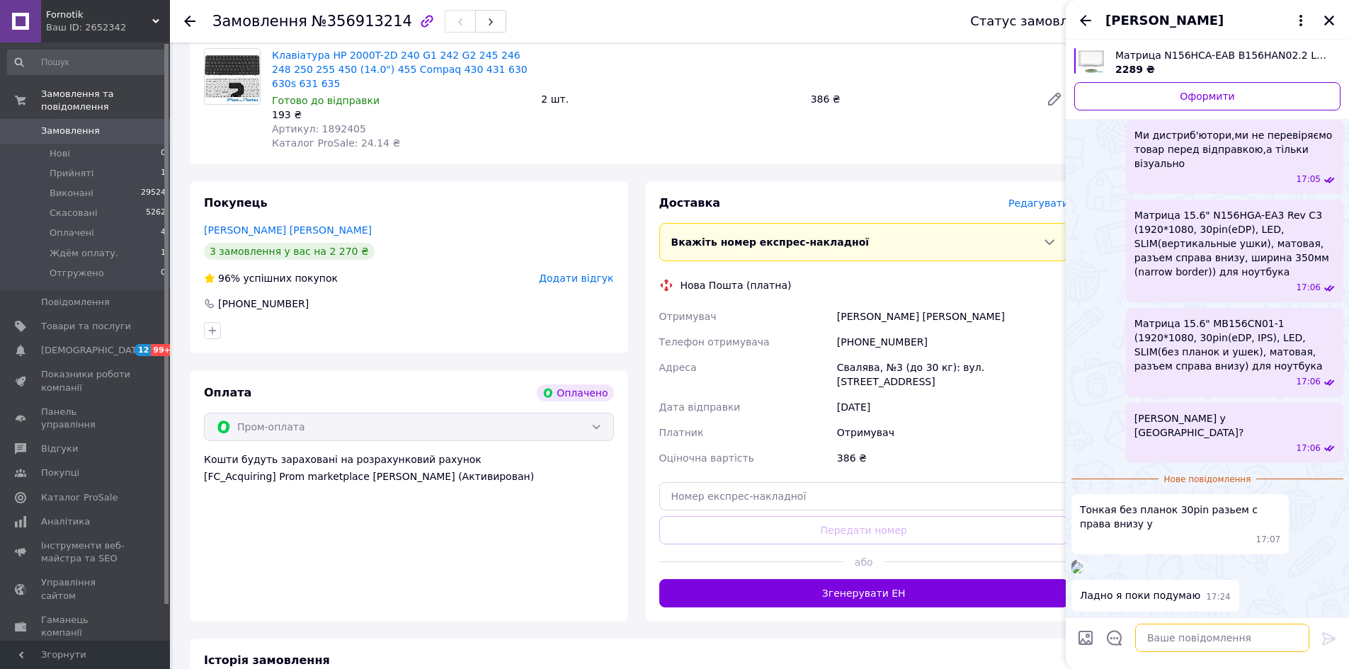
drag, startPoint x: 1144, startPoint y: 635, endPoint x: 1167, endPoint y: 639, distance: 23.0
click at [1145, 635] on textarea at bounding box center [1222, 638] width 174 height 28
paste textarea "Матрица 15.6" MB156CN01-1 (1920*1080, 30pin(eDP, IPS), LED, SLIM(без планок и у…"
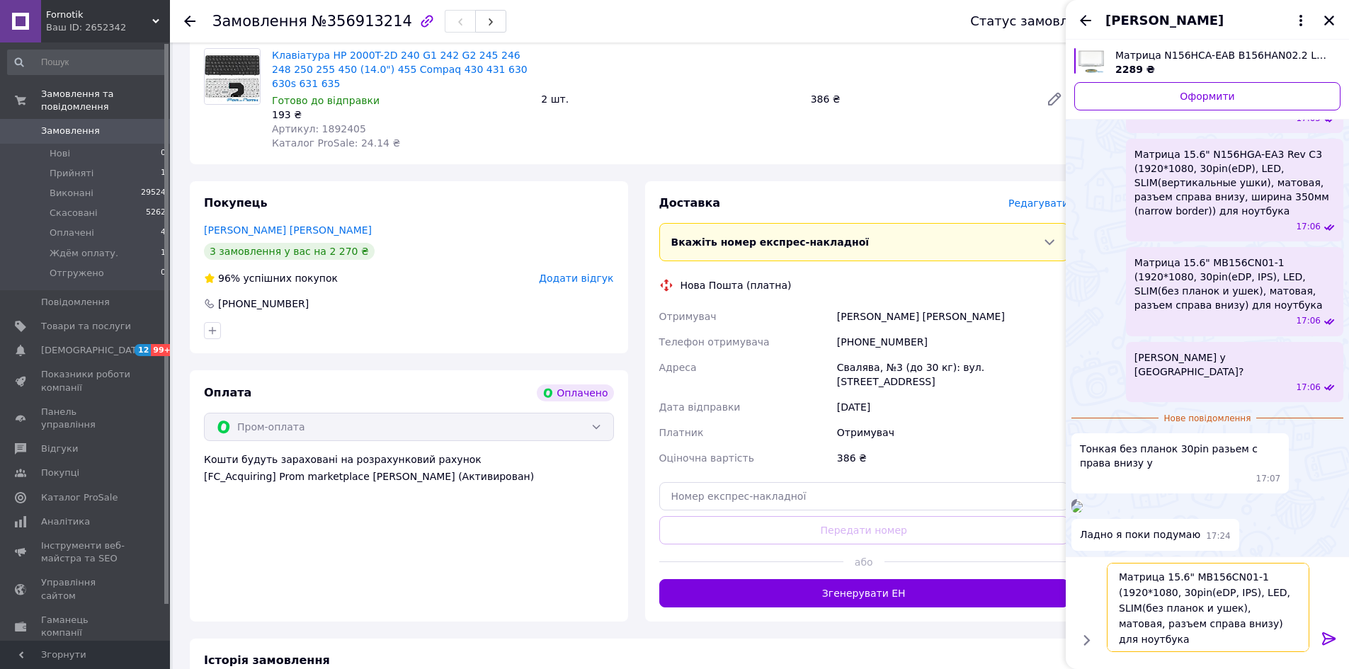
type textarea "Матрица 15.6" MB156CN01-1 (1920*1080, 30pin(eDP, IPS), LED, SLIM(без планок и у…"
click at [1324, 636] on icon at bounding box center [1328, 638] width 13 height 13
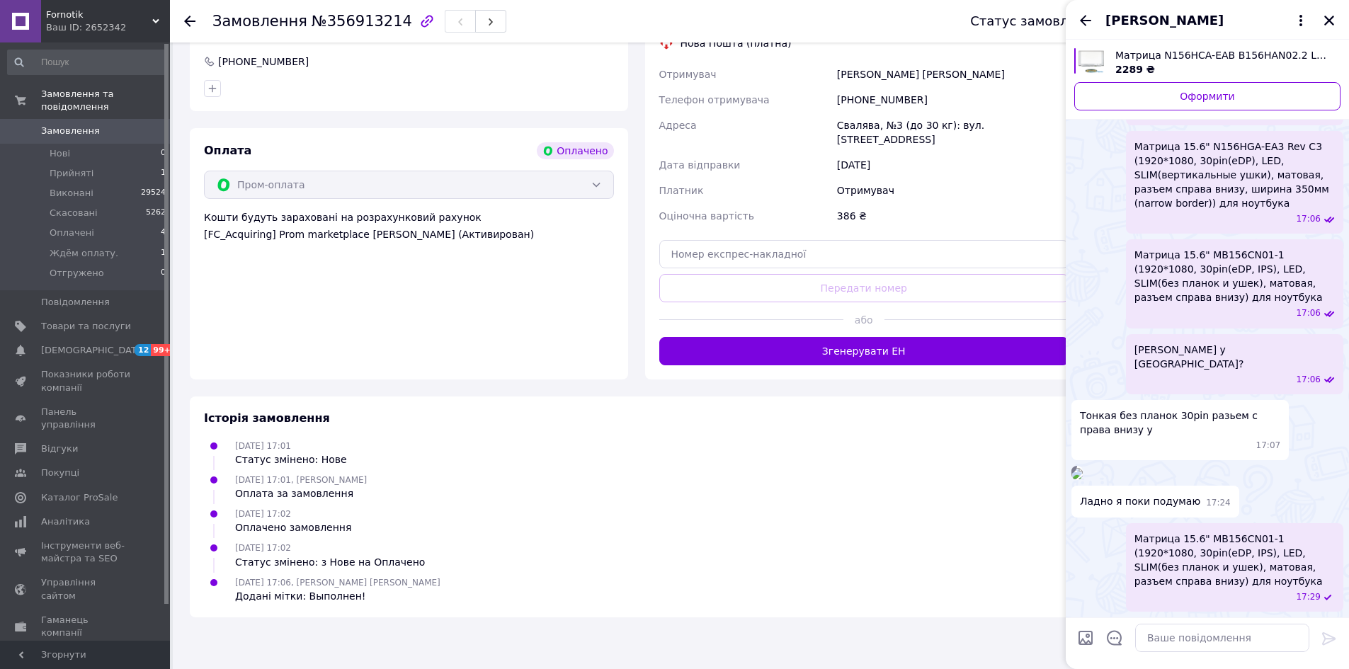
scroll to position [751, 0]
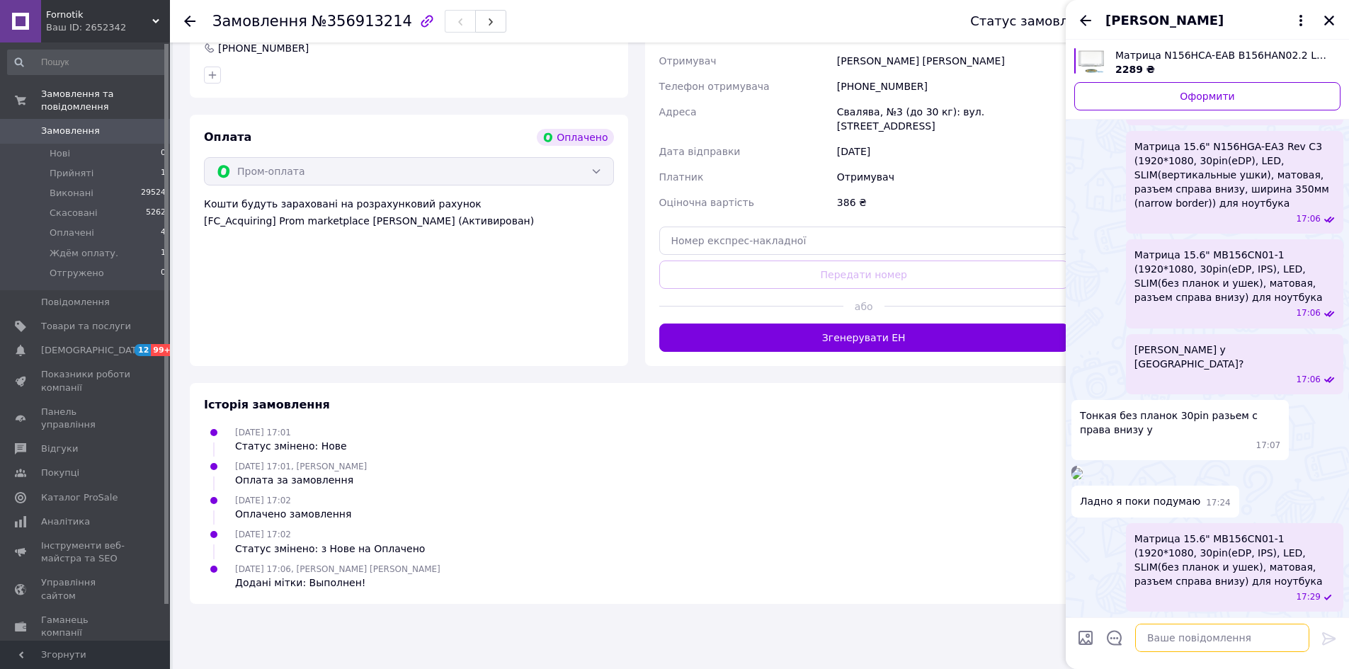
click at [1176, 639] on textarea at bounding box center [1222, 638] width 174 height 28
type textarea "Я так розумію така?"
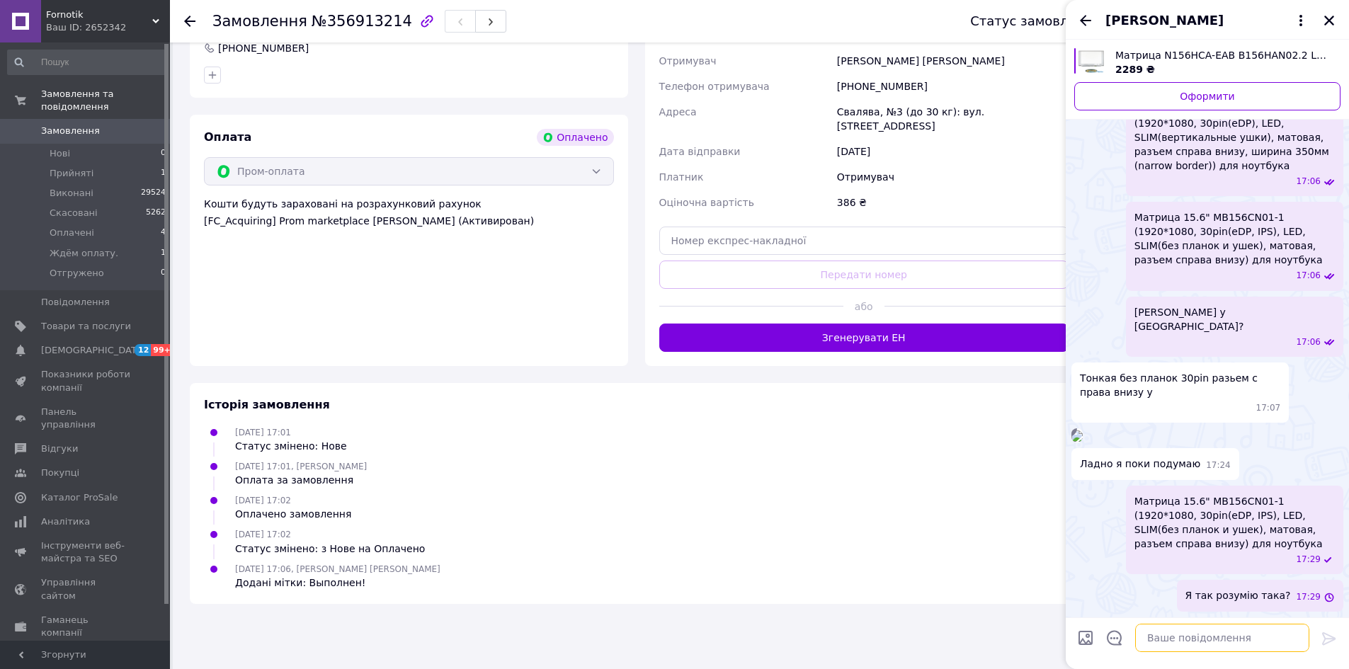
scroll to position [808, 0]
click at [1331, 14] on icon "Закрити" at bounding box center [1328, 20] width 13 height 13
